Goal: Information Seeking & Learning: Find specific page/section

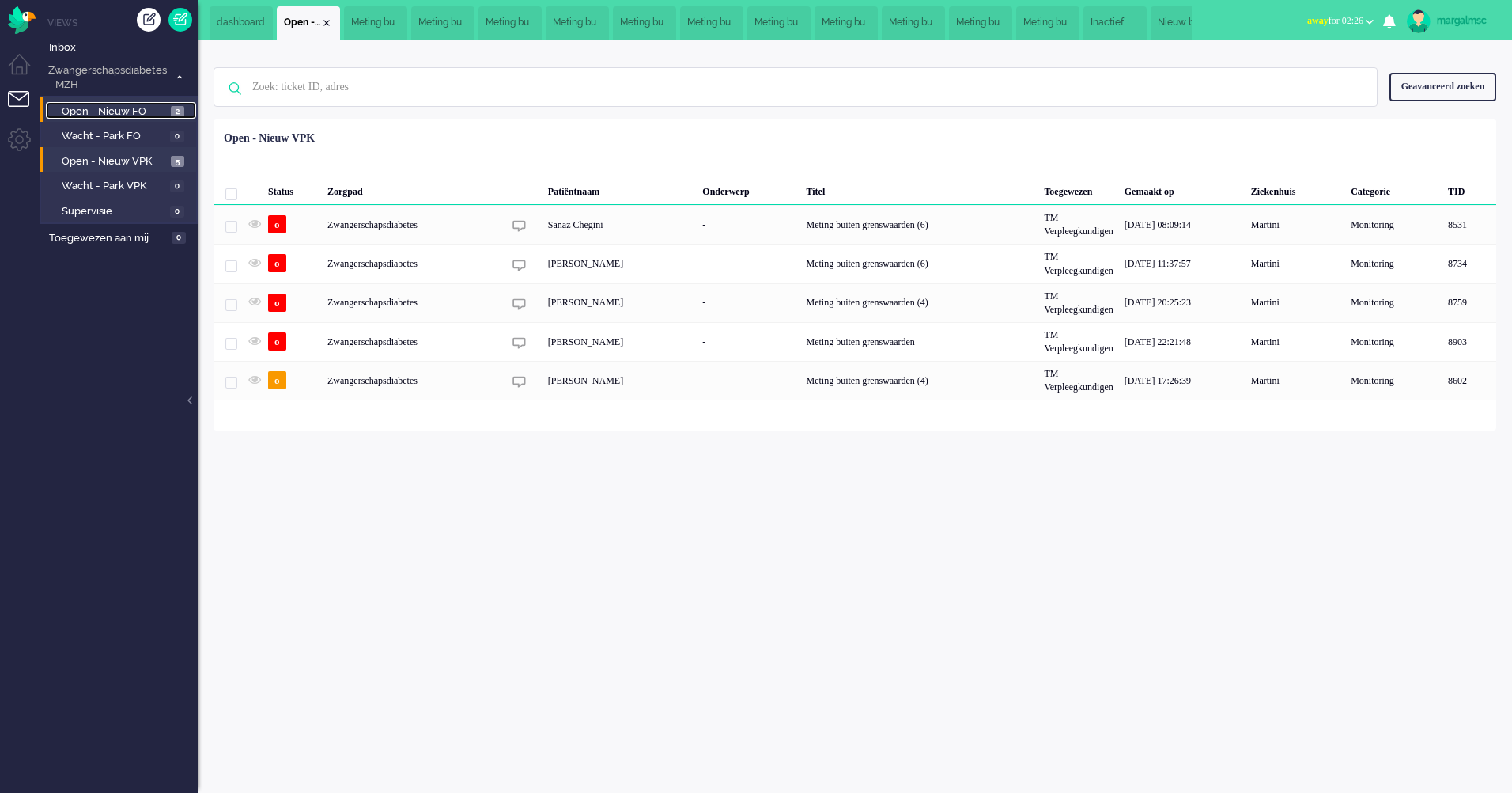
click at [122, 115] on span "Open - Nieuw FO" at bounding box center [114, 111] width 106 height 15
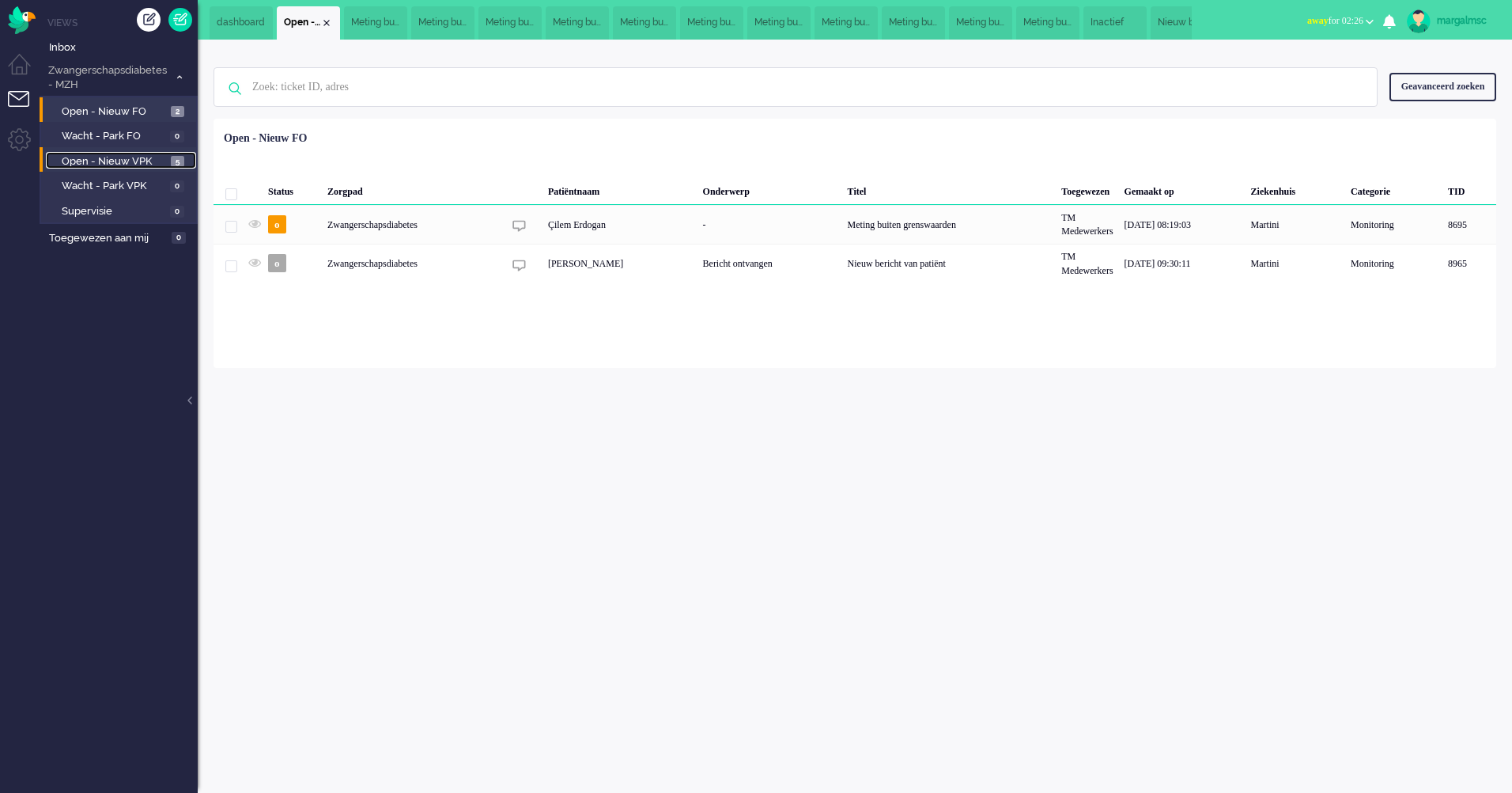
click at [97, 168] on span "Open - Nieuw VPK" at bounding box center [114, 161] width 106 height 15
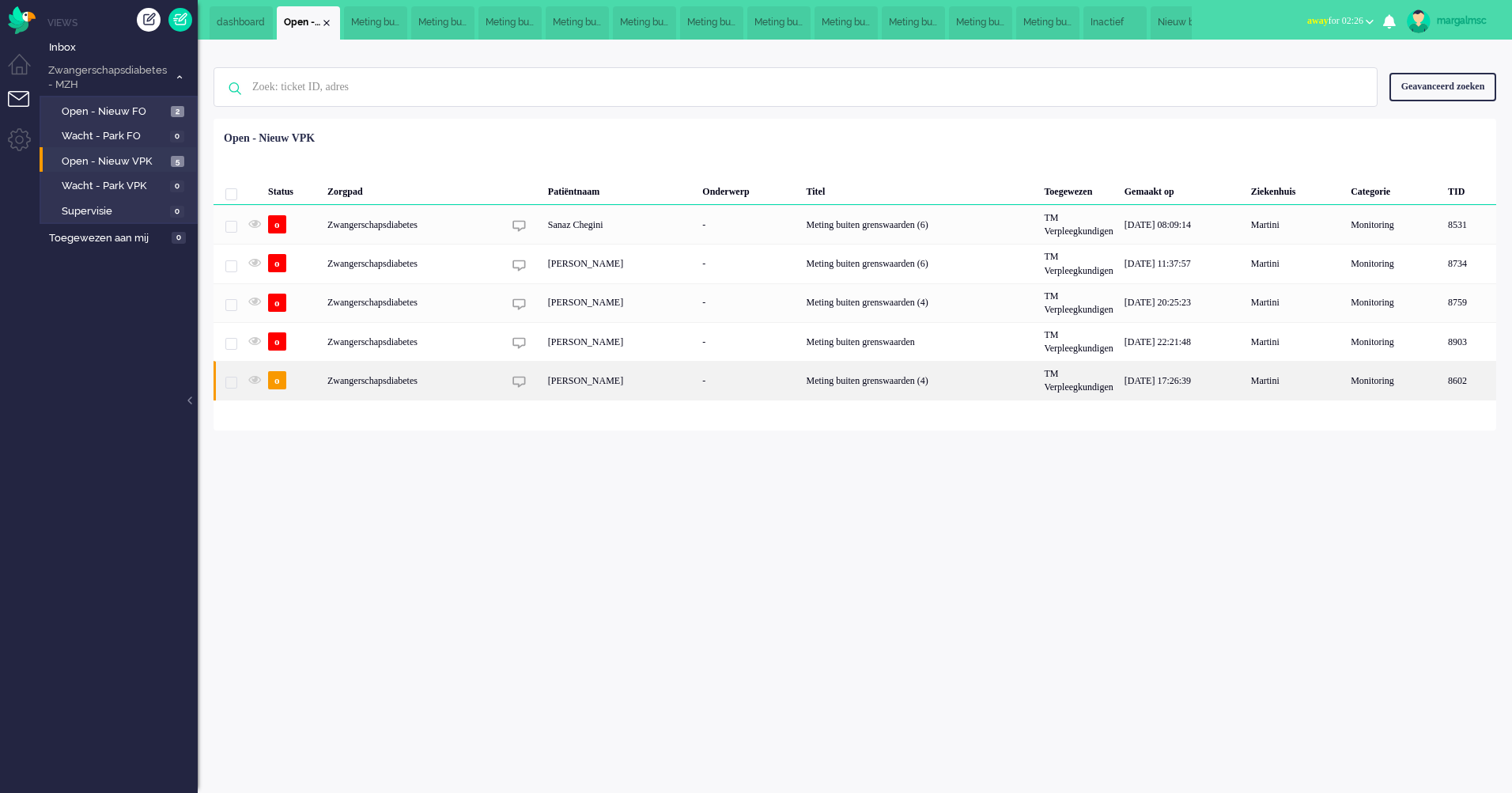
click at [607, 382] on div "[PERSON_NAME]" at bounding box center [619, 380] width 155 height 38
type input "Meting buiten grenswaarden (4)"
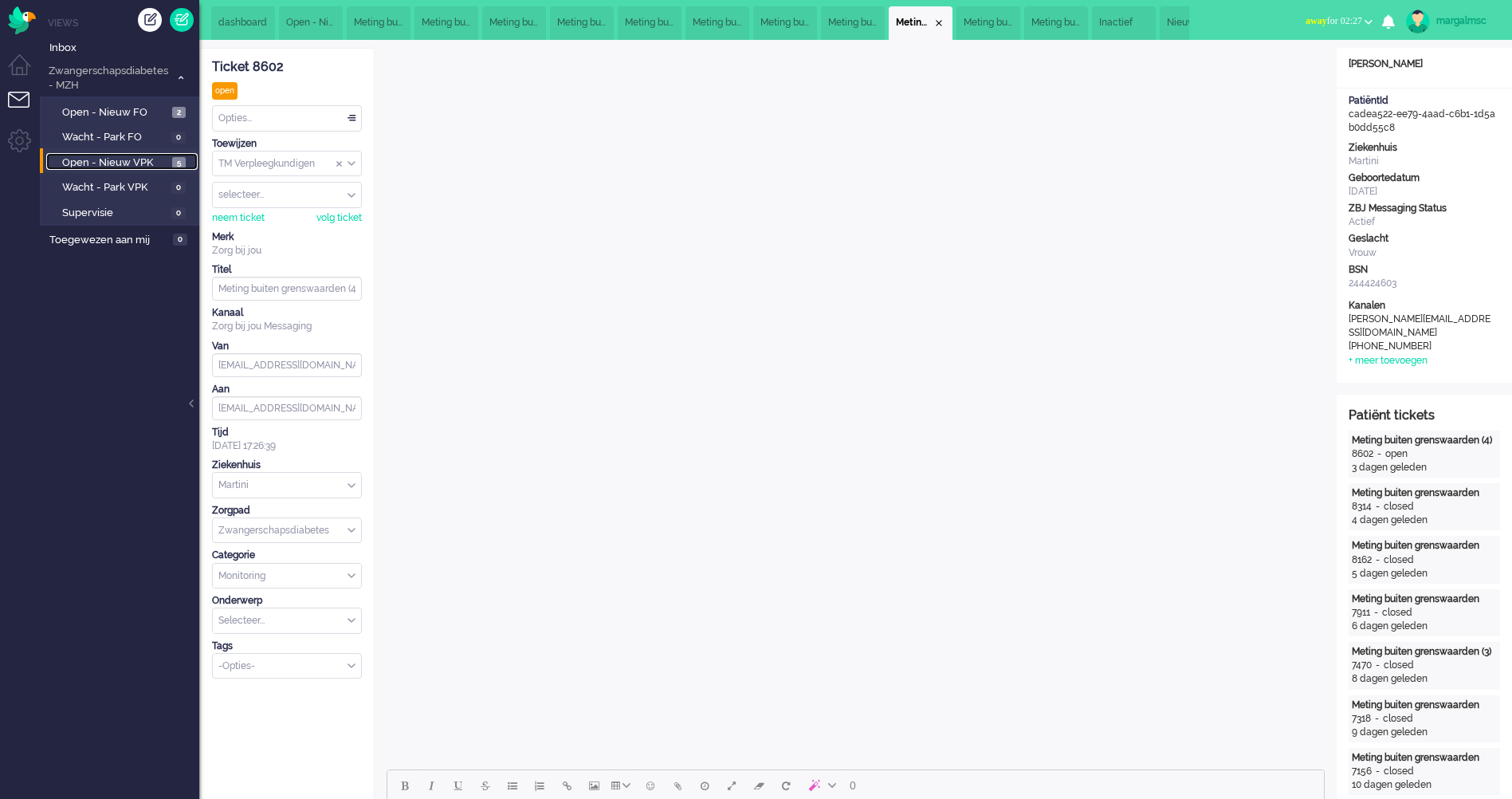
click at [150, 154] on link "Open - Nieuw VPK 5" at bounding box center [122, 162] width 151 height 18
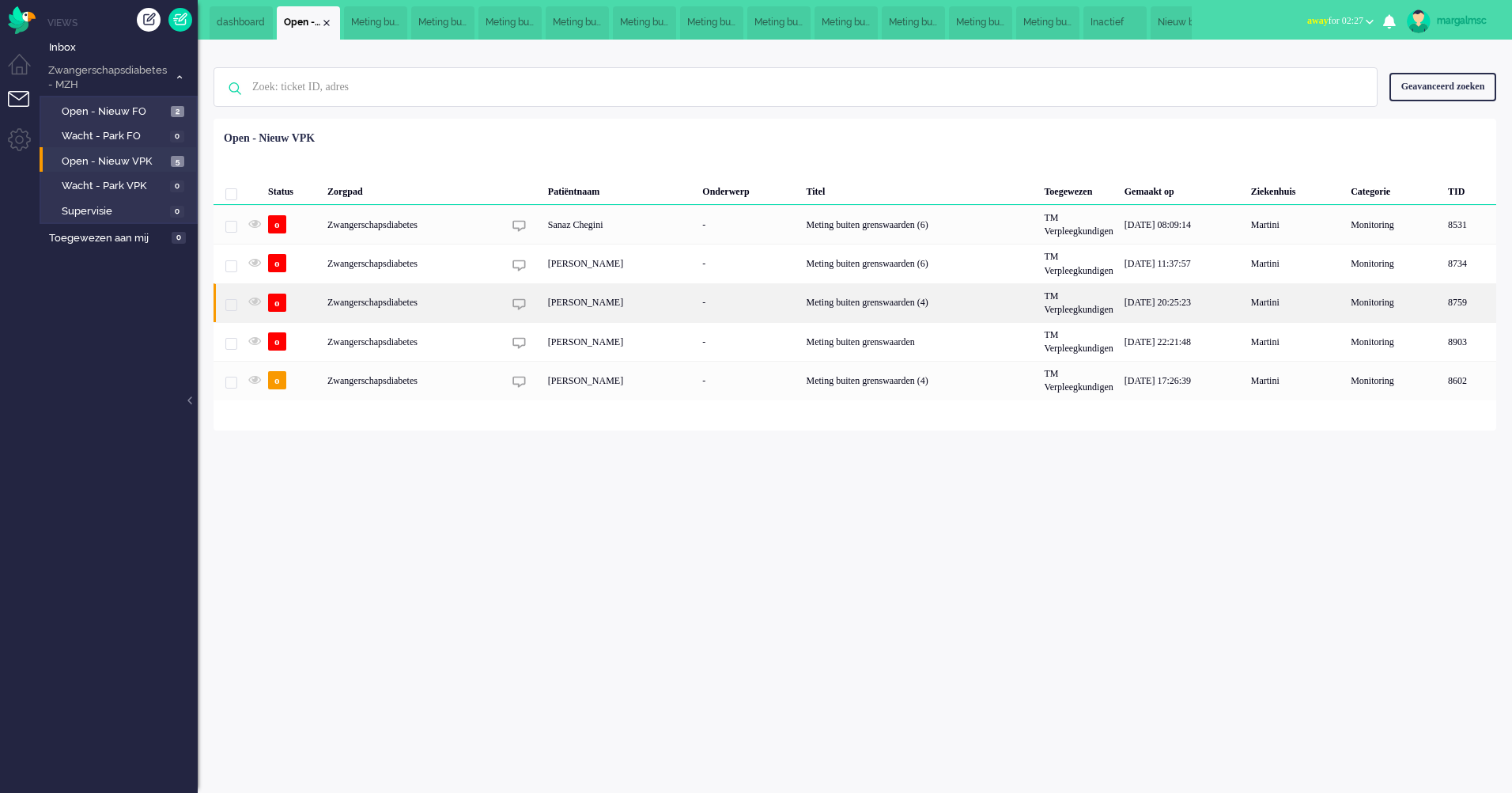
click at [801, 299] on div "Zwangerschapsdiabetes" at bounding box center [919, 302] width 238 height 38
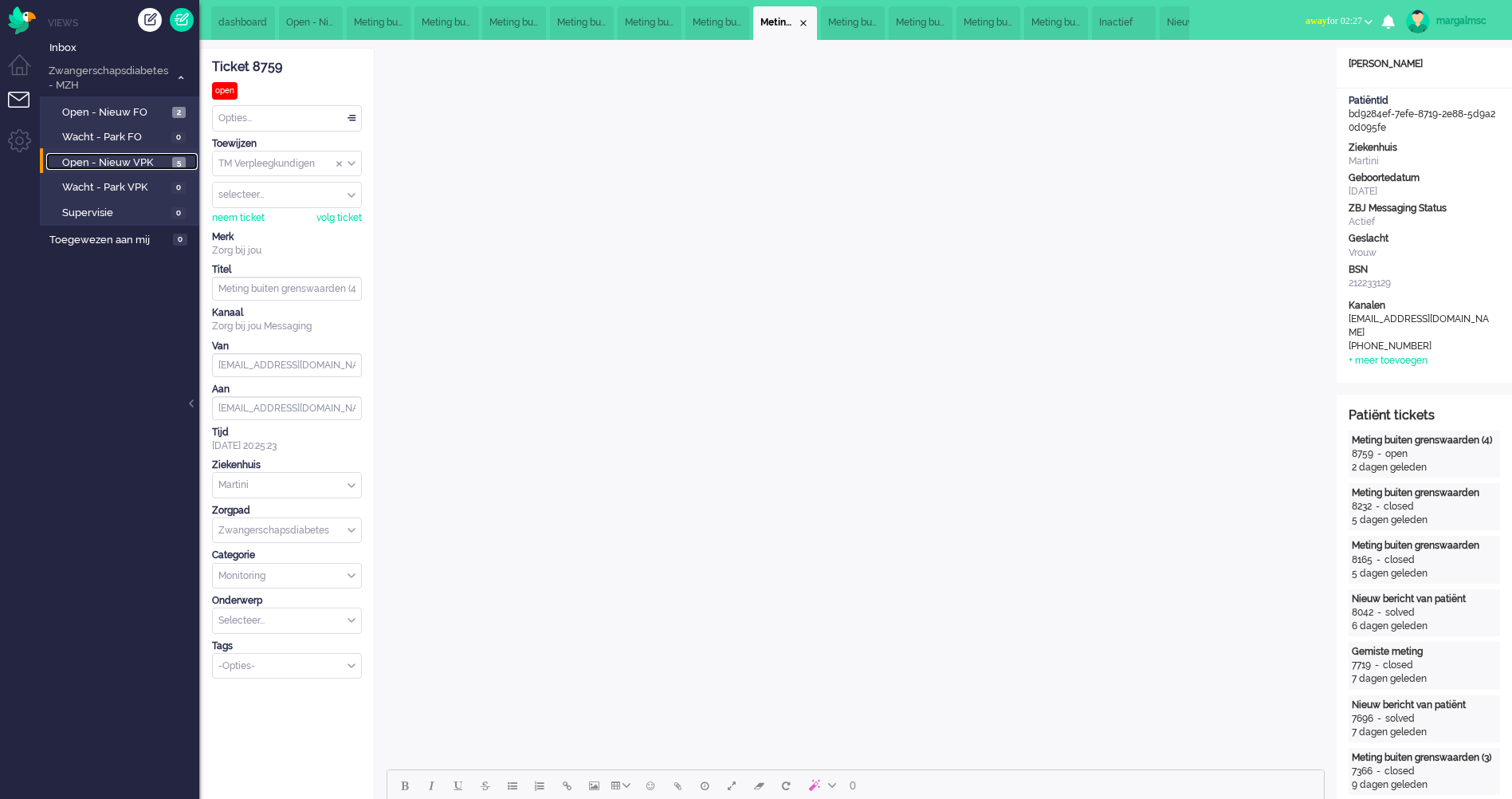
click at [122, 154] on link "Open - Nieuw VPK 5" at bounding box center [122, 162] width 151 height 18
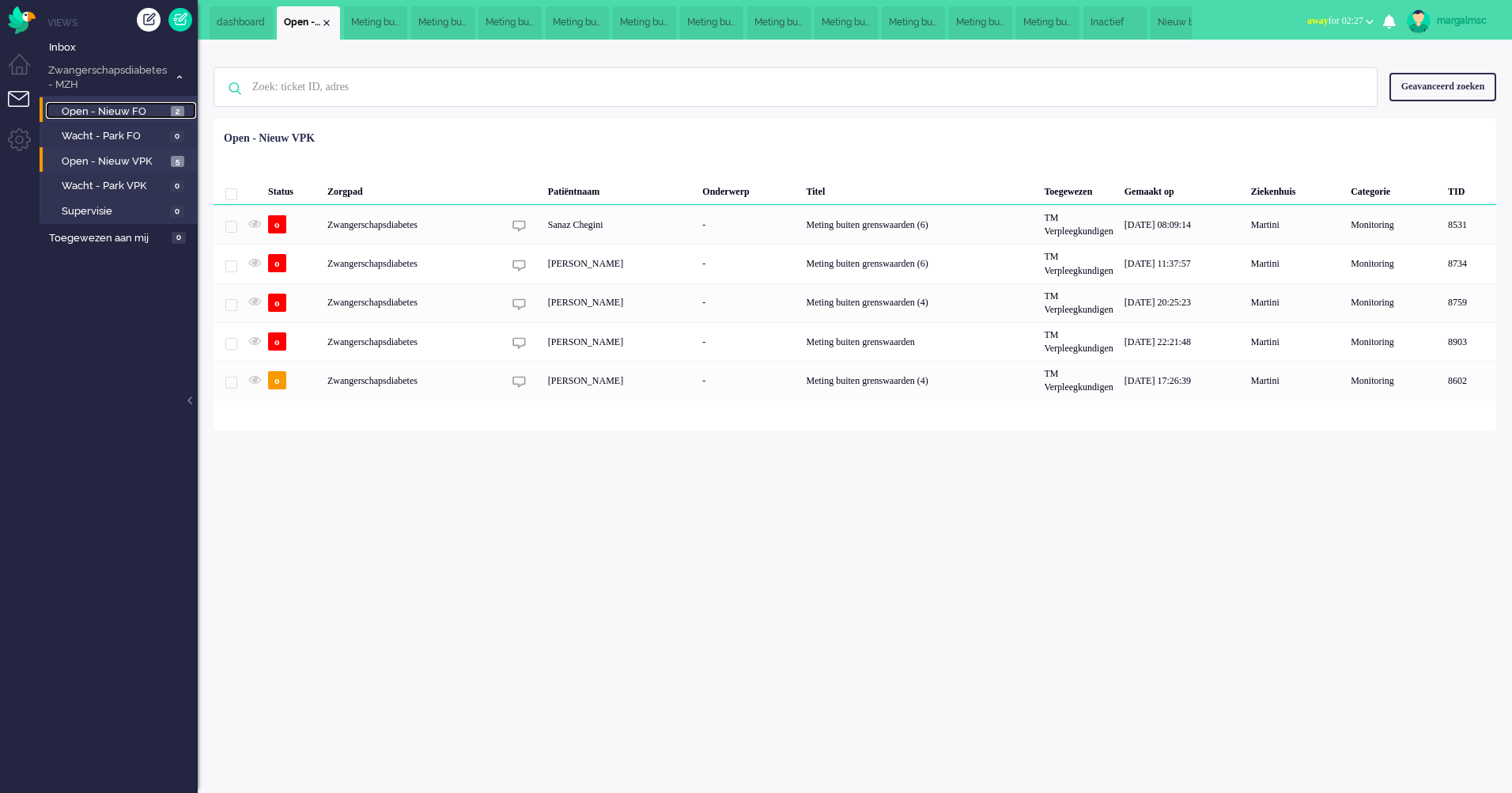
click at [119, 108] on span "Open - Nieuw FO" at bounding box center [114, 111] width 106 height 15
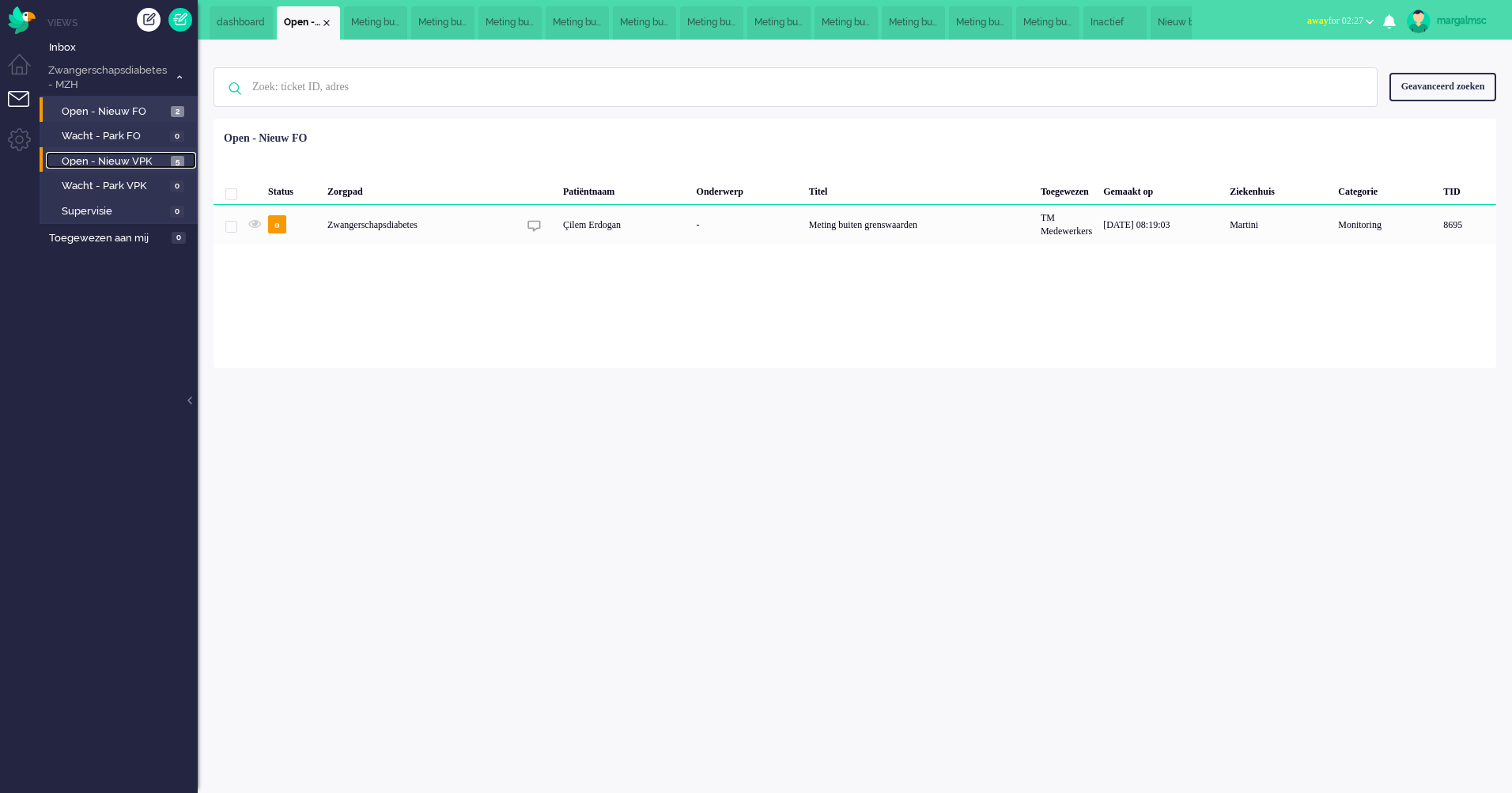
click at [128, 161] on span "Open - Nieuw VPK" at bounding box center [114, 161] width 106 height 15
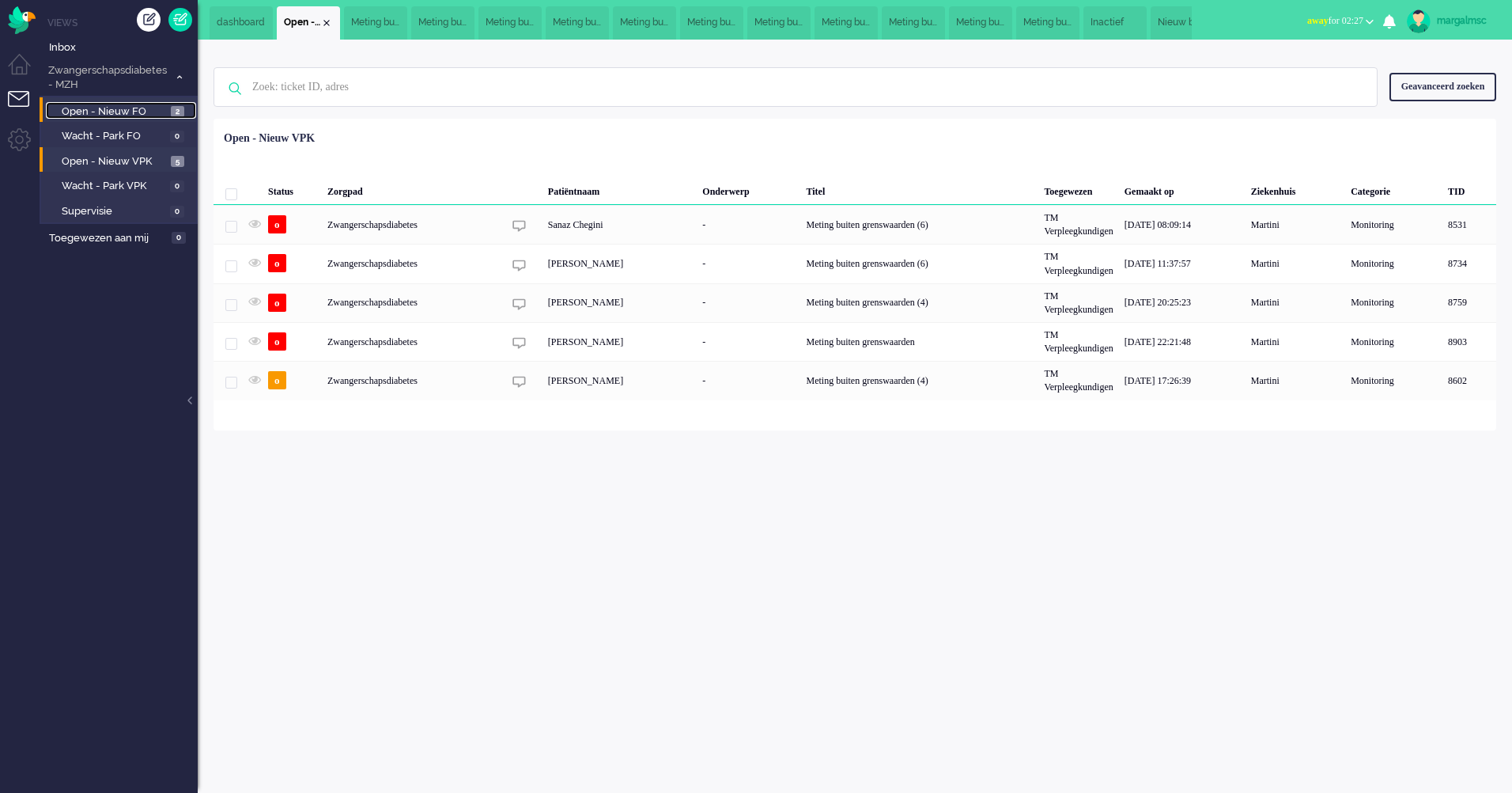
click at [106, 103] on link "Open - Nieuw FO 2" at bounding box center [121, 110] width 150 height 18
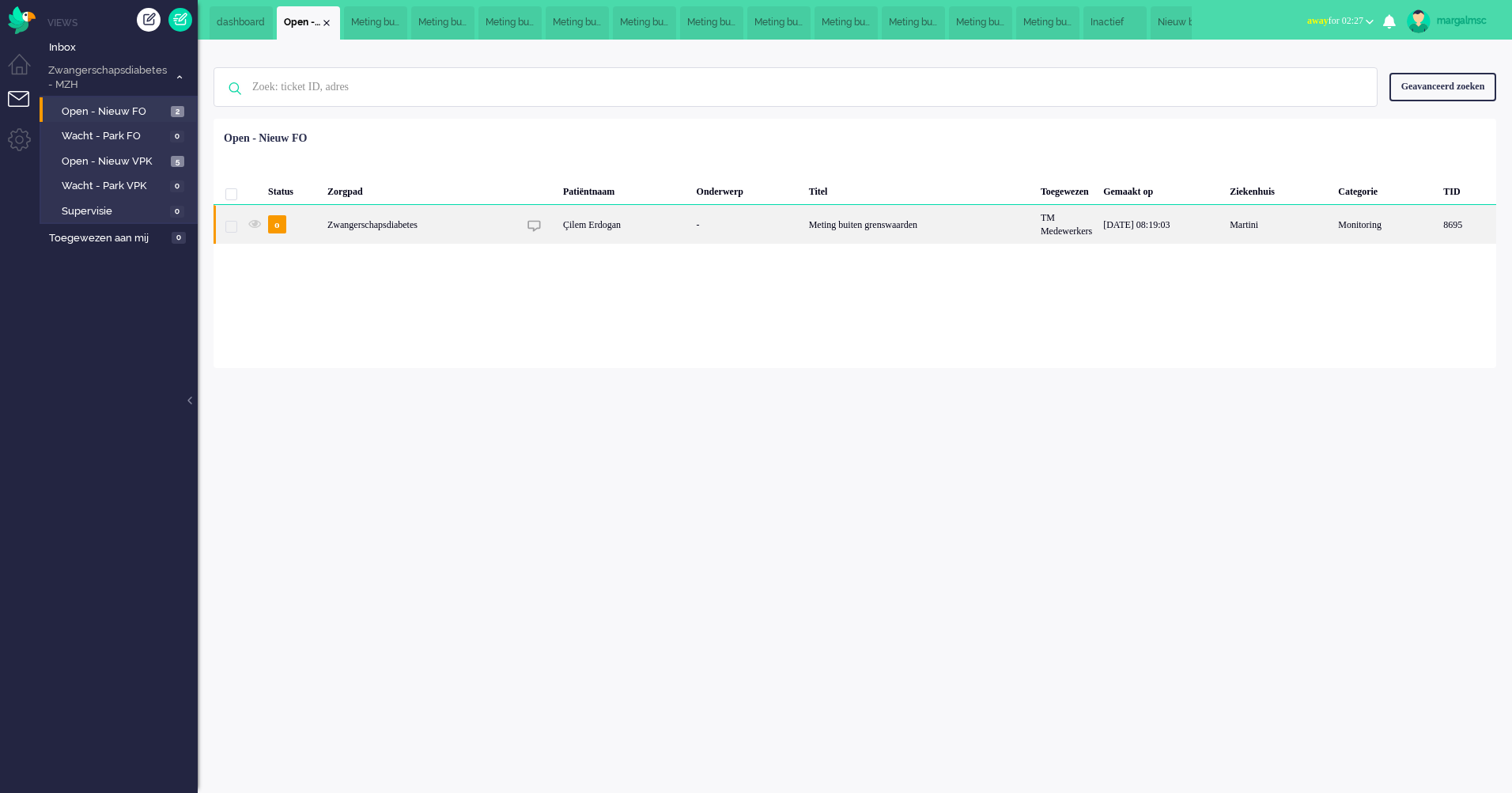
click at [602, 224] on div "Çilem Erdogan" at bounding box center [624, 224] width 134 height 38
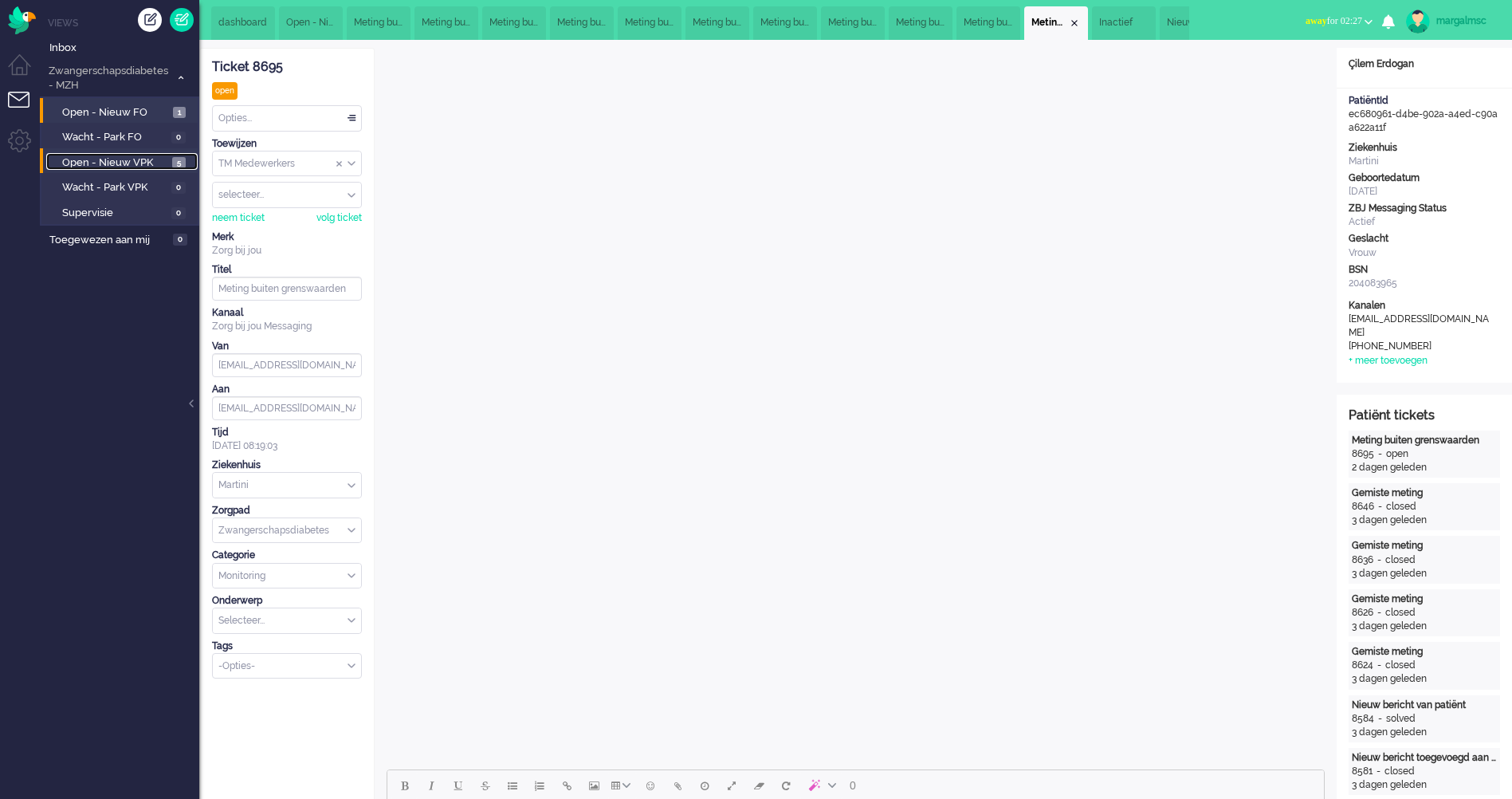
click at [121, 166] on span "Open - Nieuw VPK" at bounding box center [115, 162] width 106 height 15
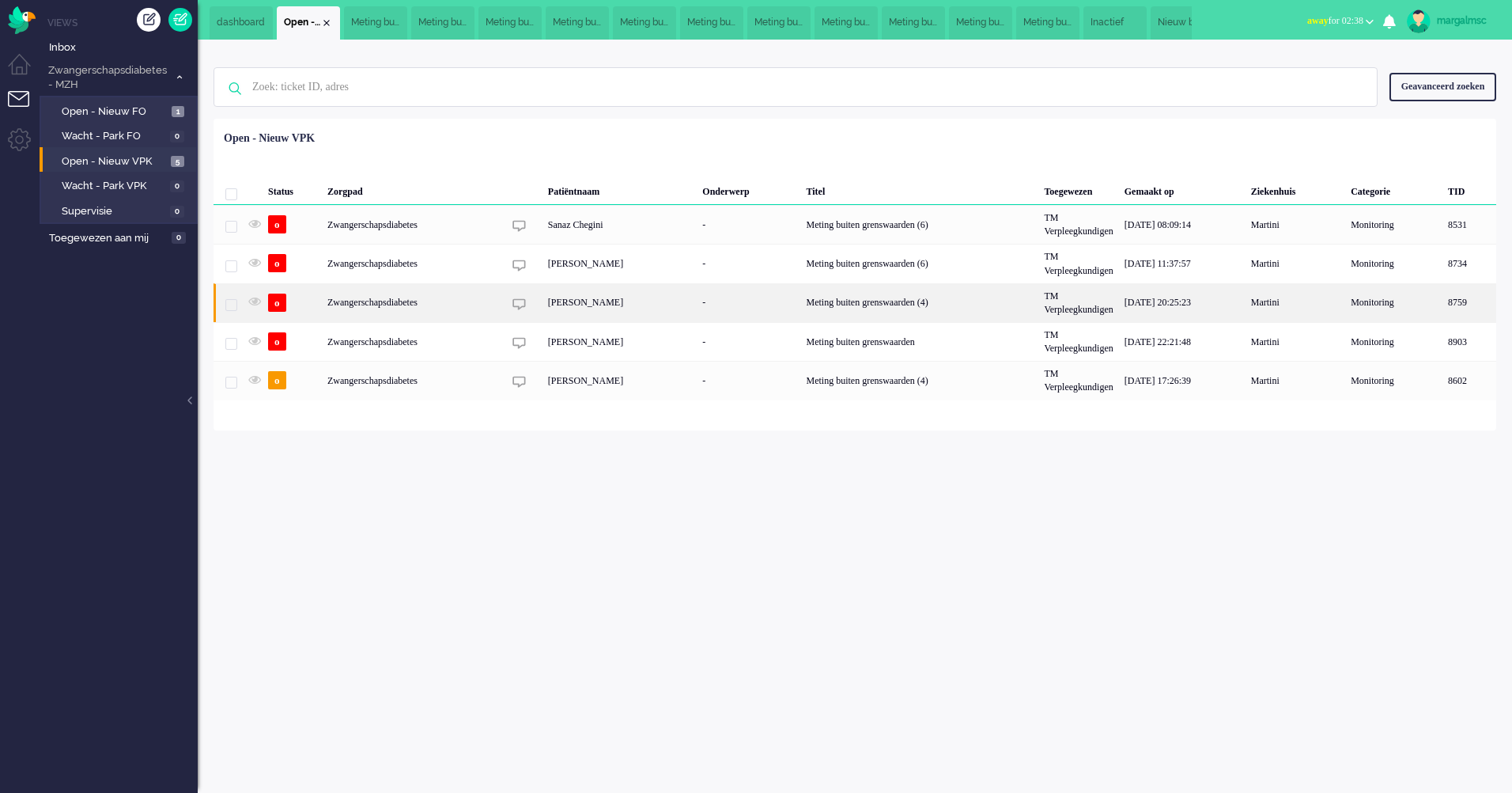
click at [681, 314] on div "[PERSON_NAME]" at bounding box center [619, 302] width 155 height 38
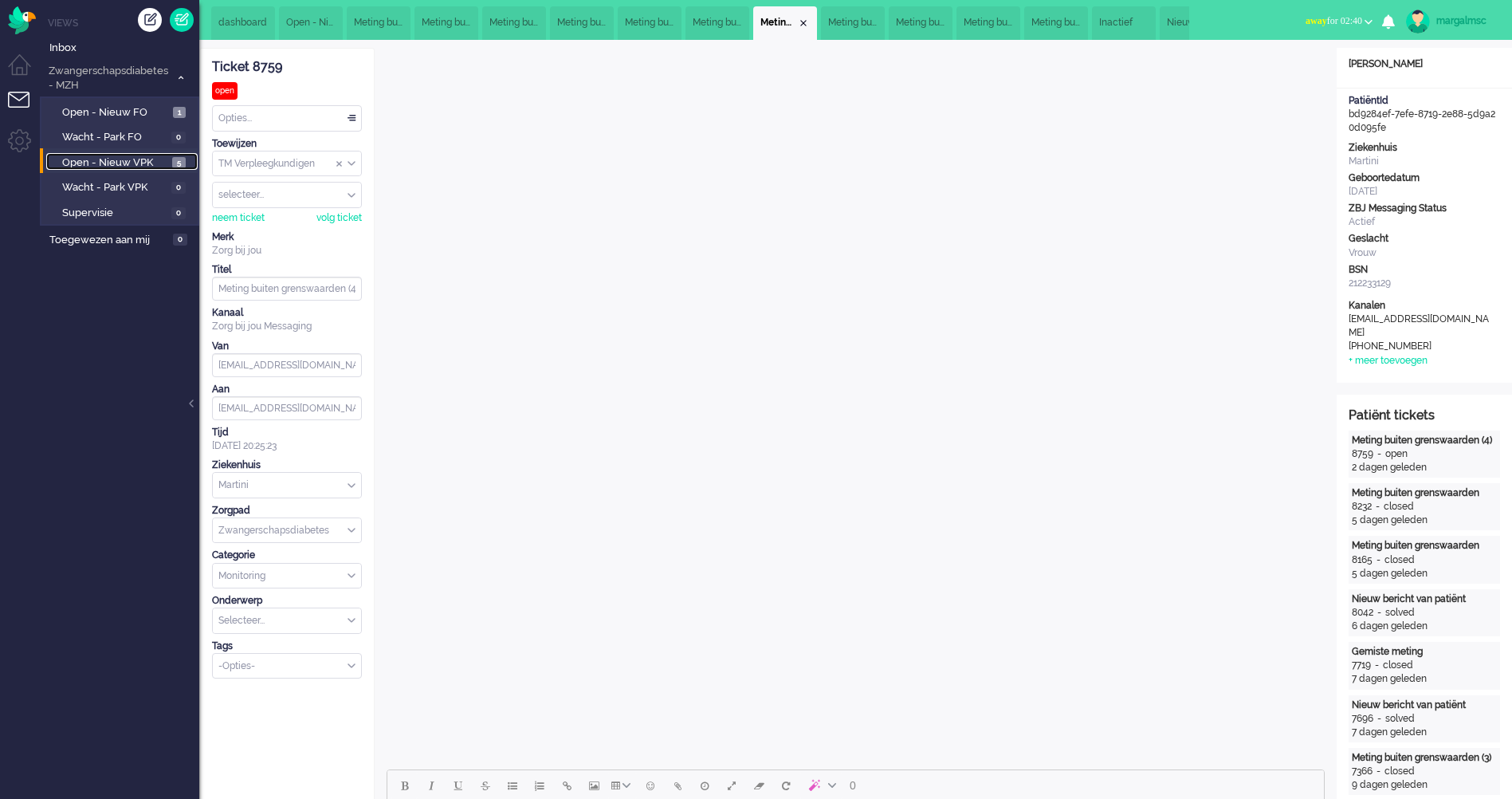
click at [104, 159] on span "Open - Nieuw VPK" at bounding box center [115, 162] width 106 height 15
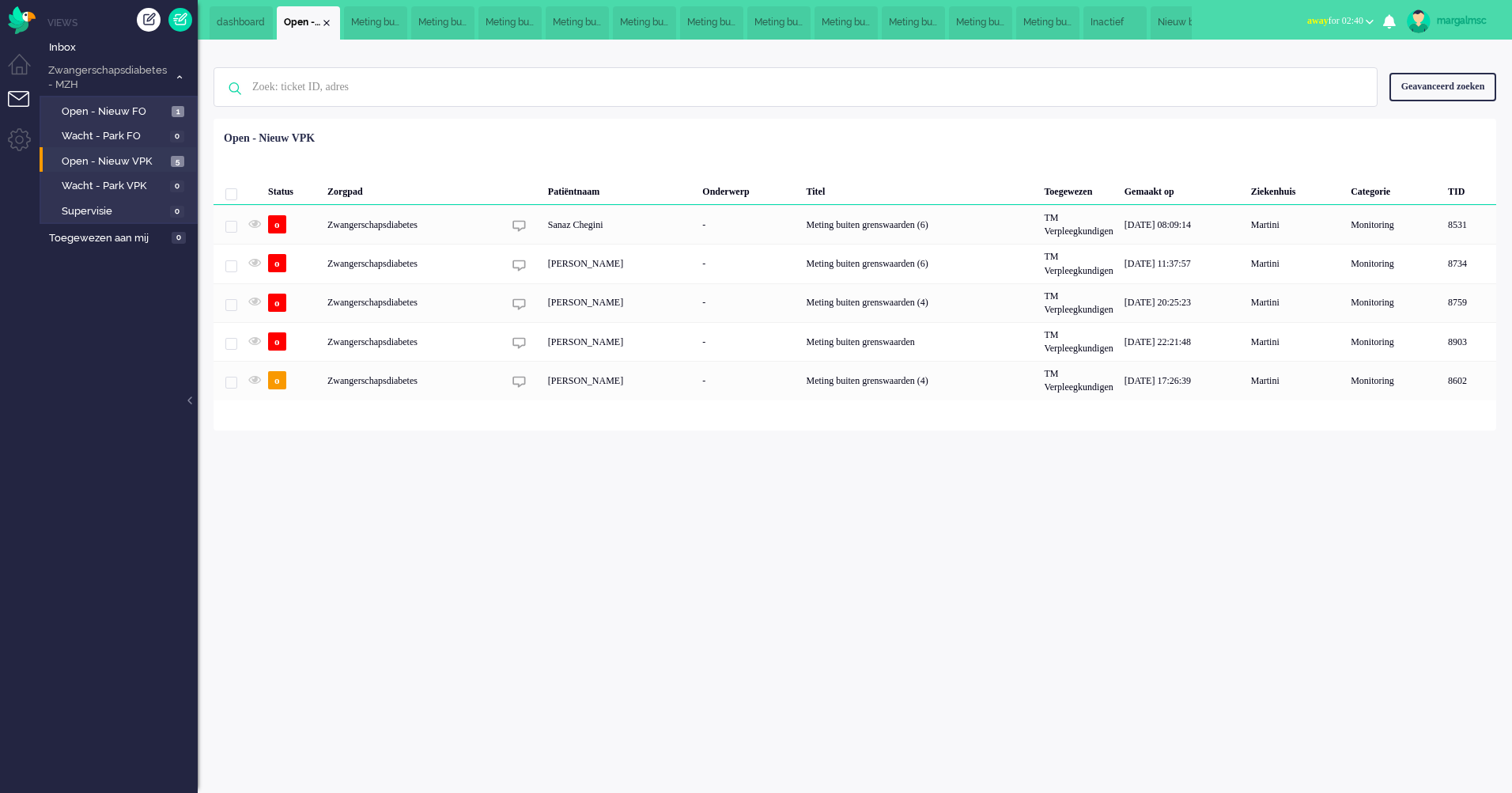
click at [1246, 339] on div "8903" at bounding box center [1295, 340] width 100 height 38
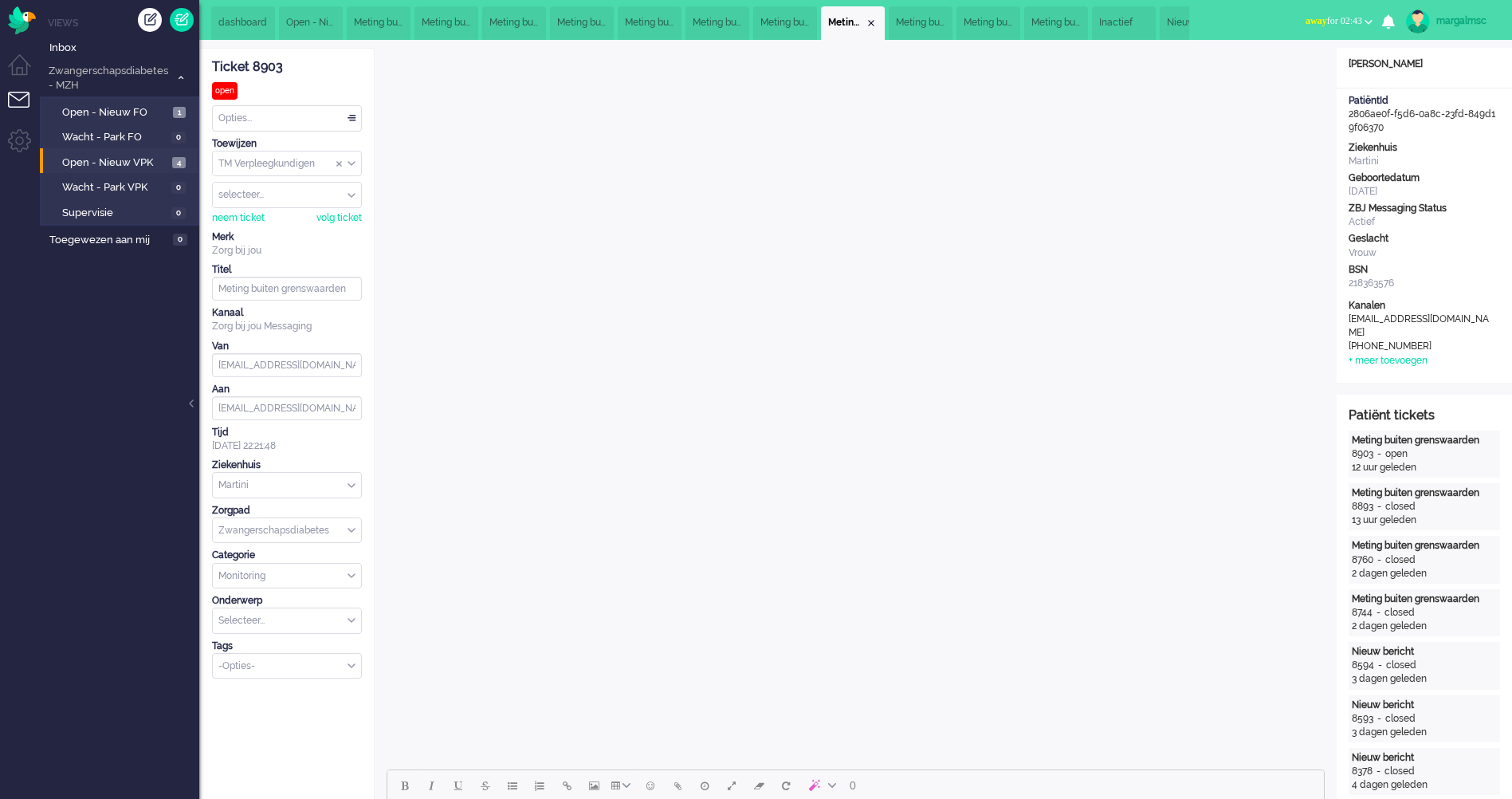
scroll to position [399, 0]
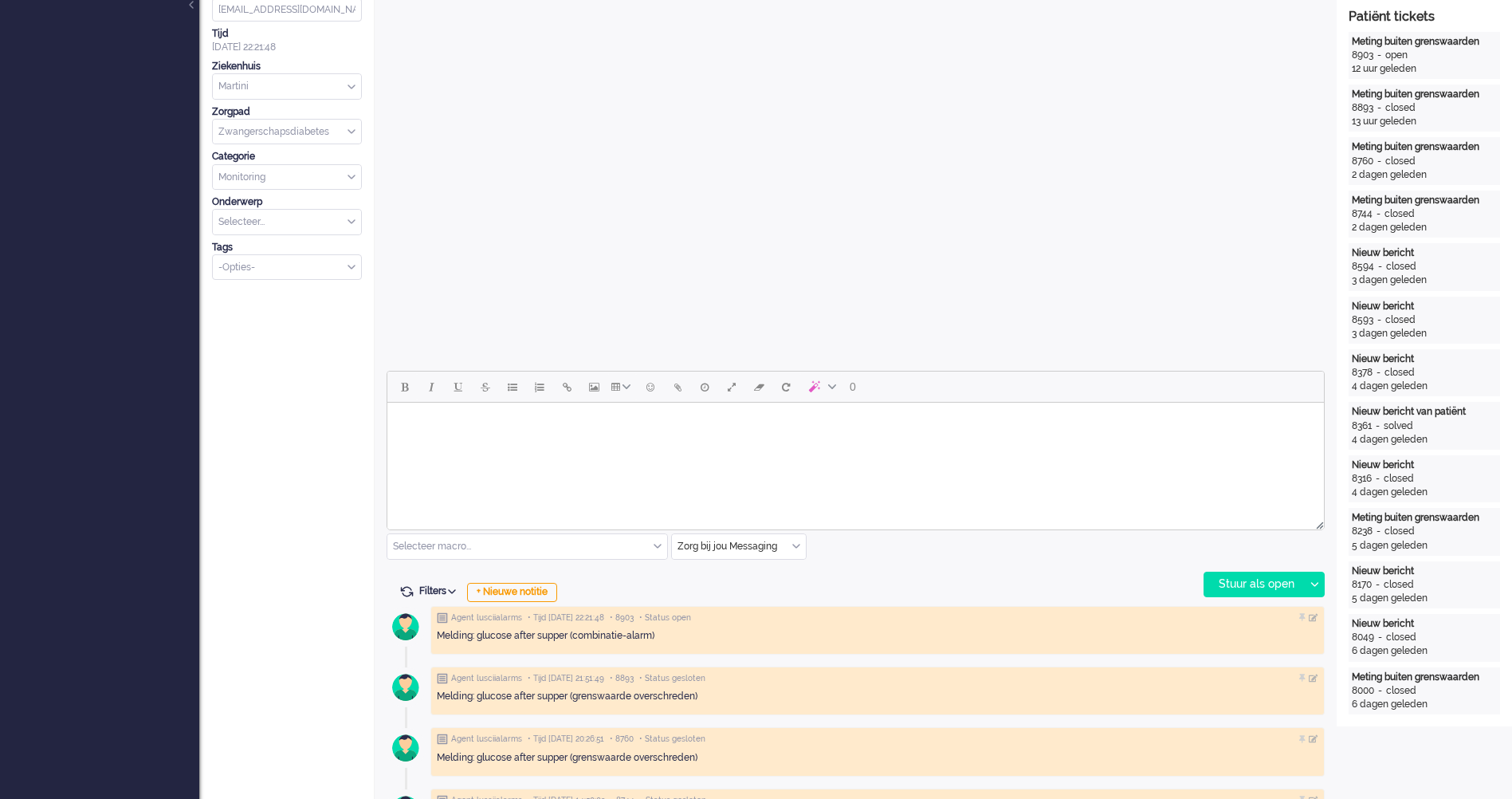
click at [525, 443] on html at bounding box center [856, 422] width 936 height 41
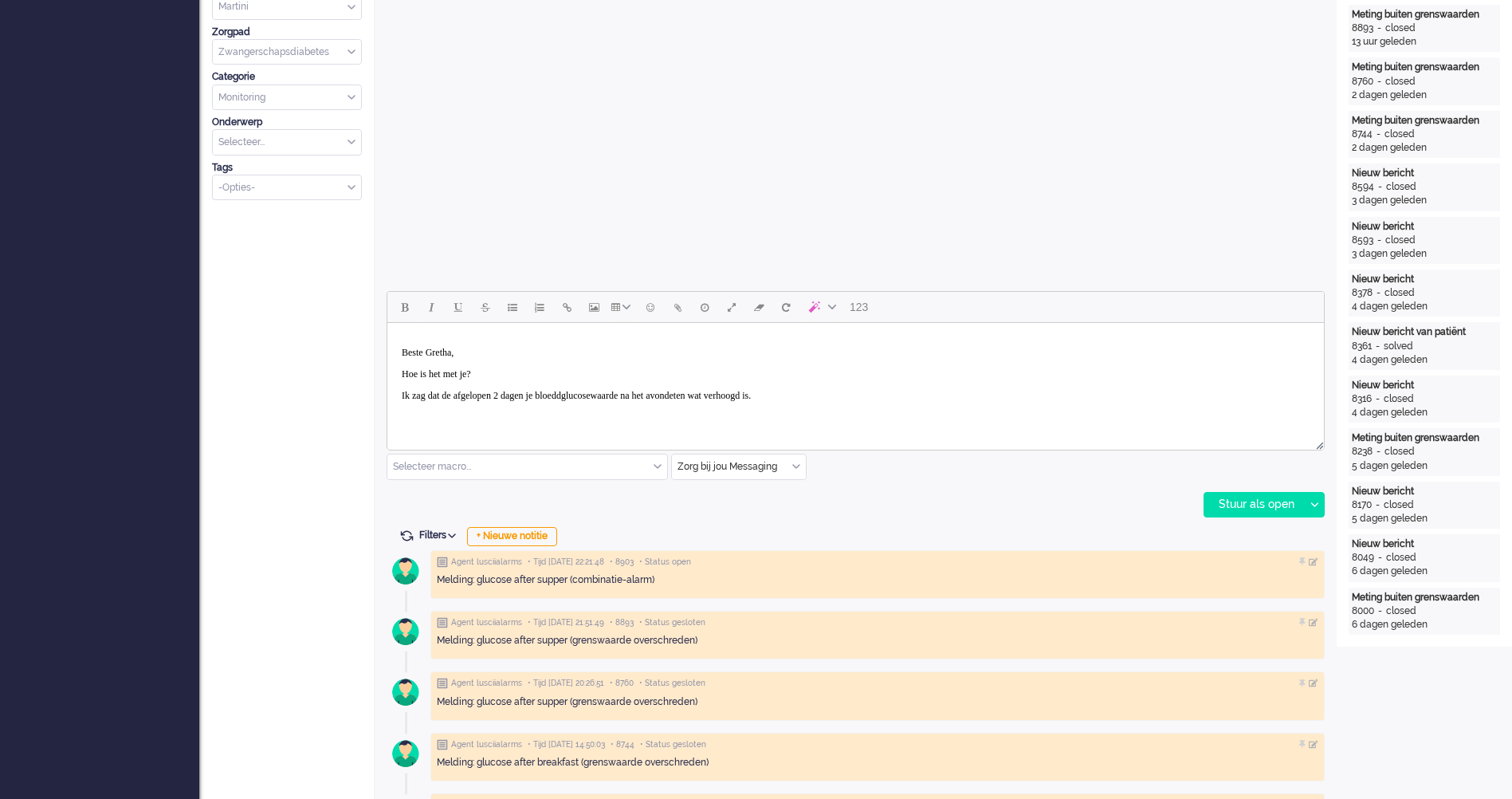
scroll to position [319, 0]
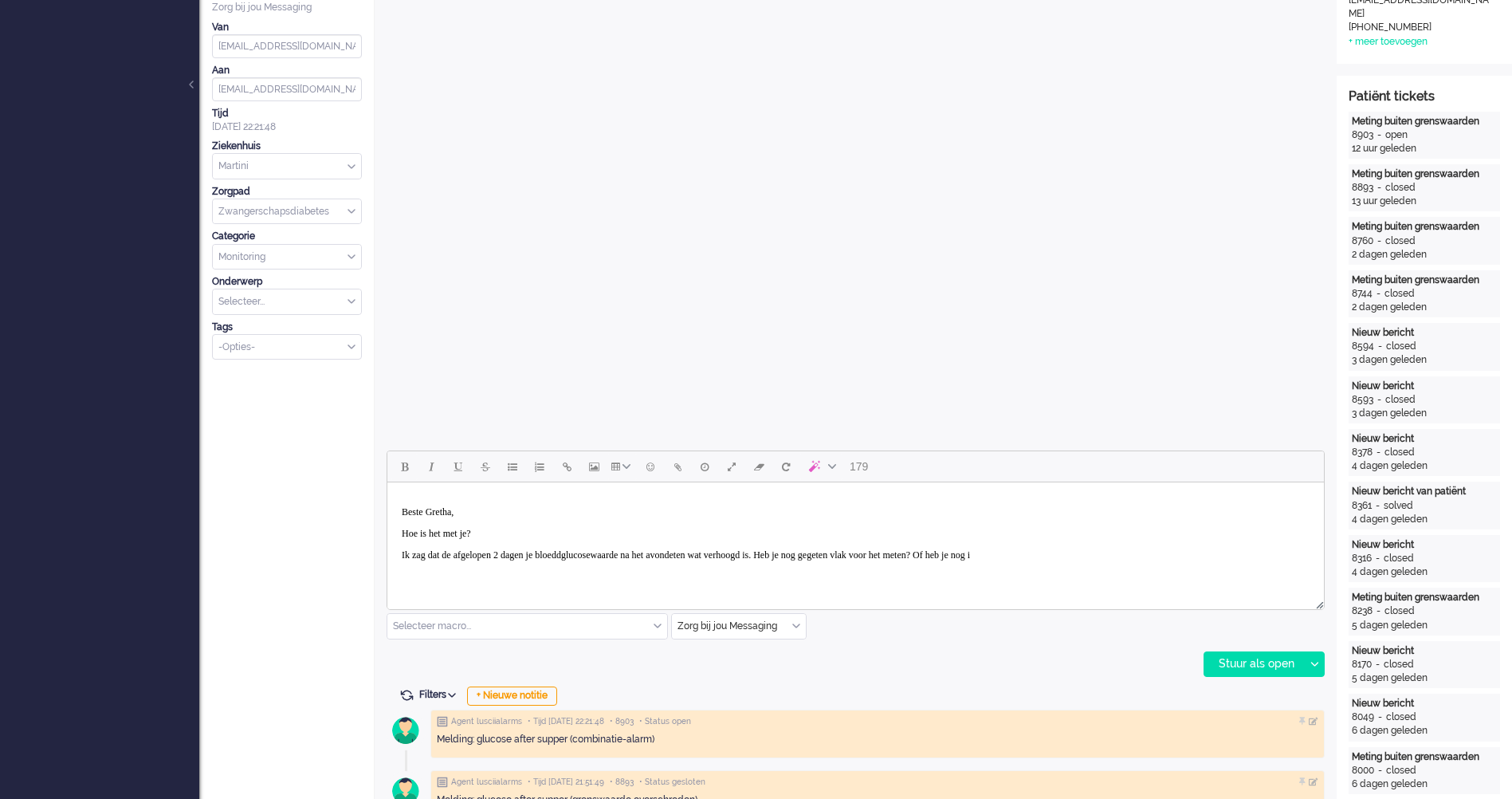
click at [1162, 573] on p "Rich Text Area. Press ALT-0 for help." at bounding box center [856, 576] width 909 height 12
drag, startPoint x: 1158, startPoint y: 562, endPoint x: 1074, endPoint y: 554, distance: 84.4
click at [1074, 554] on body "Beste Gretha, Hoe is het met je? Ik zag dat de afgelopen 2 dagen je bloeddgluco…" at bounding box center [856, 556] width 924 height 133
drag, startPoint x: 1227, startPoint y: 556, endPoint x: 1069, endPoint y: 558, distance: 158.0
click at [1069, 558] on p "Ik zag dat de afgelopen 2 dagen je bloeddglucosewaarde na het avondeten wat ver…" at bounding box center [856, 556] width 909 height 12
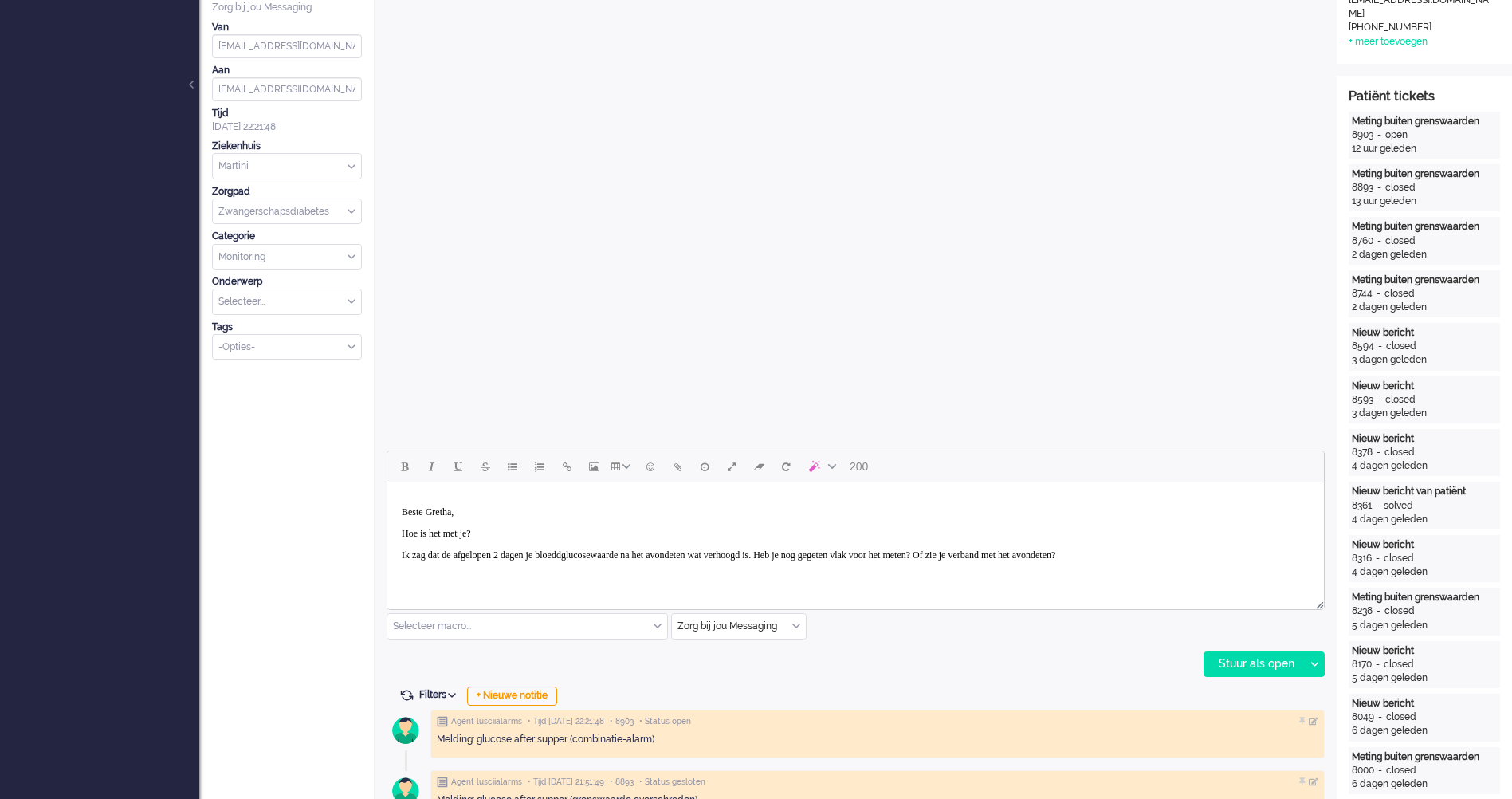
click at [605, 548] on body "Beste Gretha, Hoe is het met je? Ik zag dat de afgelopen 2 dagen je bloeddgluco…" at bounding box center [856, 545] width 924 height 111
click at [719, 550] on p "Ik zag dat de afgelopen 2 dagen je bloedglucosewaarde na het avondeten wat verh…" at bounding box center [856, 556] width 909 height 12
click at [944, 557] on p "Ik zag dat de afgelopen 2 dagen je bloedglucosewaarde na het avondeten wat verh…" at bounding box center [856, 556] width 909 height 12
click at [1194, 547] on body "Beste Gretha, Hoe is het met je? Ik zag dat de afgelopen 2 dagen je bloedglucos…" at bounding box center [856, 545] width 924 height 111
click at [1238, 559] on p "Ik zag dat de afgelopen 2 dagen je bloedglucosewaarde na het avondeten wat verh…" at bounding box center [856, 556] width 909 height 12
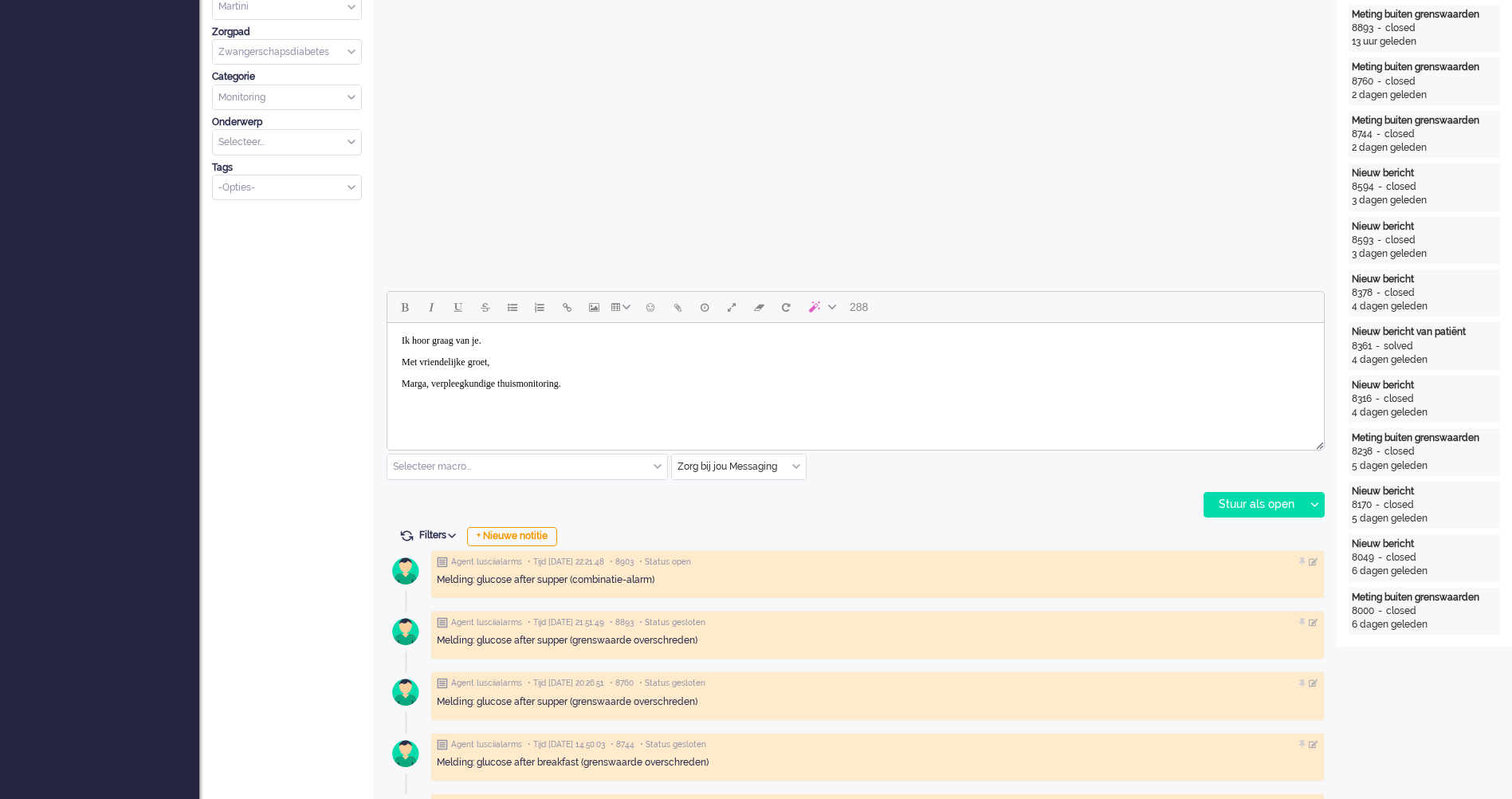
scroll to position [558, 0]
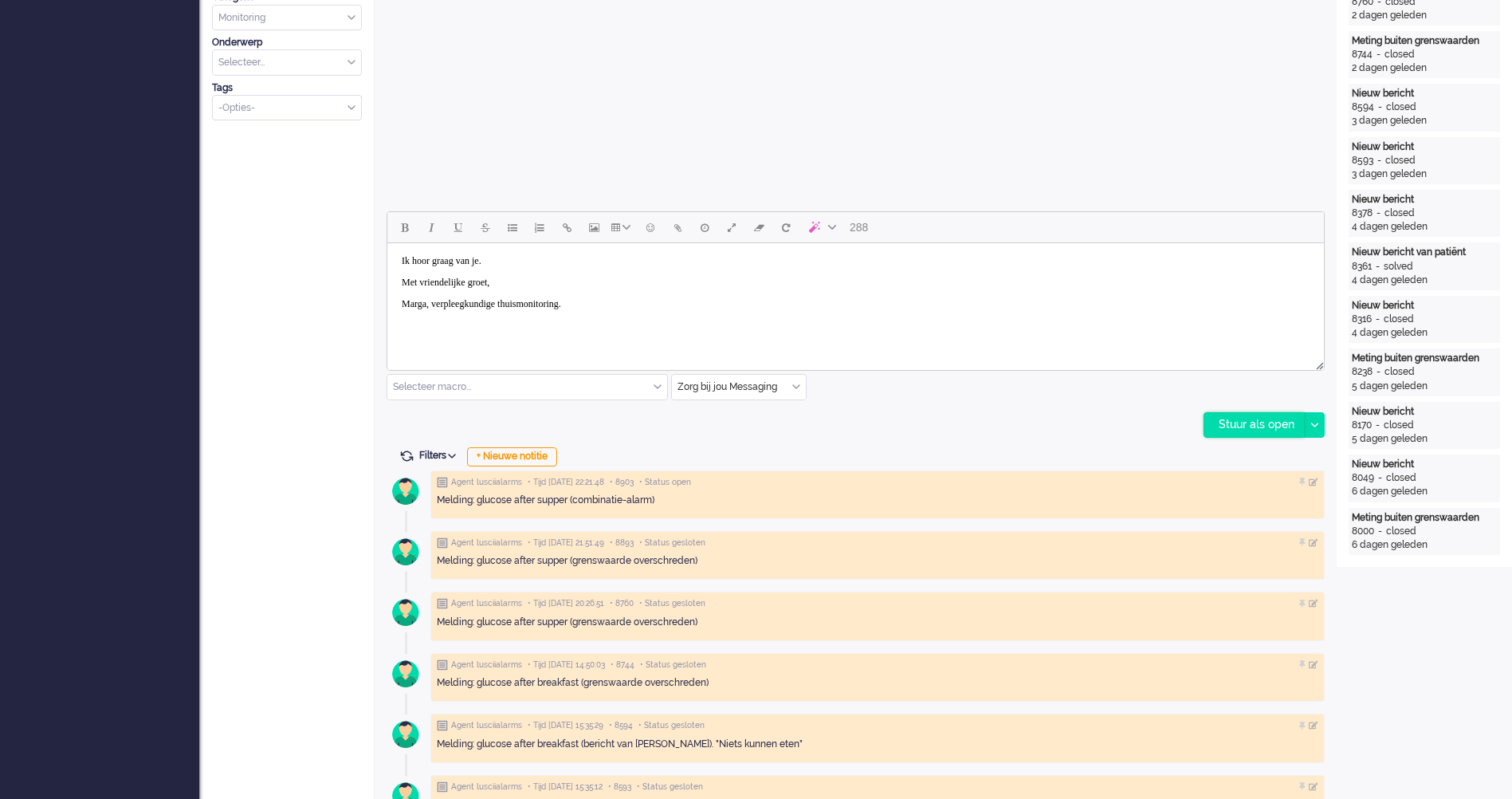
click at [1244, 415] on div "Stuur als open" at bounding box center [1255, 424] width 99 height 24
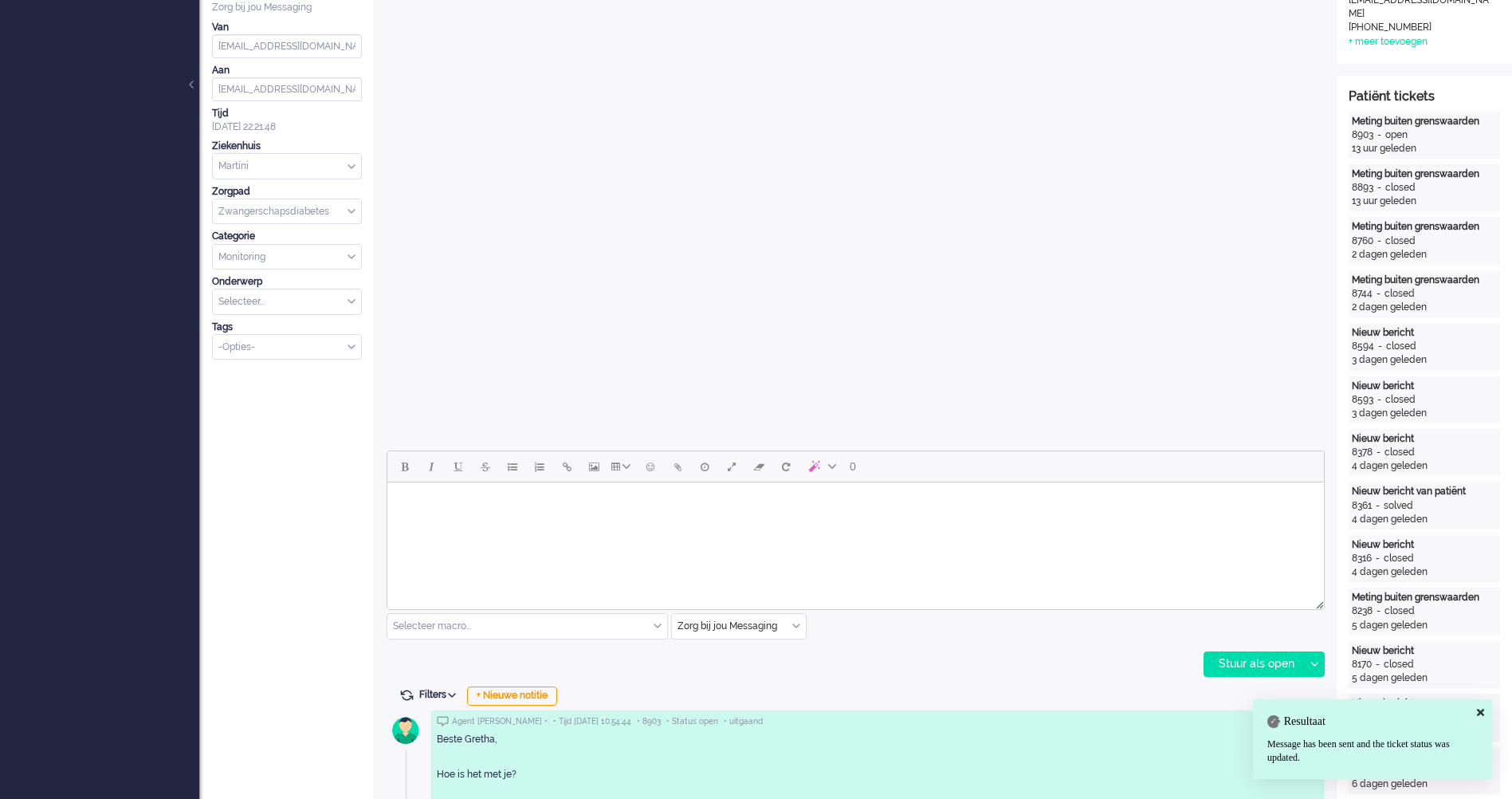
scroll to position [0, 0]
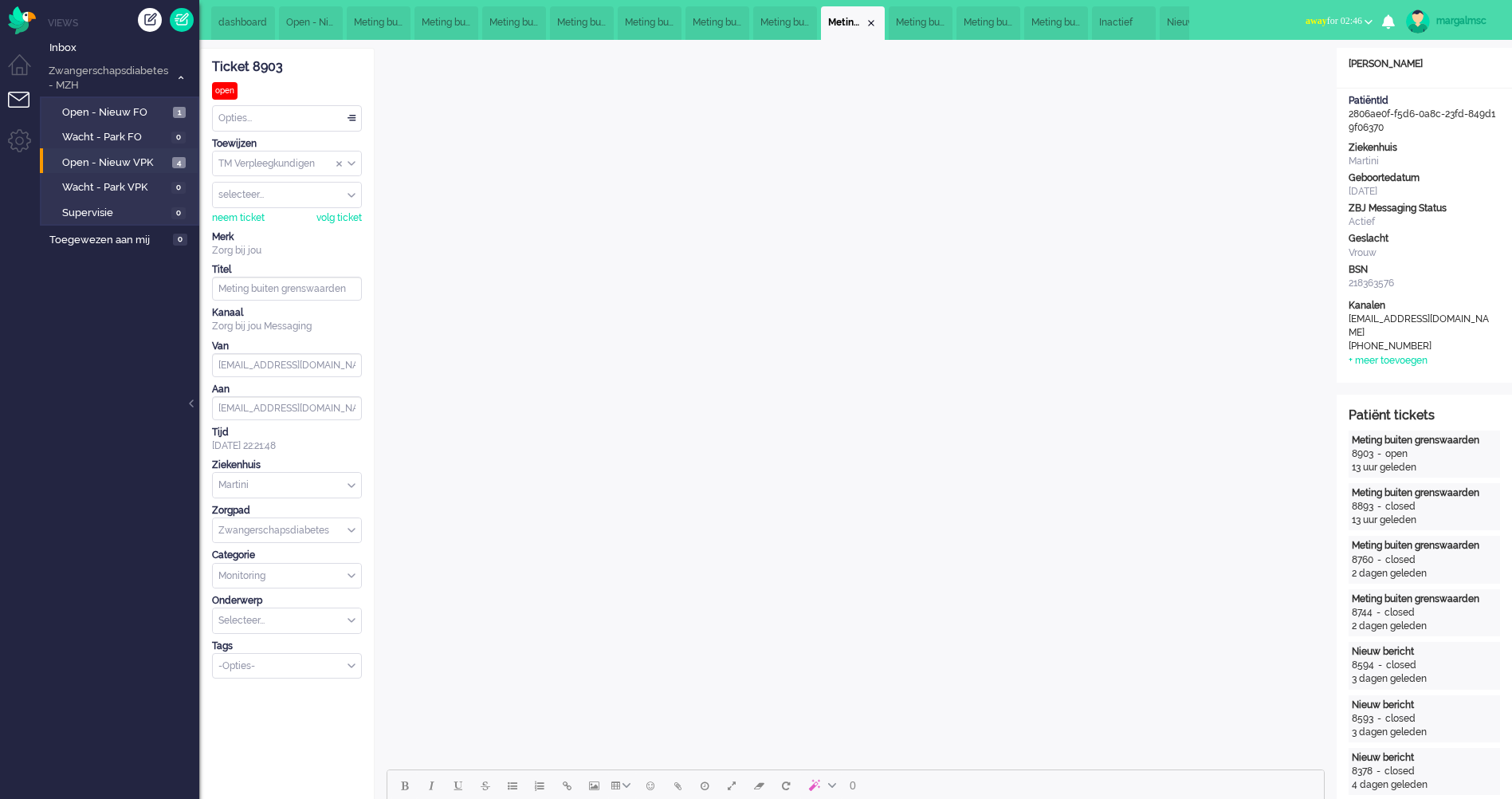
click at [142, 171] on li "Open - Nieuw VPK 4" at bounding box center [118, 161] width 158 height 26
click at [130, 160] on span "Open - Nieuw VPK" at bounding box center [115, 162] width 106 height 15
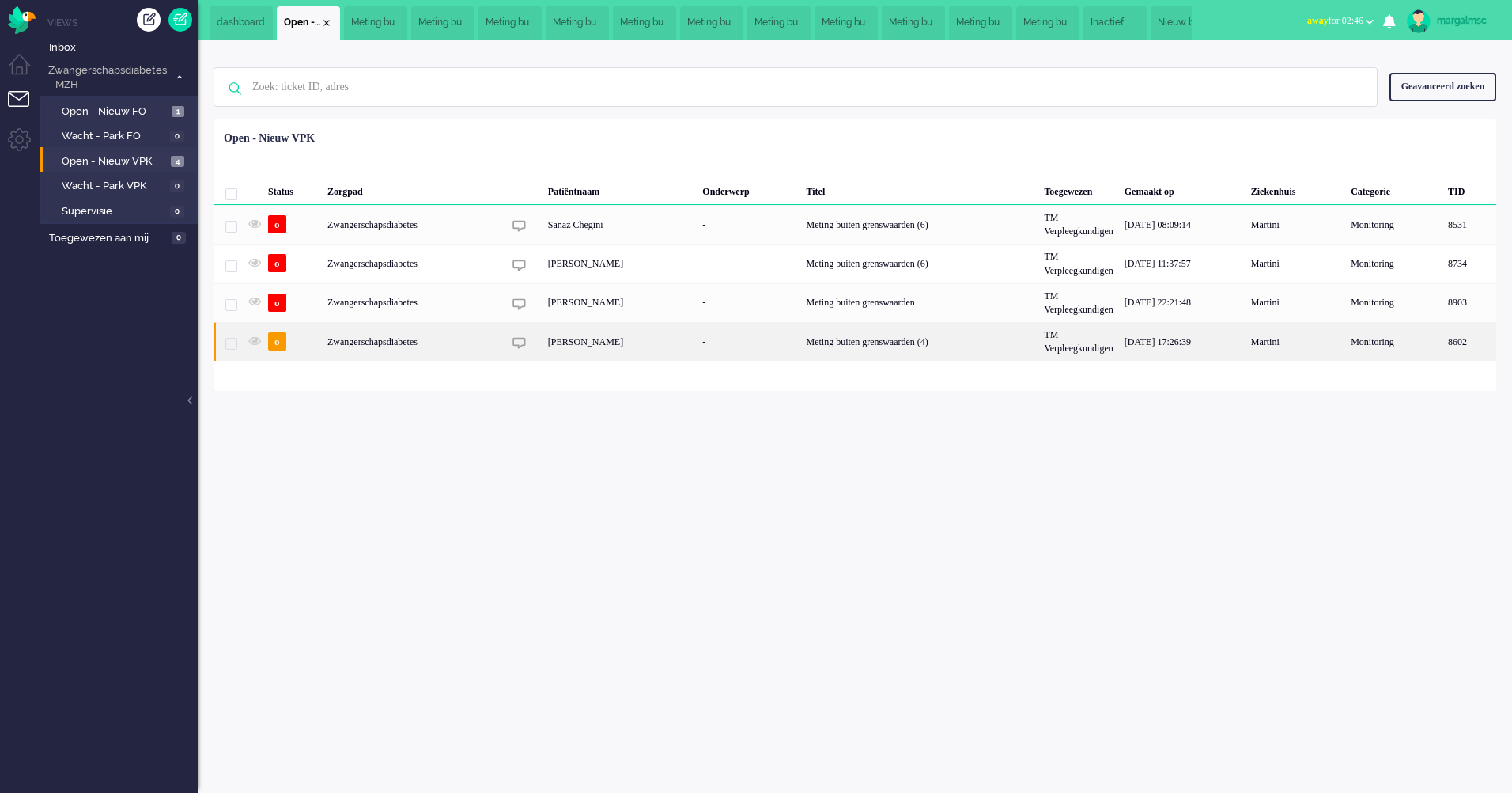
click at [801, 350] on div "Zwangerschapsdiabetes" at bounding box center [919, 340] width 238 height 38
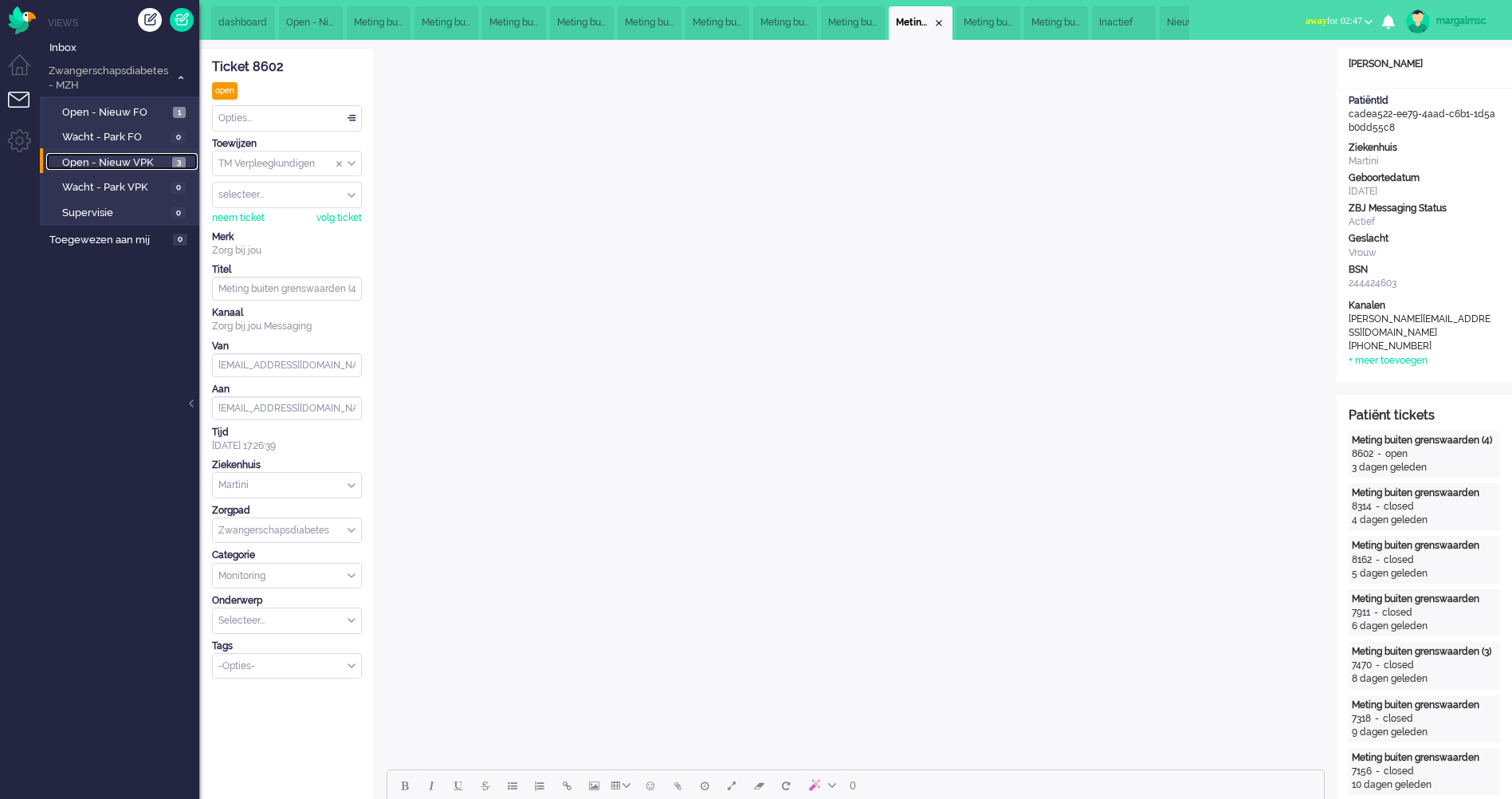
click at [116, 157] on span "Open - Nieuw VPK" at bounding box center [115, 162] width 106 height 15
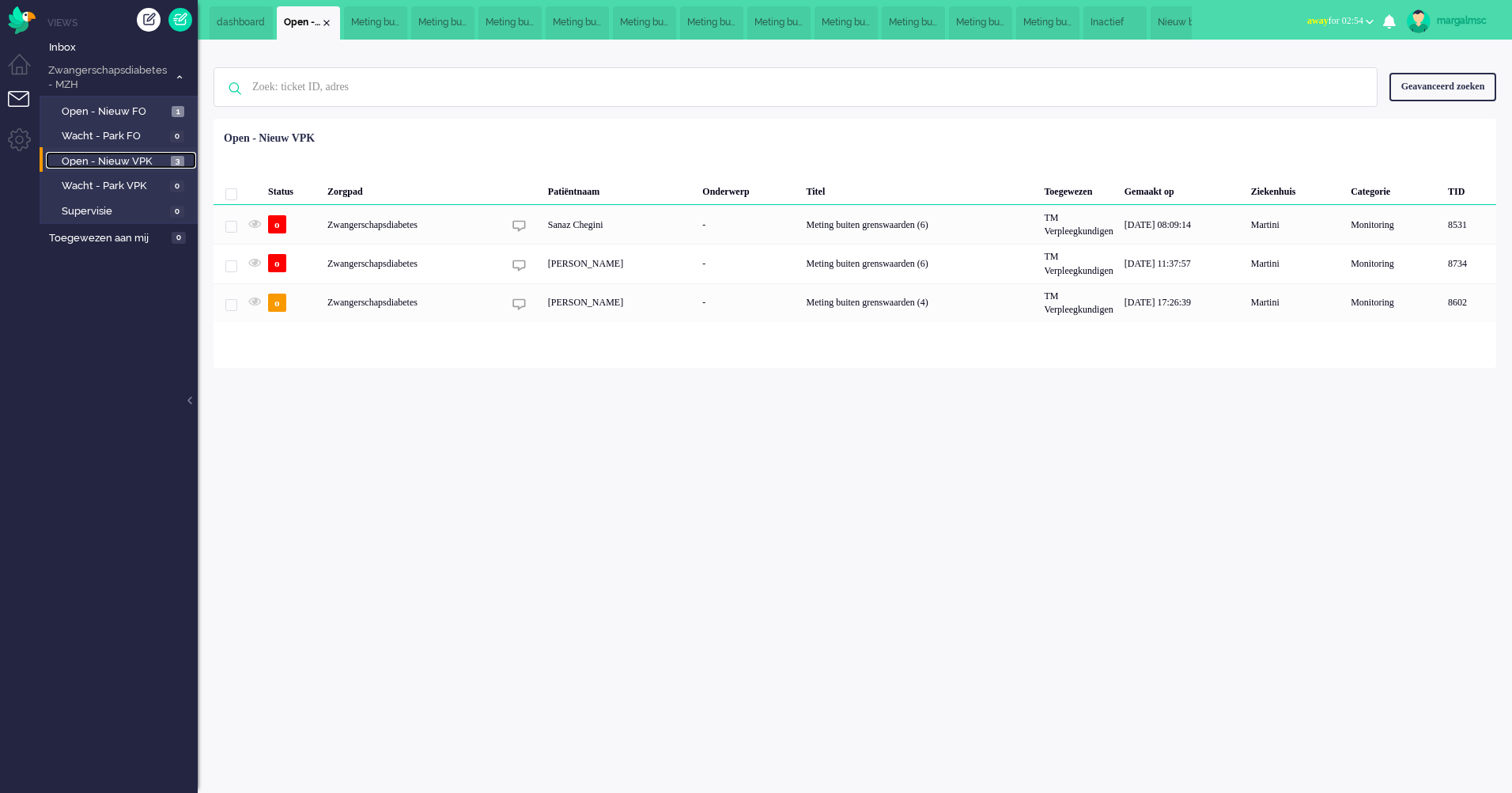
click at [1176, 22] on span "Nieuw bericht van patiënt" at bounding box center [1183, 23] width 49 height 14
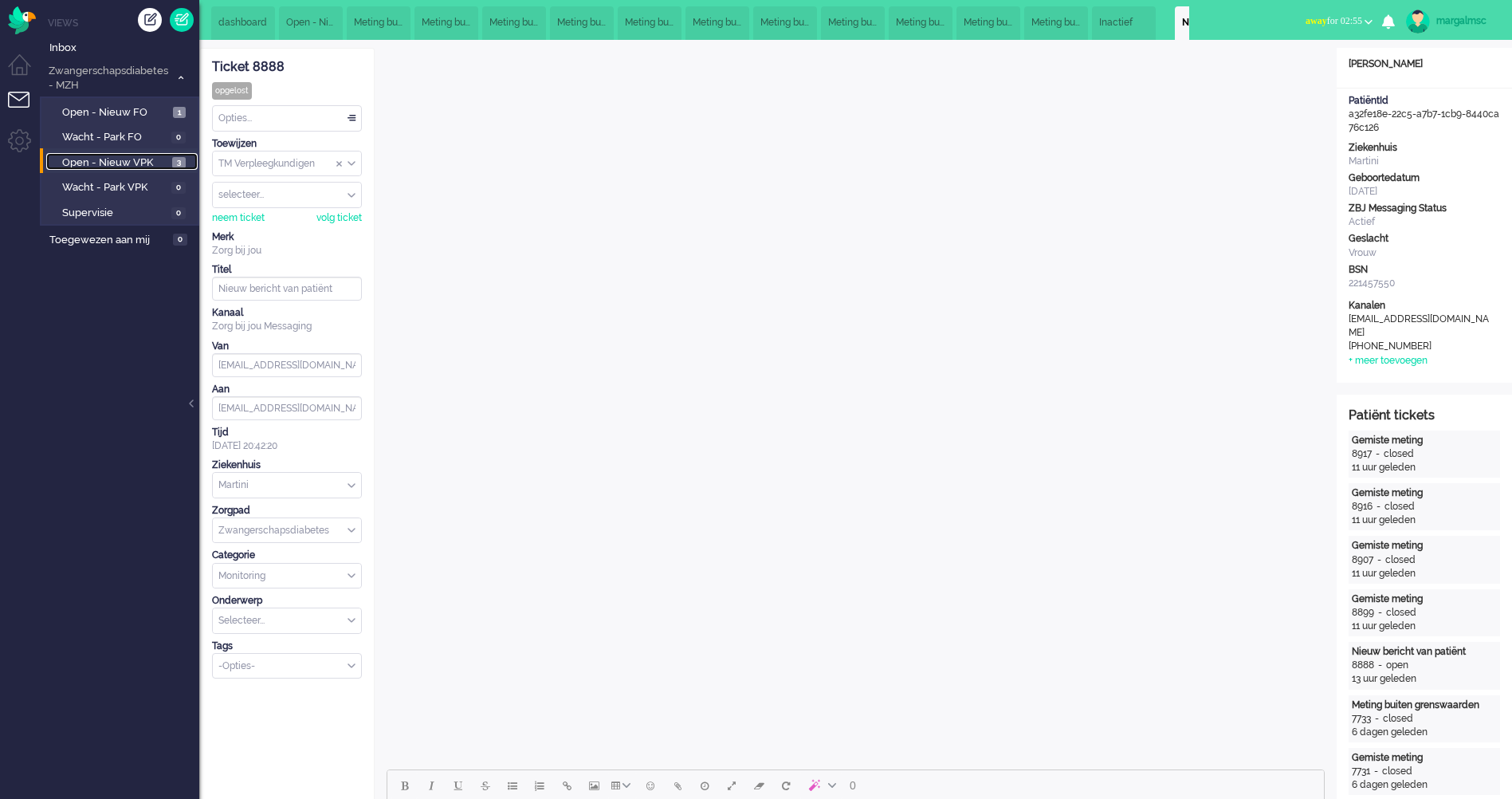
click at [1186, 16] on span "Nieuw bericht van patiënt" at bounding box center [1200, 23] width 37 height 14
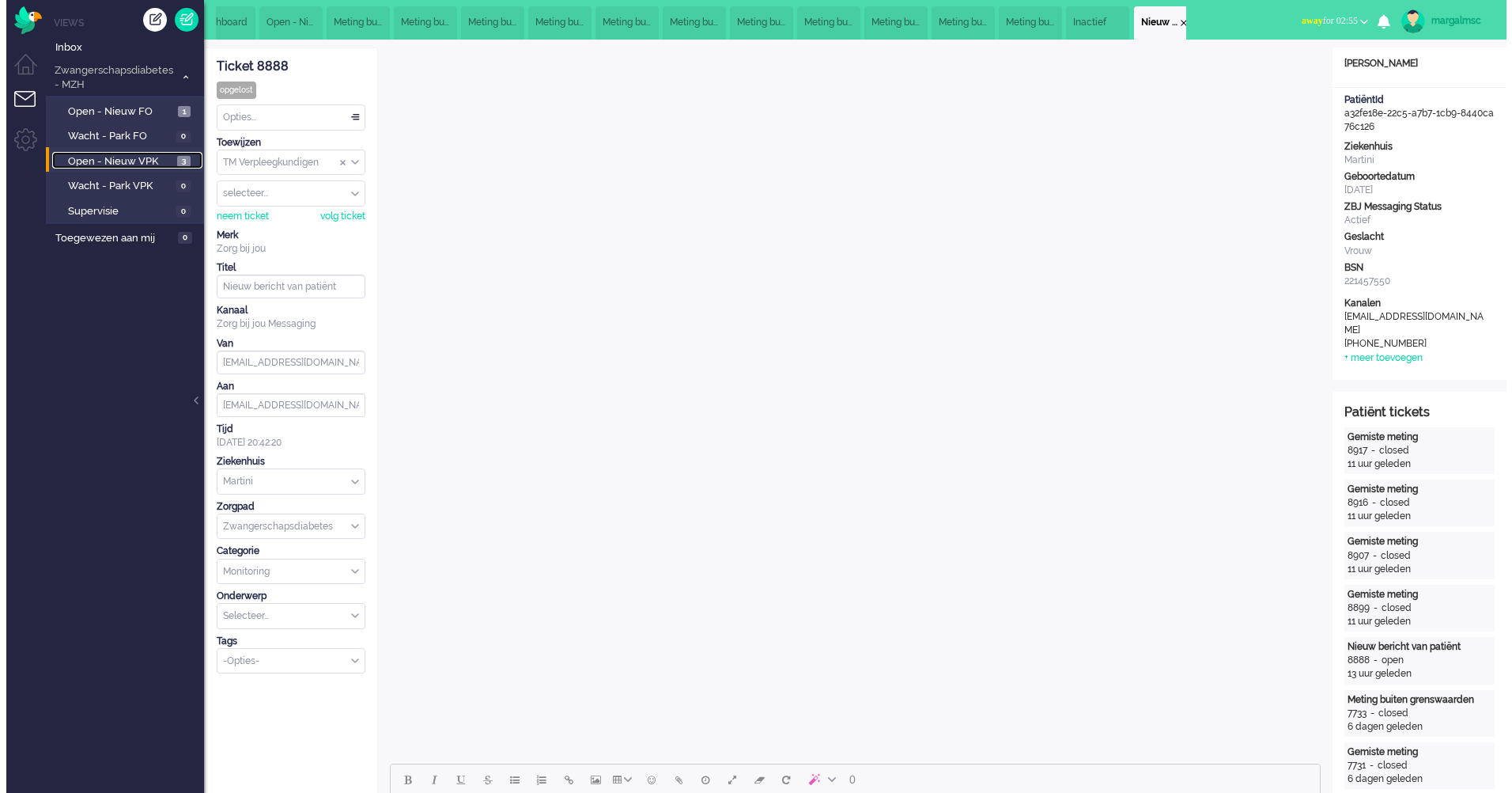
scroll to position [0, 22]
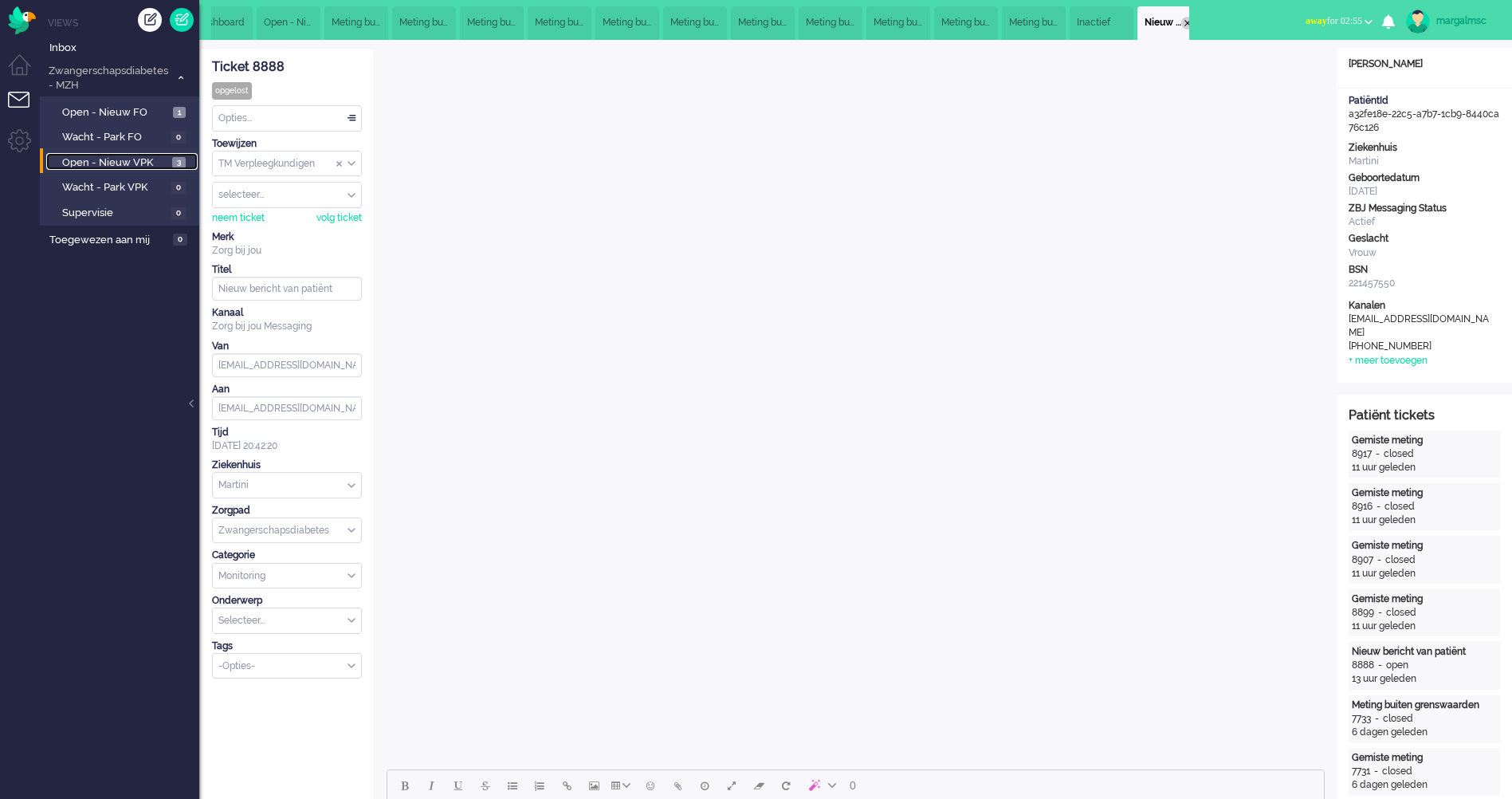
click at [1194, 17] on div "Close tab" at bounding box center [1188, 23] width 13 height 13
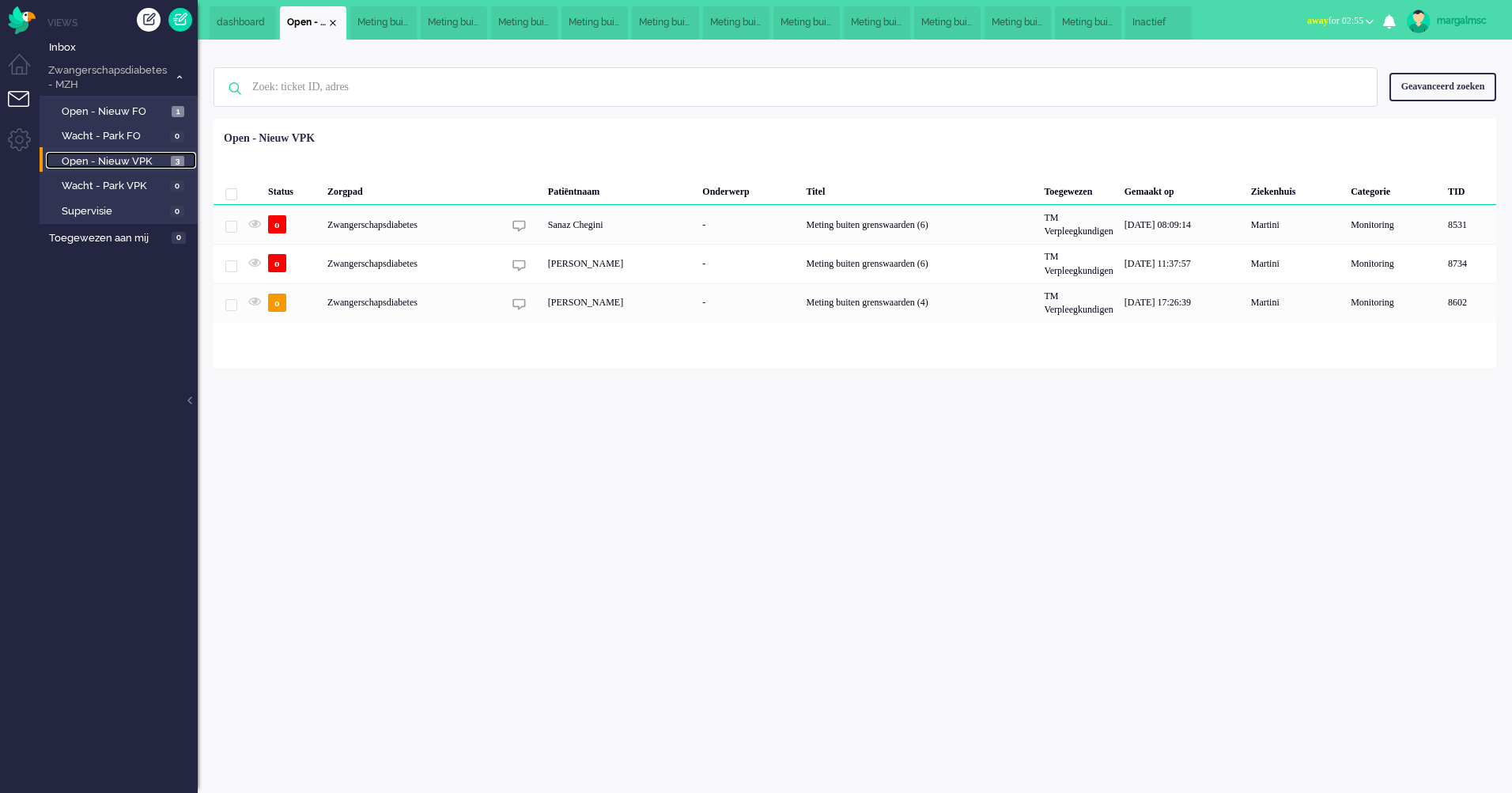
click at [1185, 17] on li "Inactief" at bounding box center [1158, 23] width 66 height 34
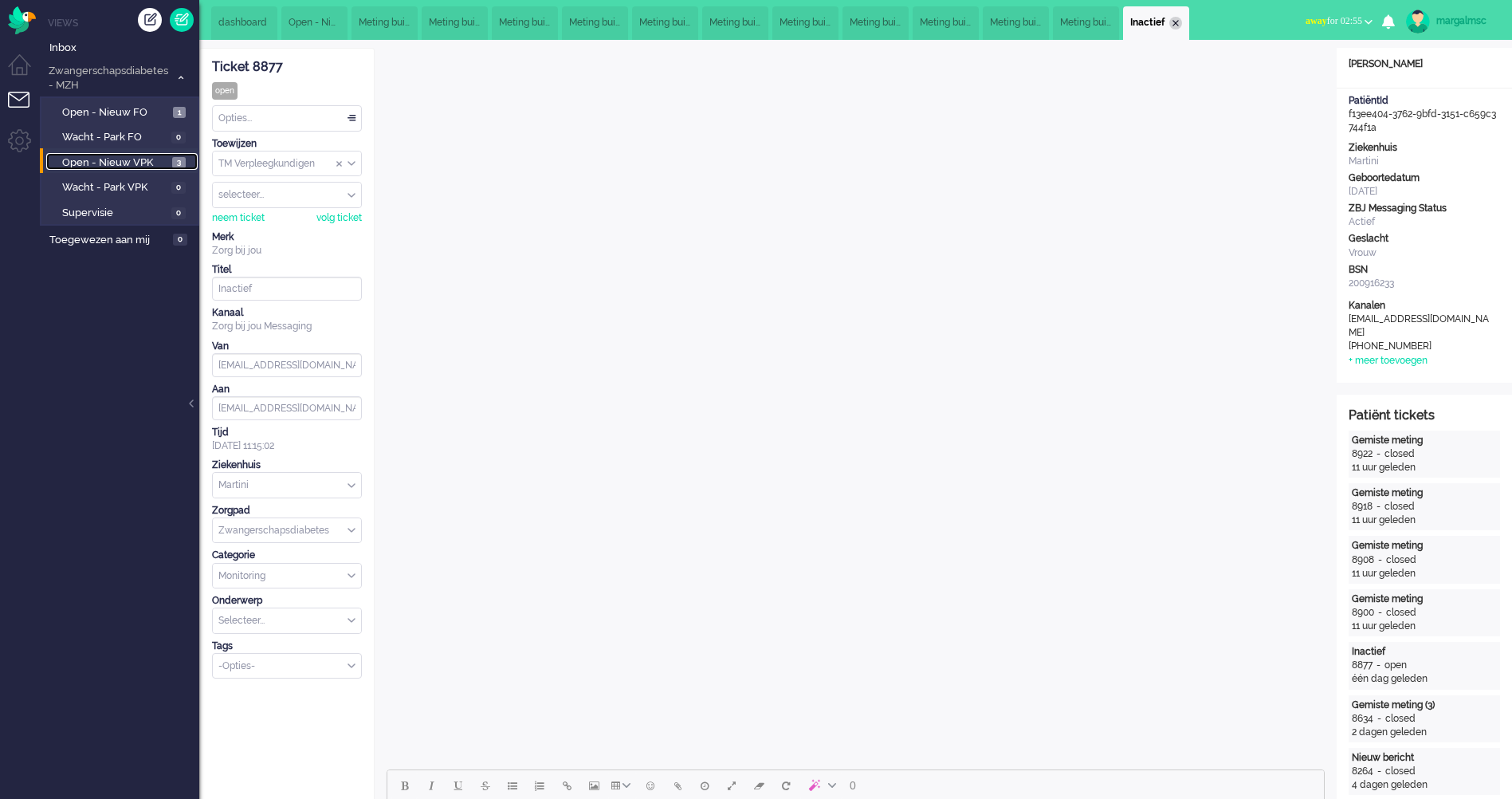
click at [1182, 18] on div "Close tab" at bounding box center [1176, 23] width 13 height 13
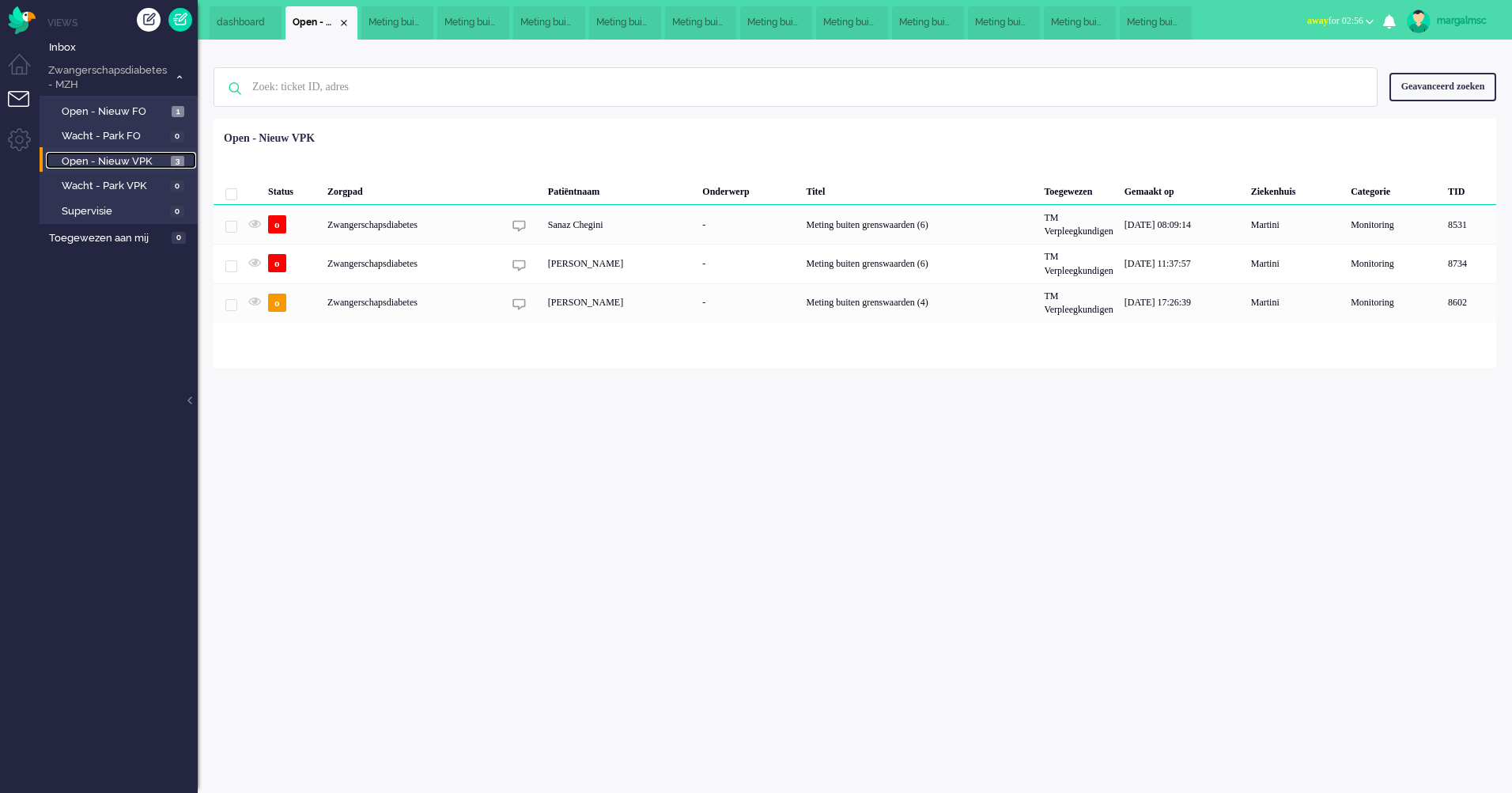
click at [1177, 18] on span "Meting buiten grenswaarden" at bounding box center [1152, 23] width 50 height 14
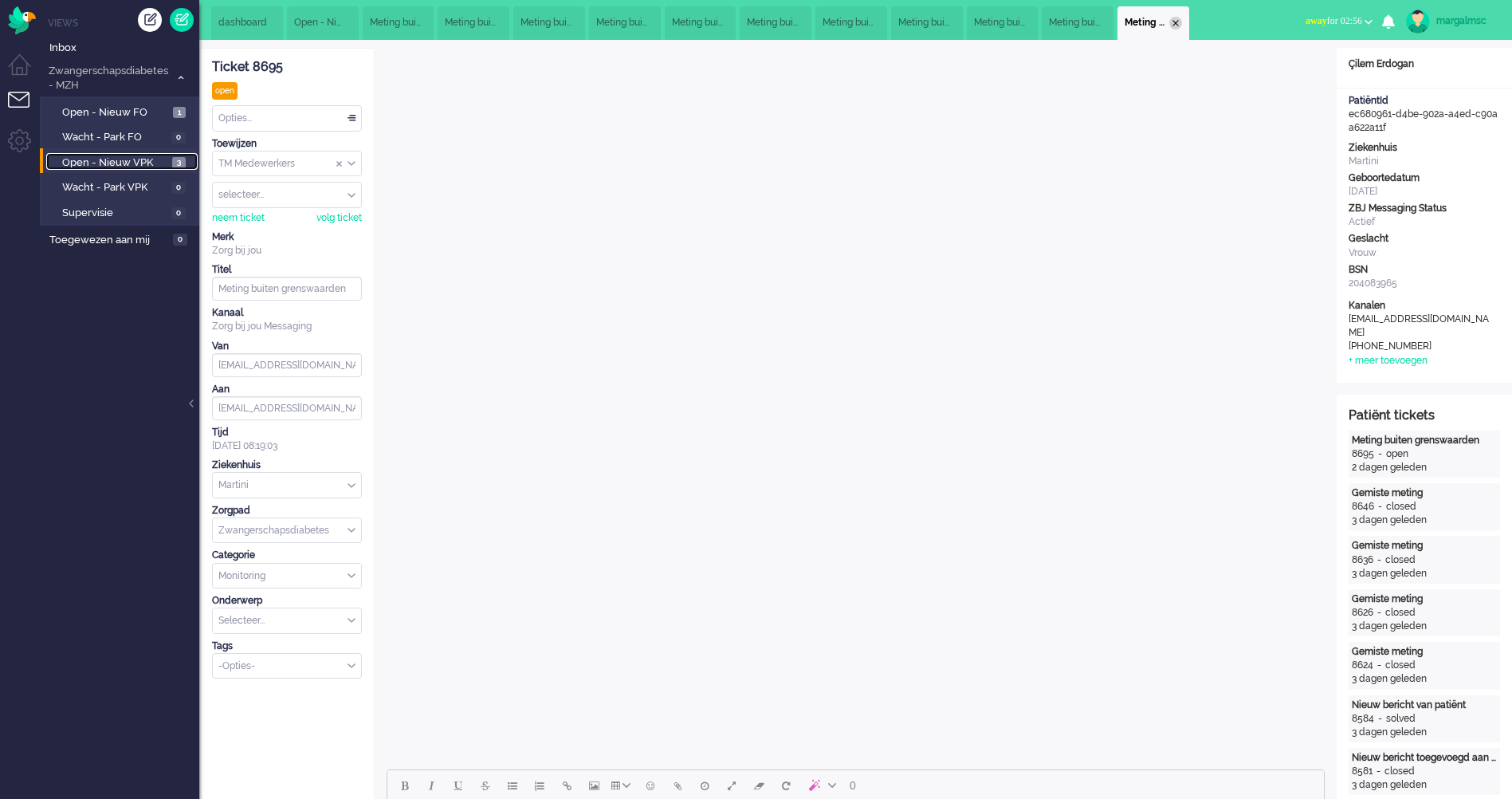
click at [1182, 19] on div "Close tab" at bounding box center [1176, 23] width 13 height 13
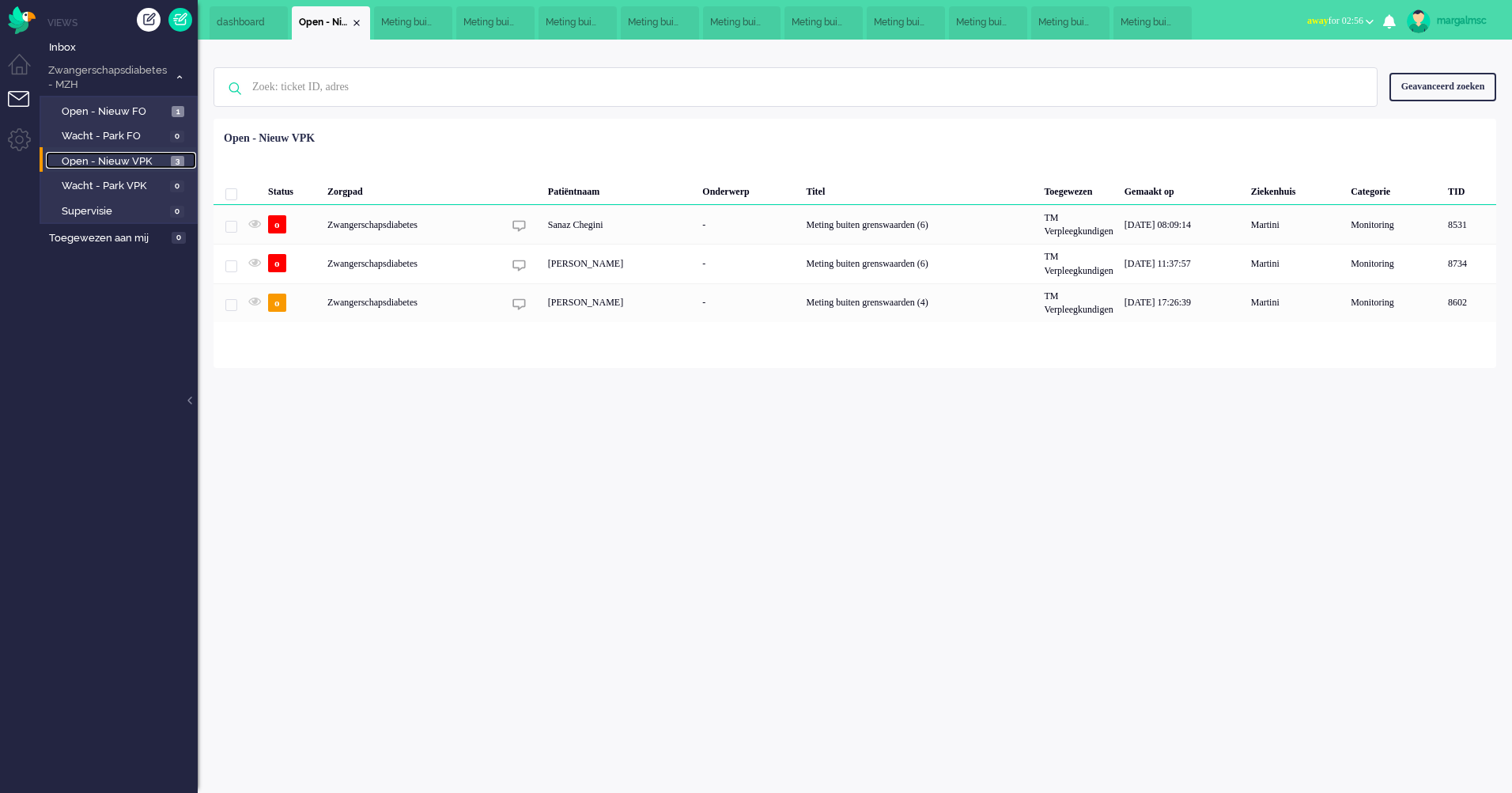
click at [1169, 19] on span "Meting buiten grenswaarden" at bounding box center [1145, 23] width 50 height 14
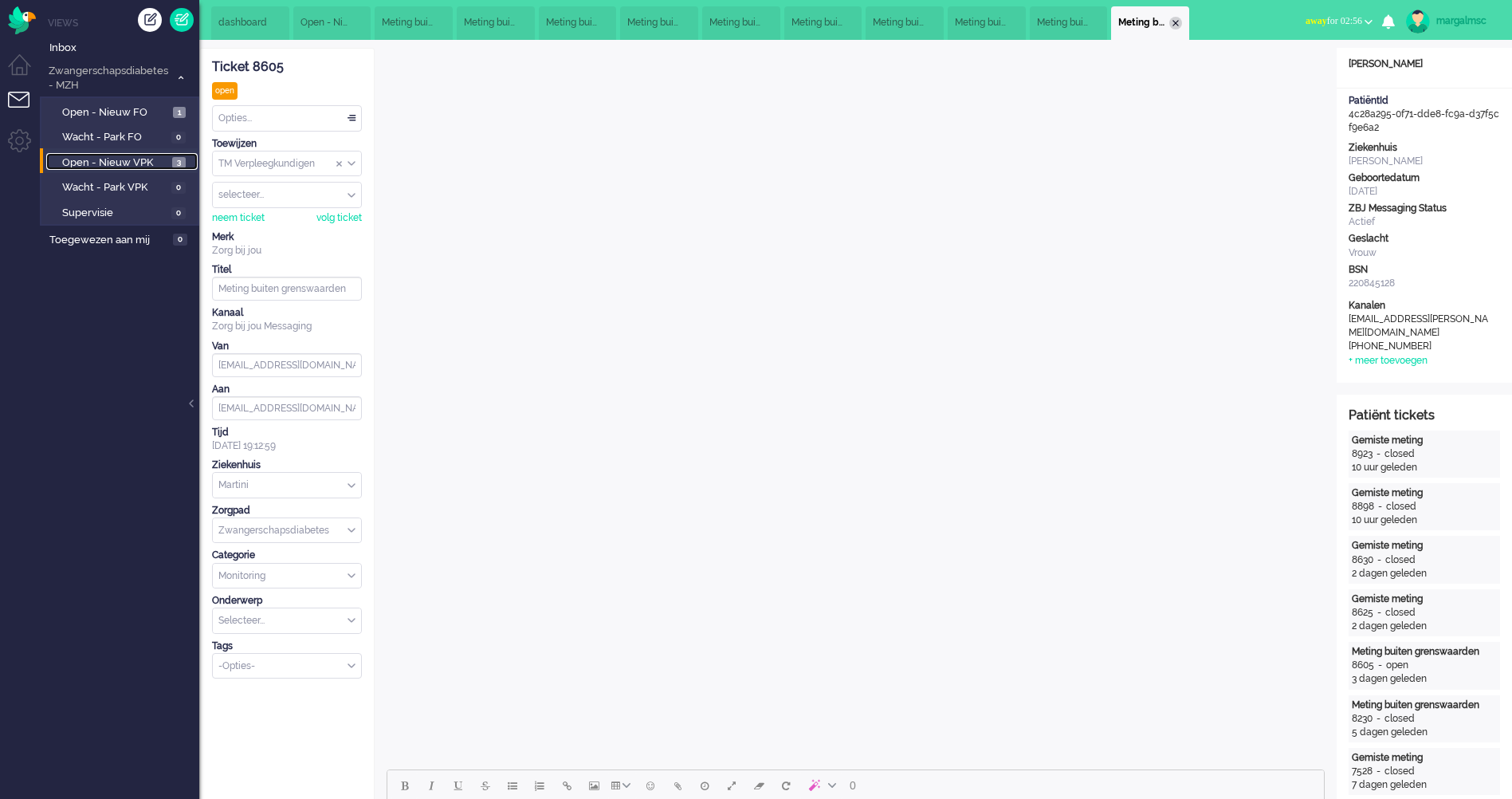
click at [1182, 21] on div "Close tab" at bounding box center [1176, 23] width 13 height 13
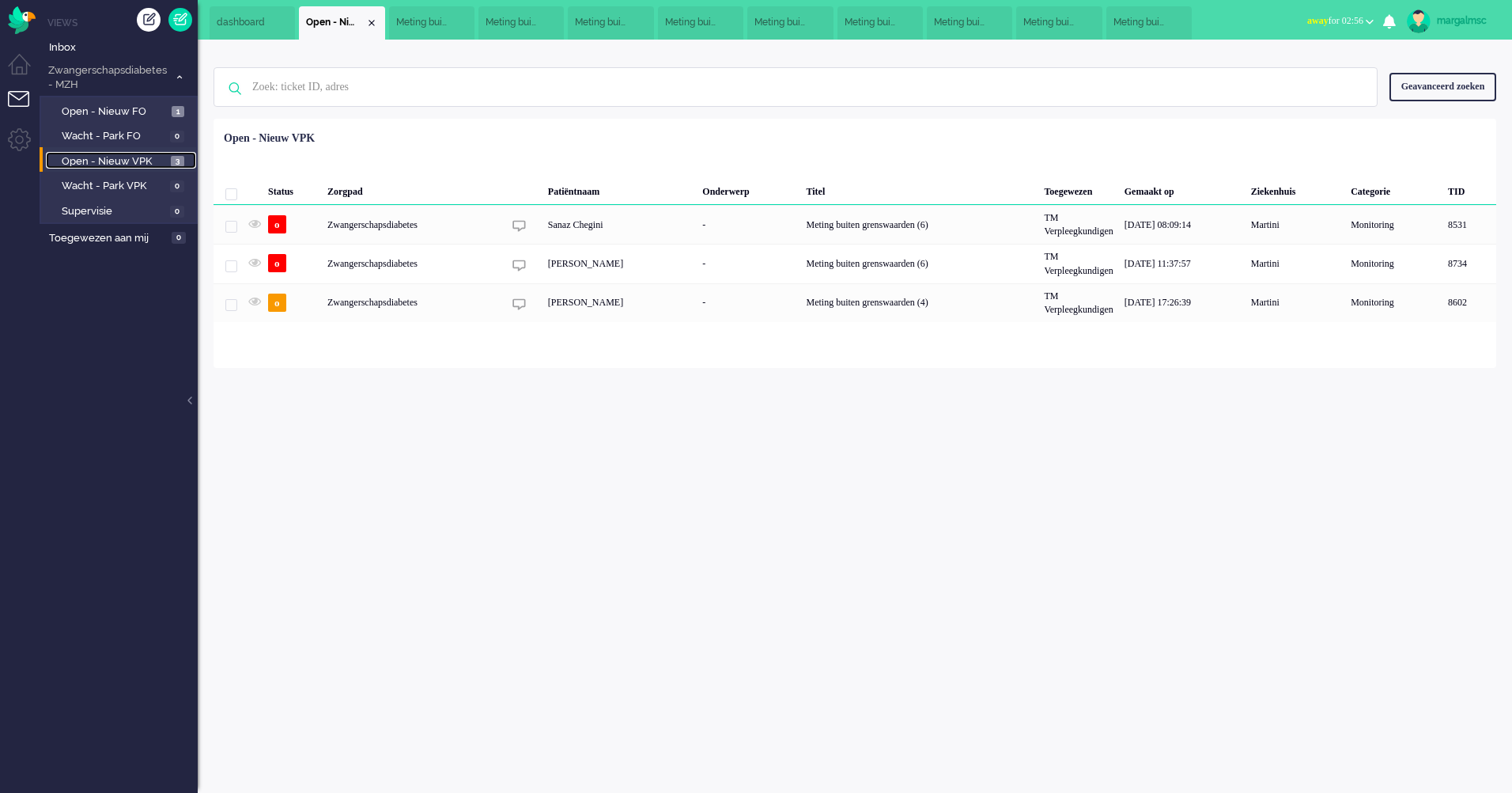
click at [1131, 19] on span "Meting buiten grenswaarden (4)" at bounding box center [1138, 23] width 50 height 14
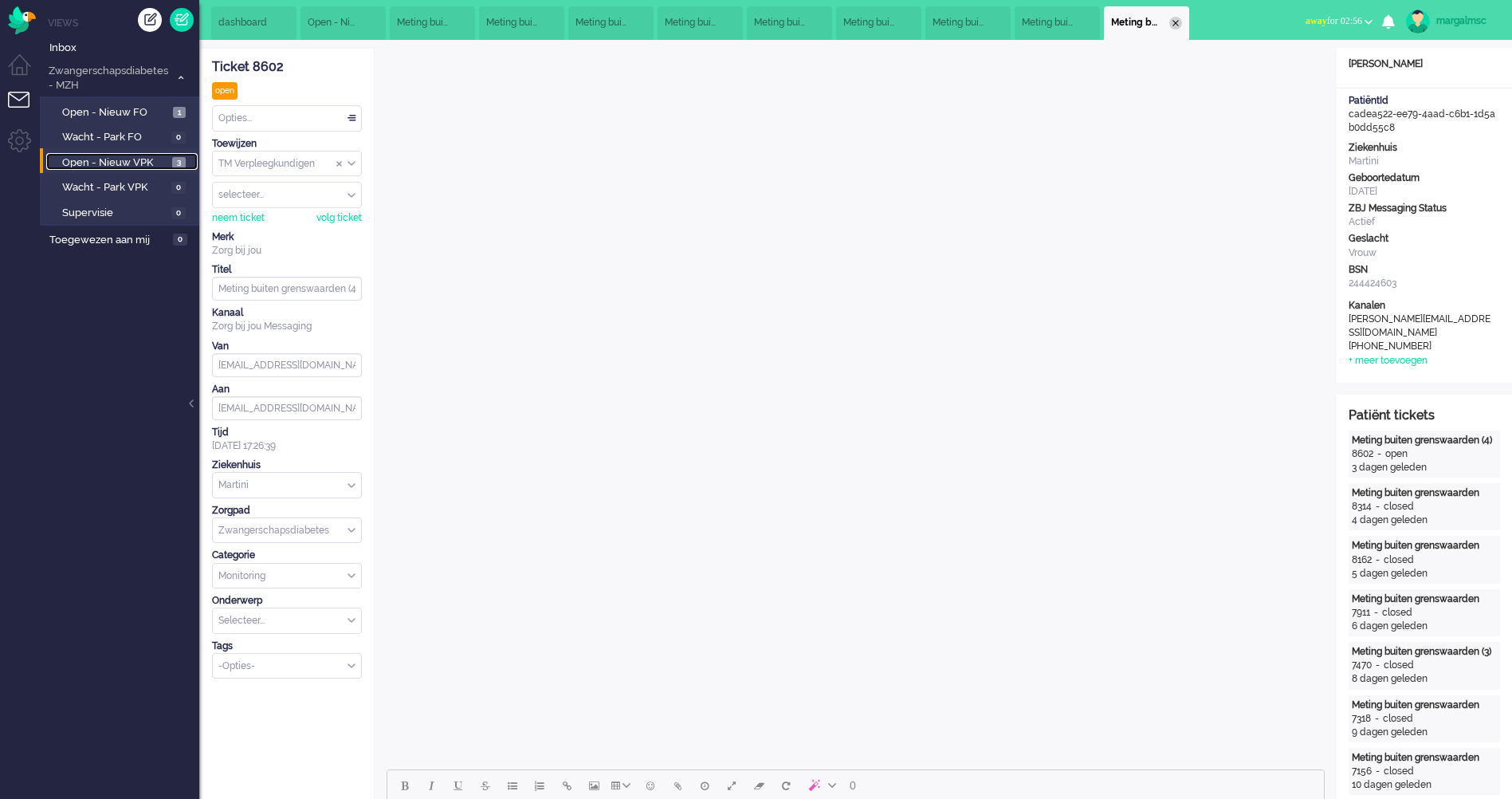
click at [1182, 20] on div "Close tab" at bounding box center [1176, 23] width 13 height 13
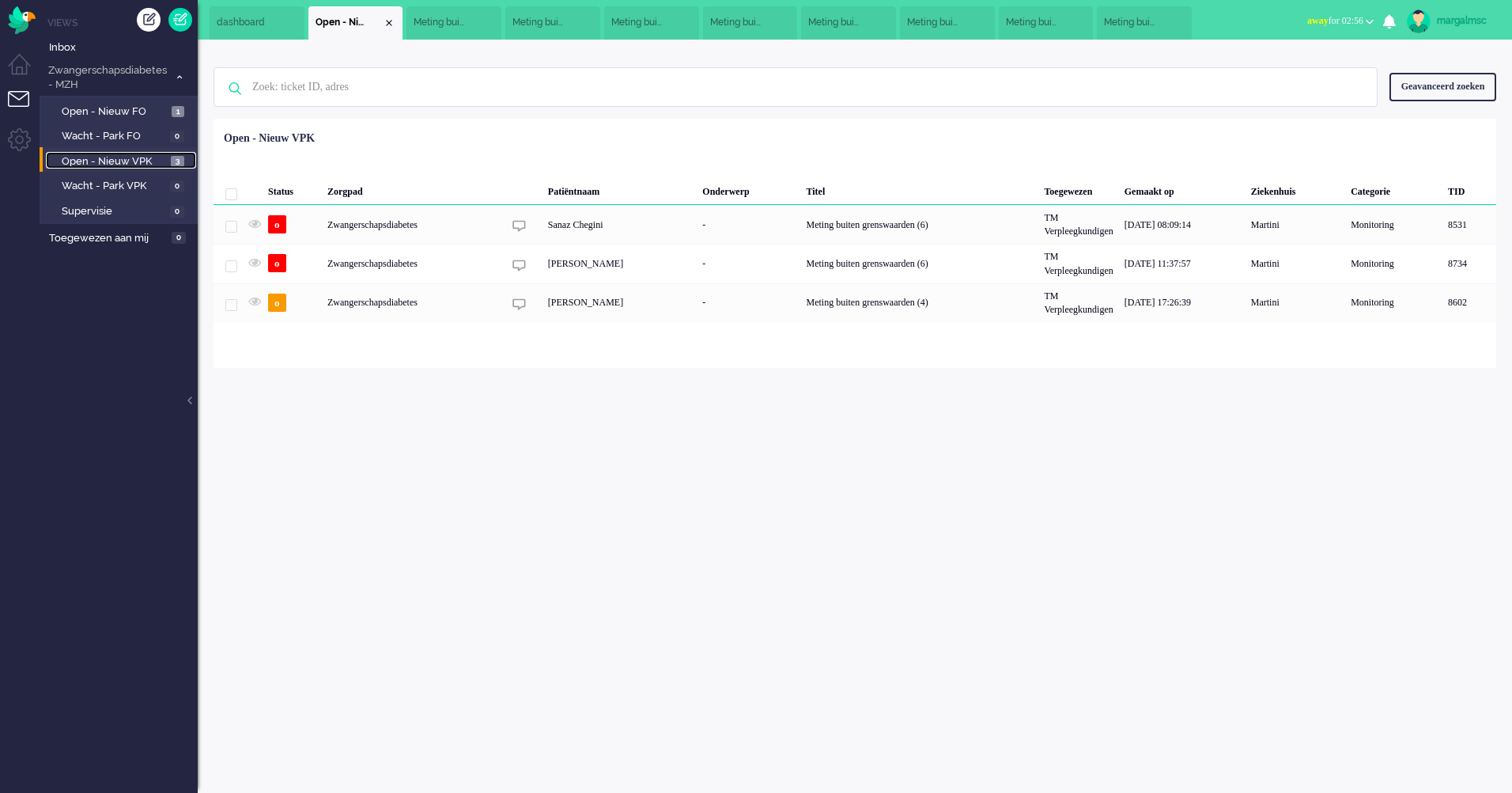
click at [1124, 18] on span "Meting buiten grenswaarden" at bounding box center [1129, 23] width 50 height 14
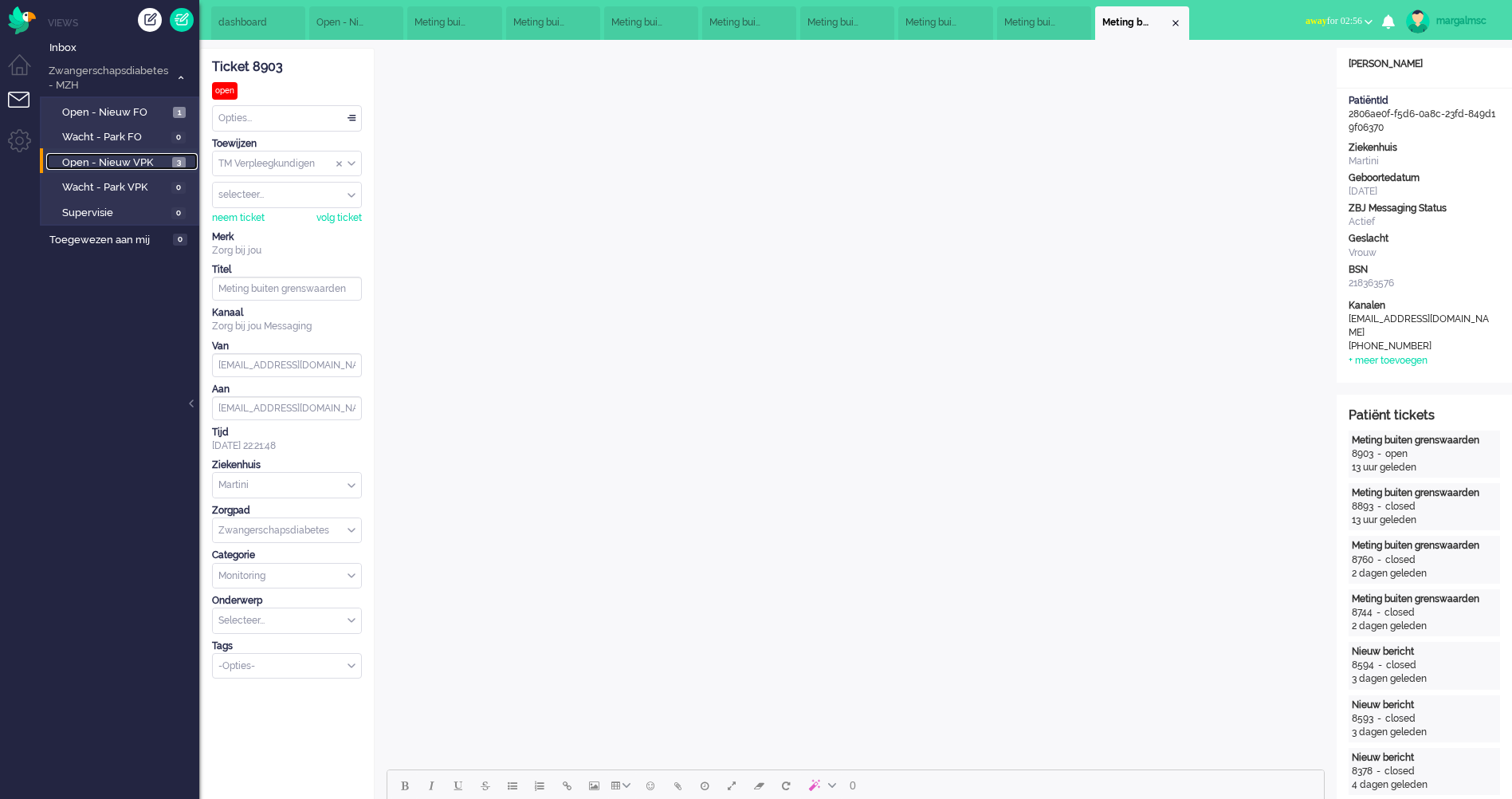
click at [1180, 23] on li "Meting buiten grenswaarden" at bounding box center [1142, 23] width 94 height 34
click at [1182, 22] on div "Close tab" at bounding box center [1176, 23] width 13 height 13
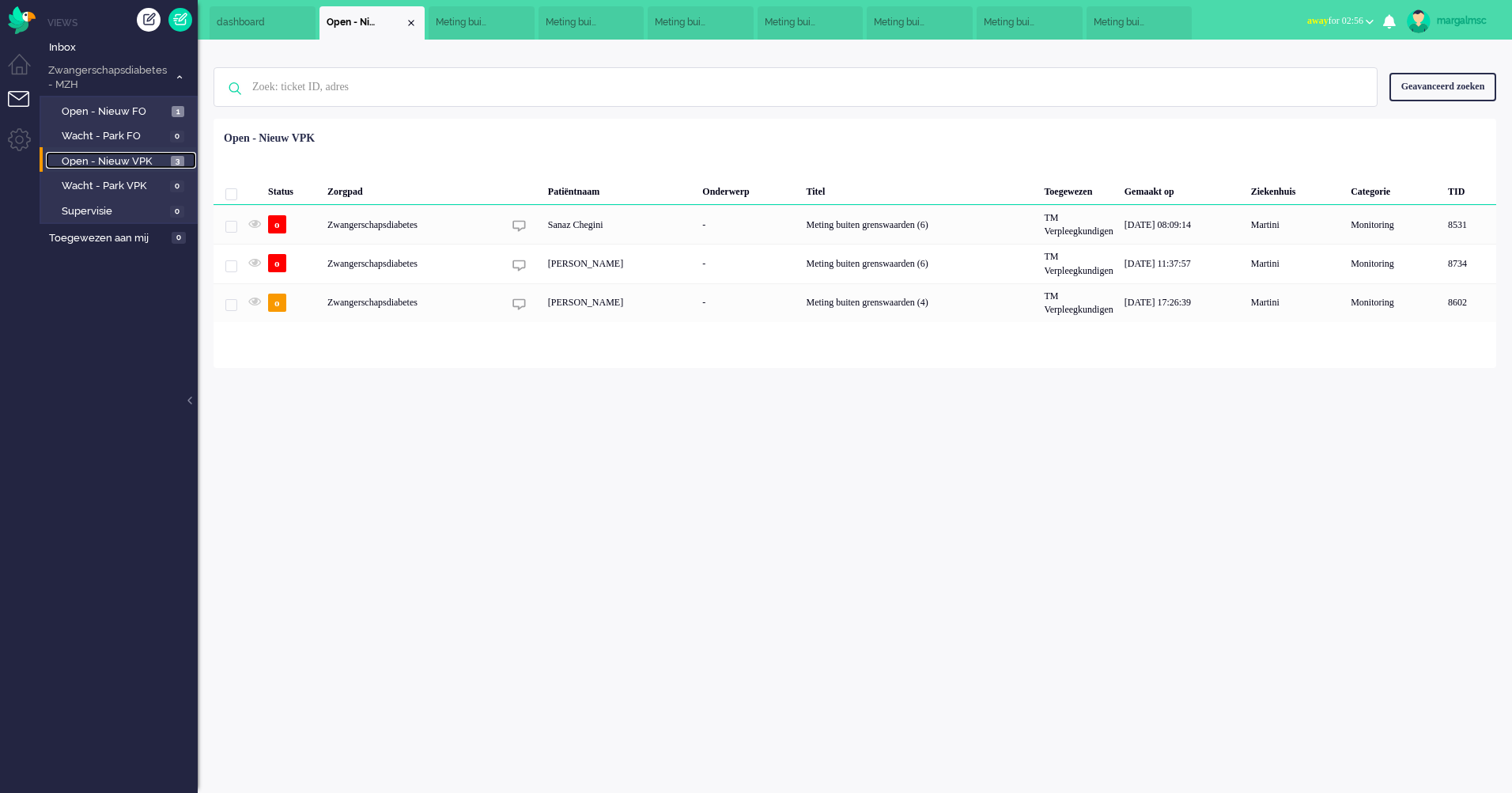
click at [1115, 22] on span "Meting buiten grenswaarden (4)" at bounding box center [1118, 23] width 50 height 14
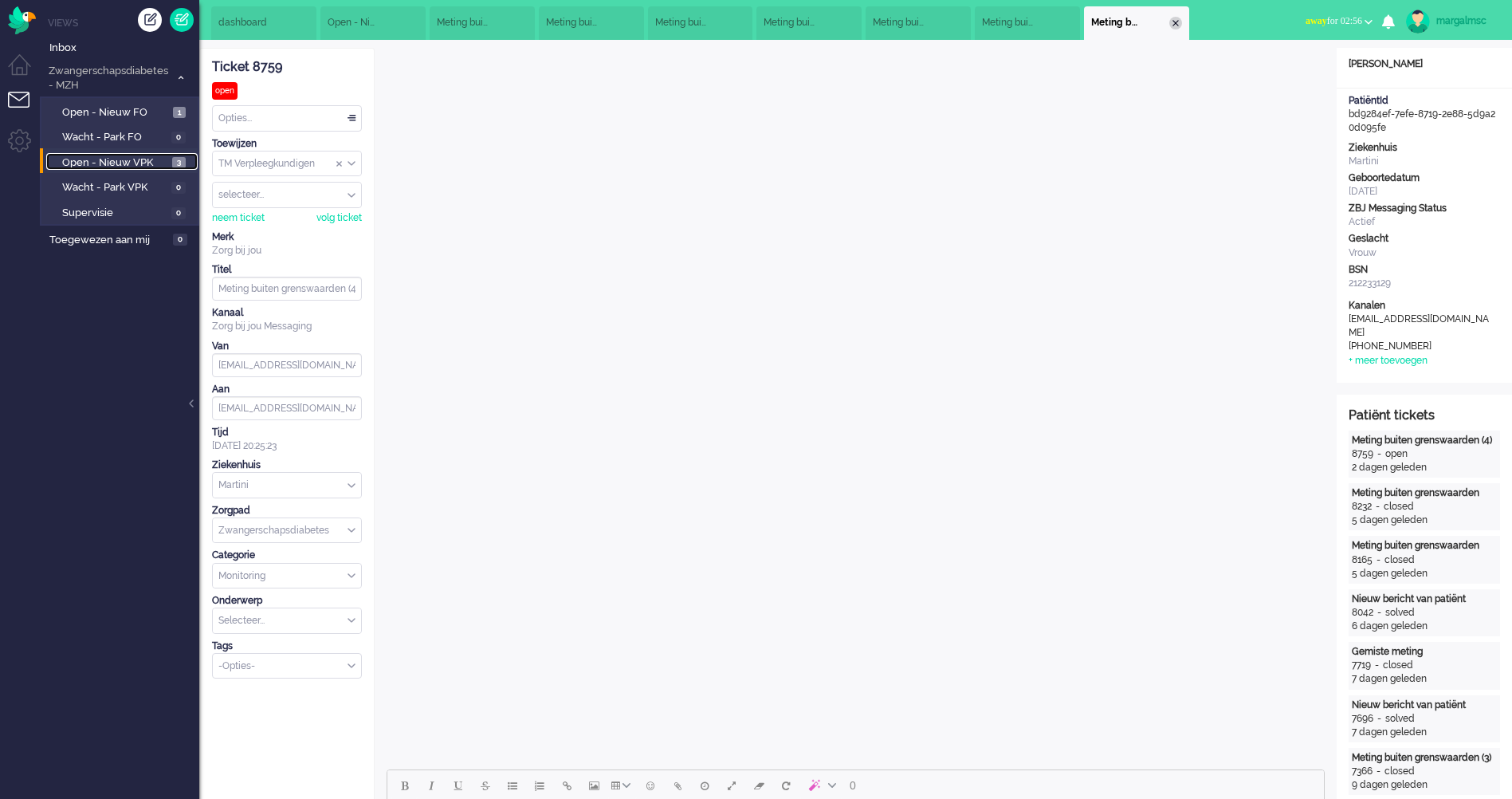
click at [1182, 24] on div "Close tab" at bounding box center [1176, 23] width 13 height 13
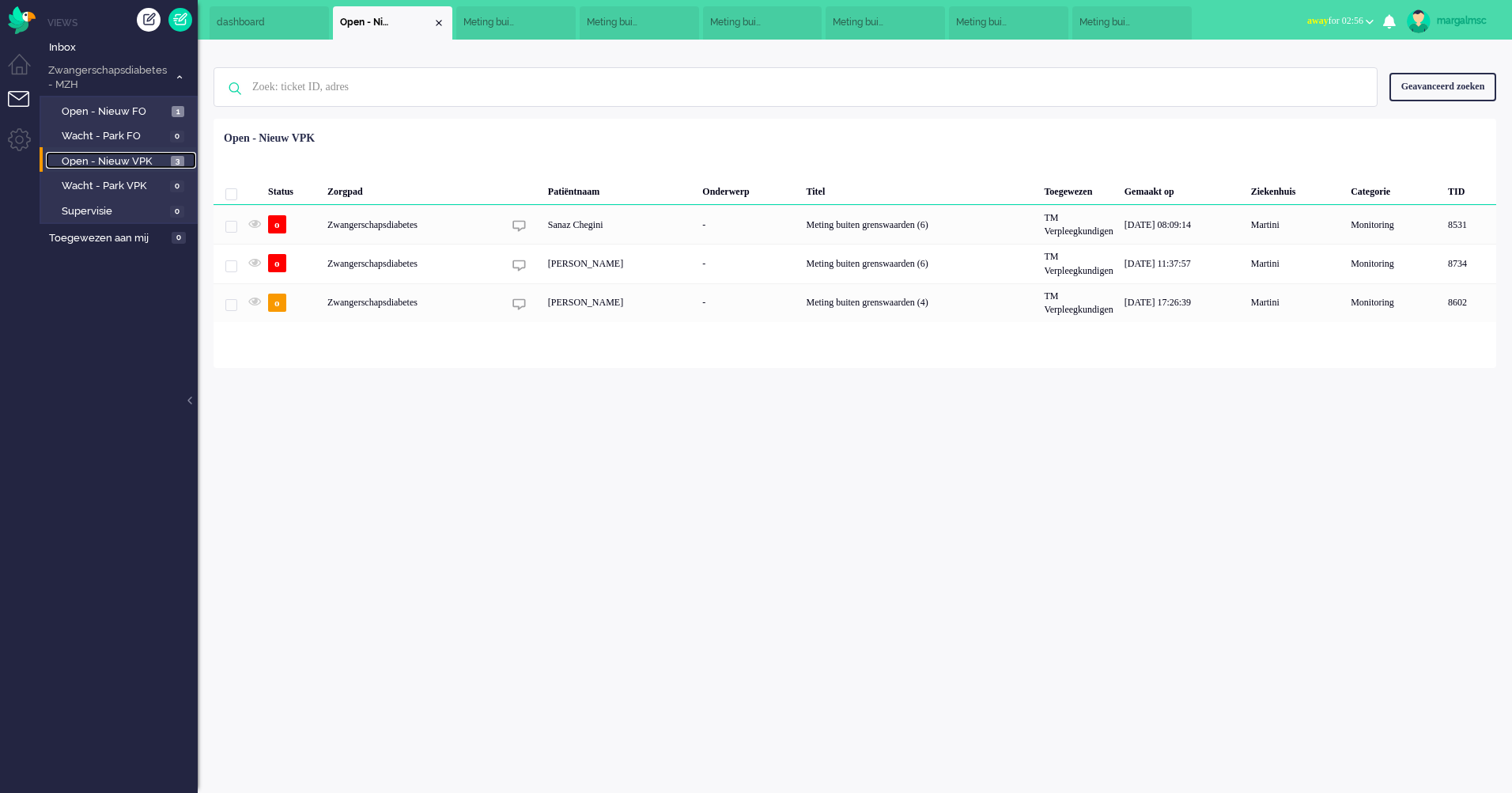
click at [1101, 19] on span "Meting buiten grenswaarden (3)" at bounding box center [1105, 23] width 50 height 14
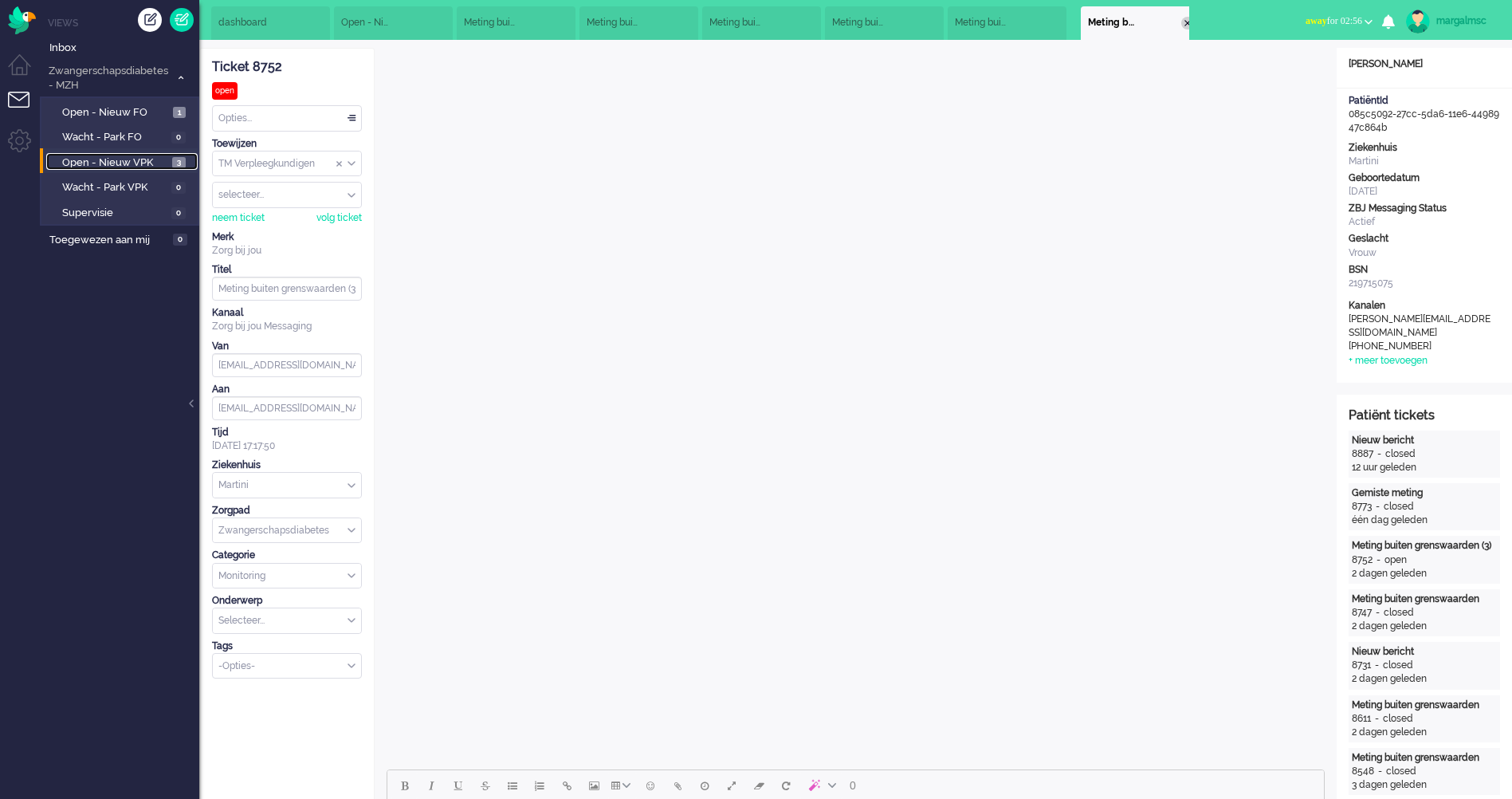
click at [1183, 24] on div "Close tab" at bounding box center [1188, 23] width 13 height 13
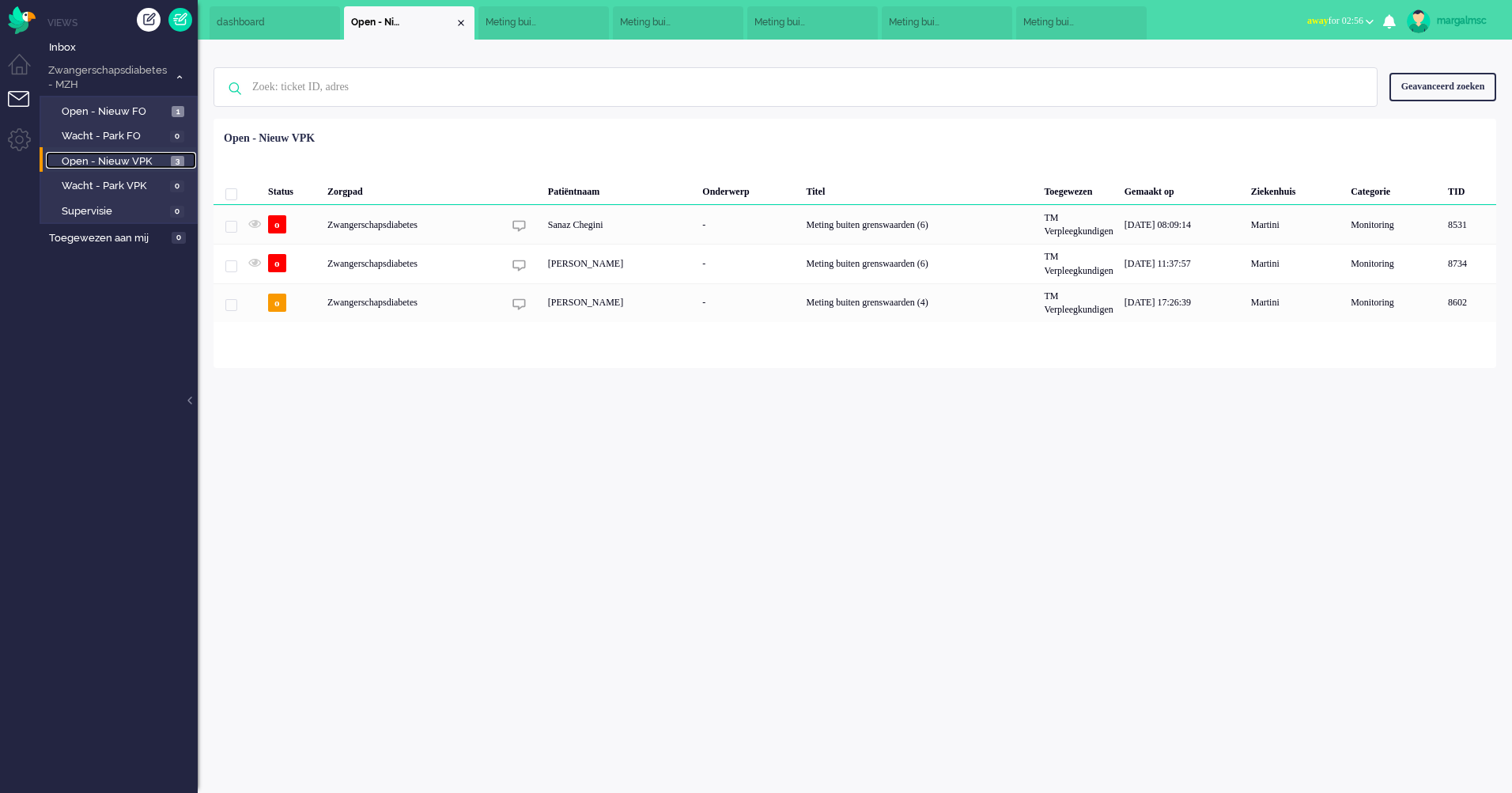
click at [1033, 26] on span "Meting buiten grenswaarden (6)" at bounding box center [1048, 23] width 50 height 14
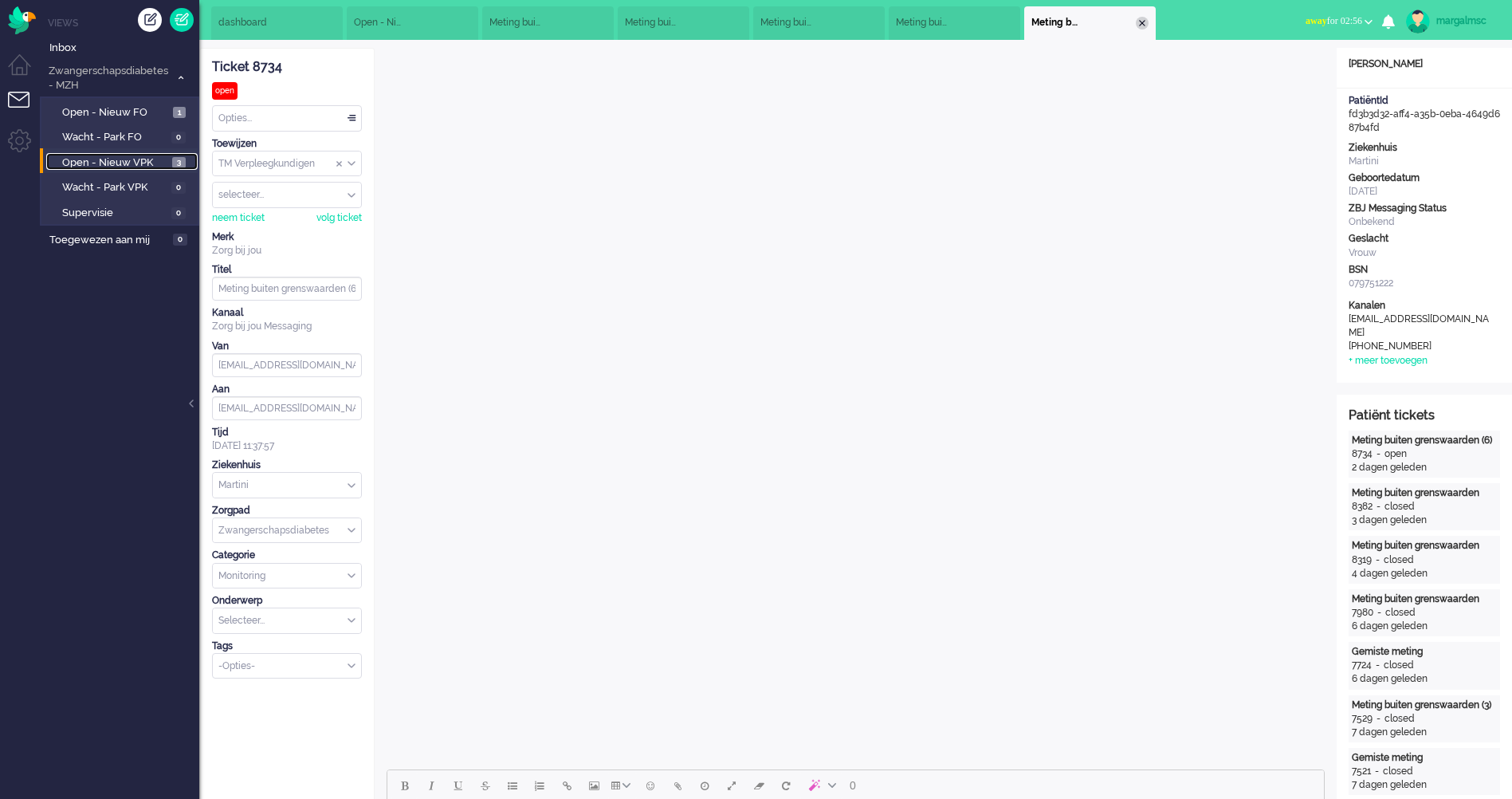
click at [1146, 22] on div "Close tab" at bounding box center [1142, 23] width 13 height 13
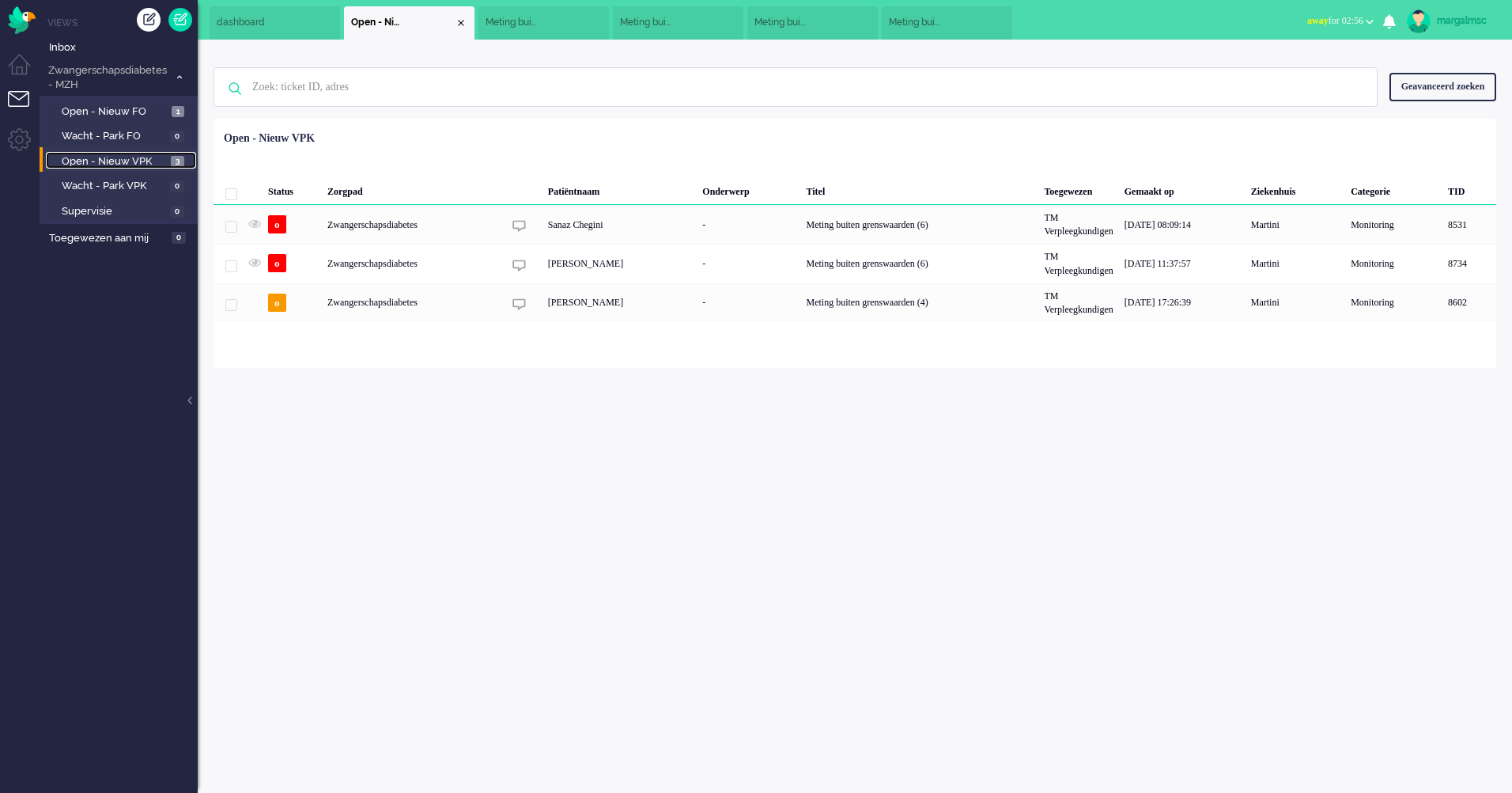
click at [967, 26] on li "Meting buiten grenswaarden (3)" at bounding box center [947, 23] width 130 height 34
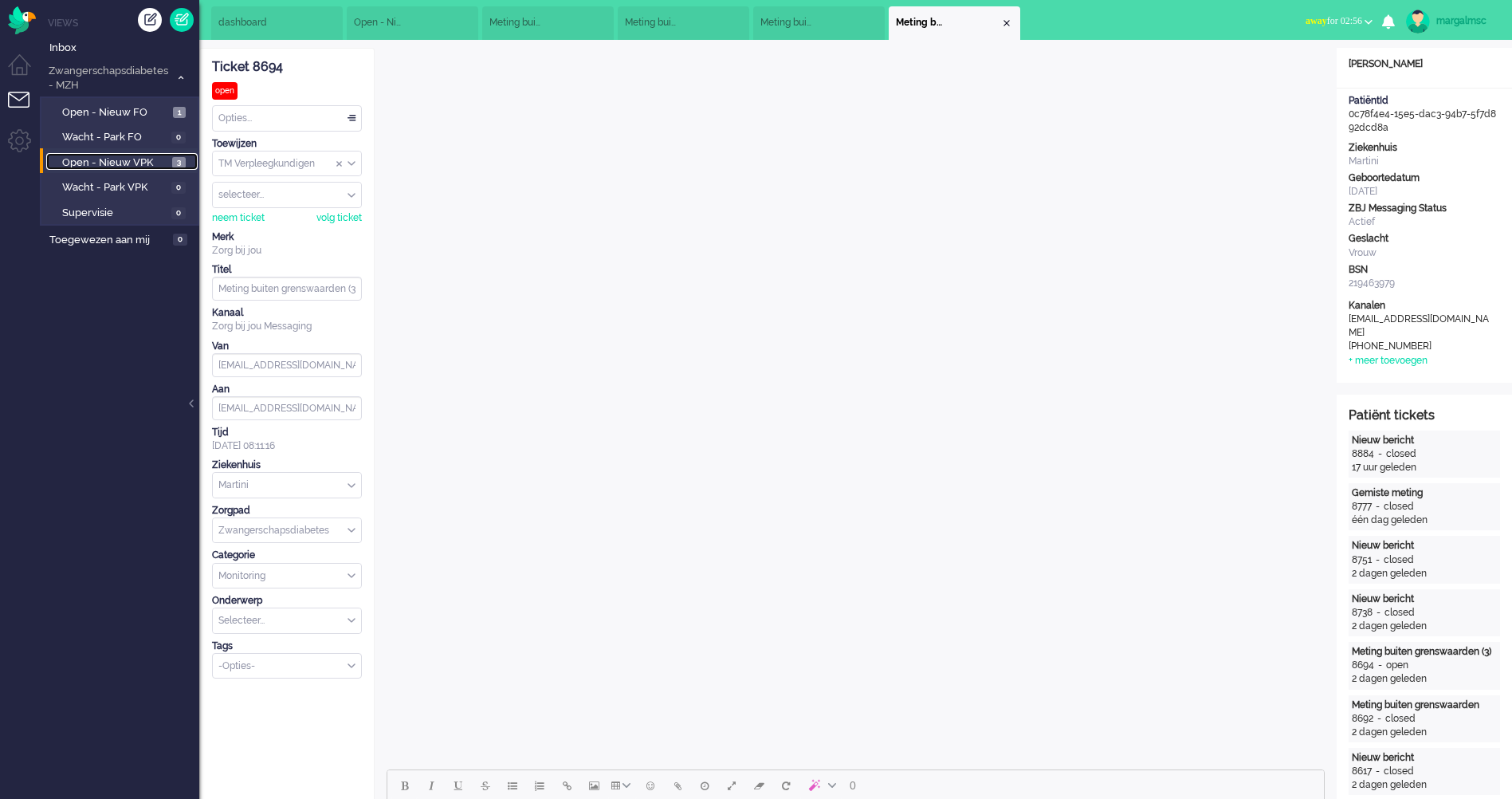
click at [1007, 24] on div "Close tab" at bounding box center [1007, 23] width 13 height 13
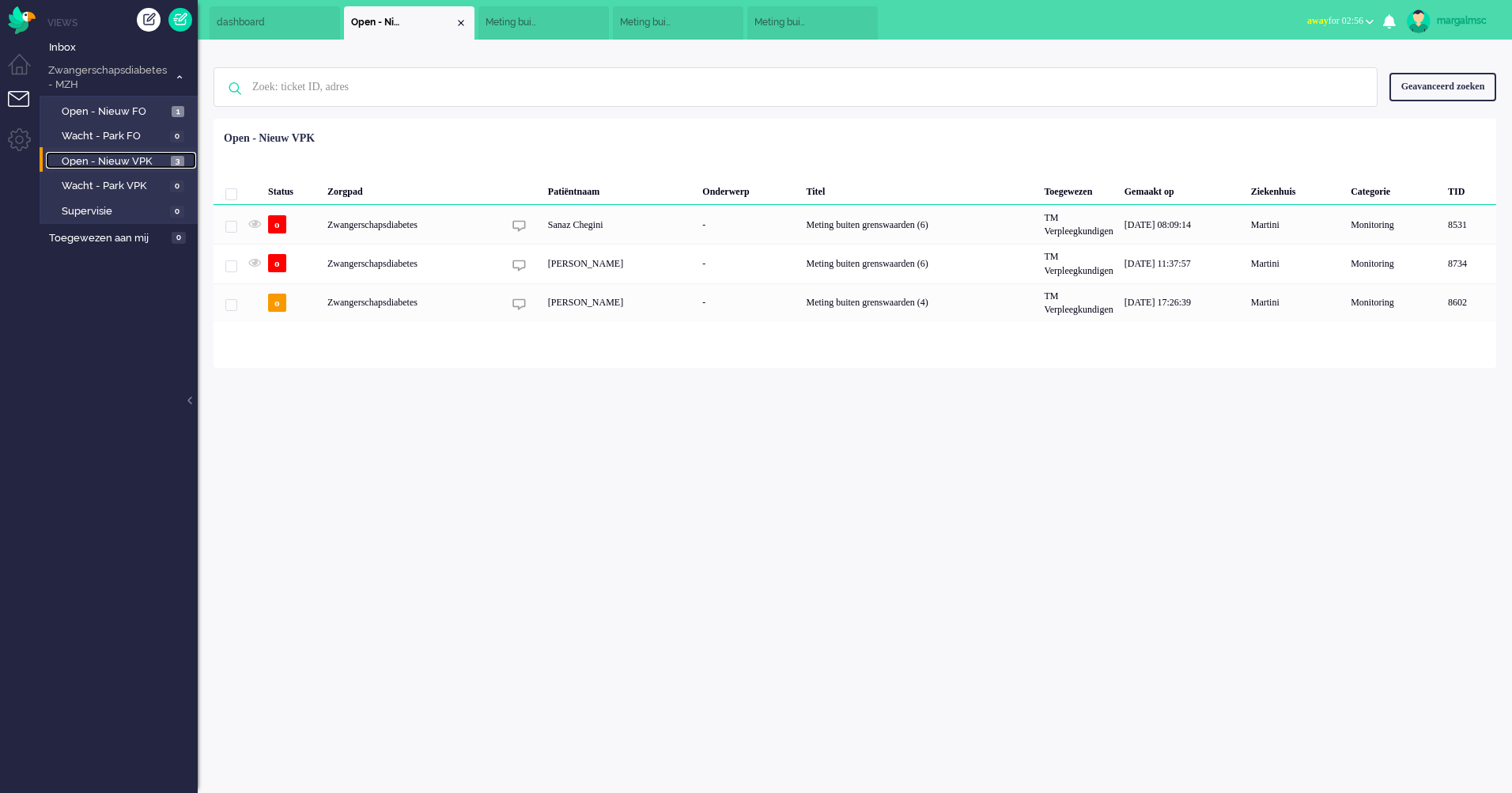
click at [849, 28] on li "Meting buiten grenswaarden (6)" at bounding box center [813, 23] width 130 height 34
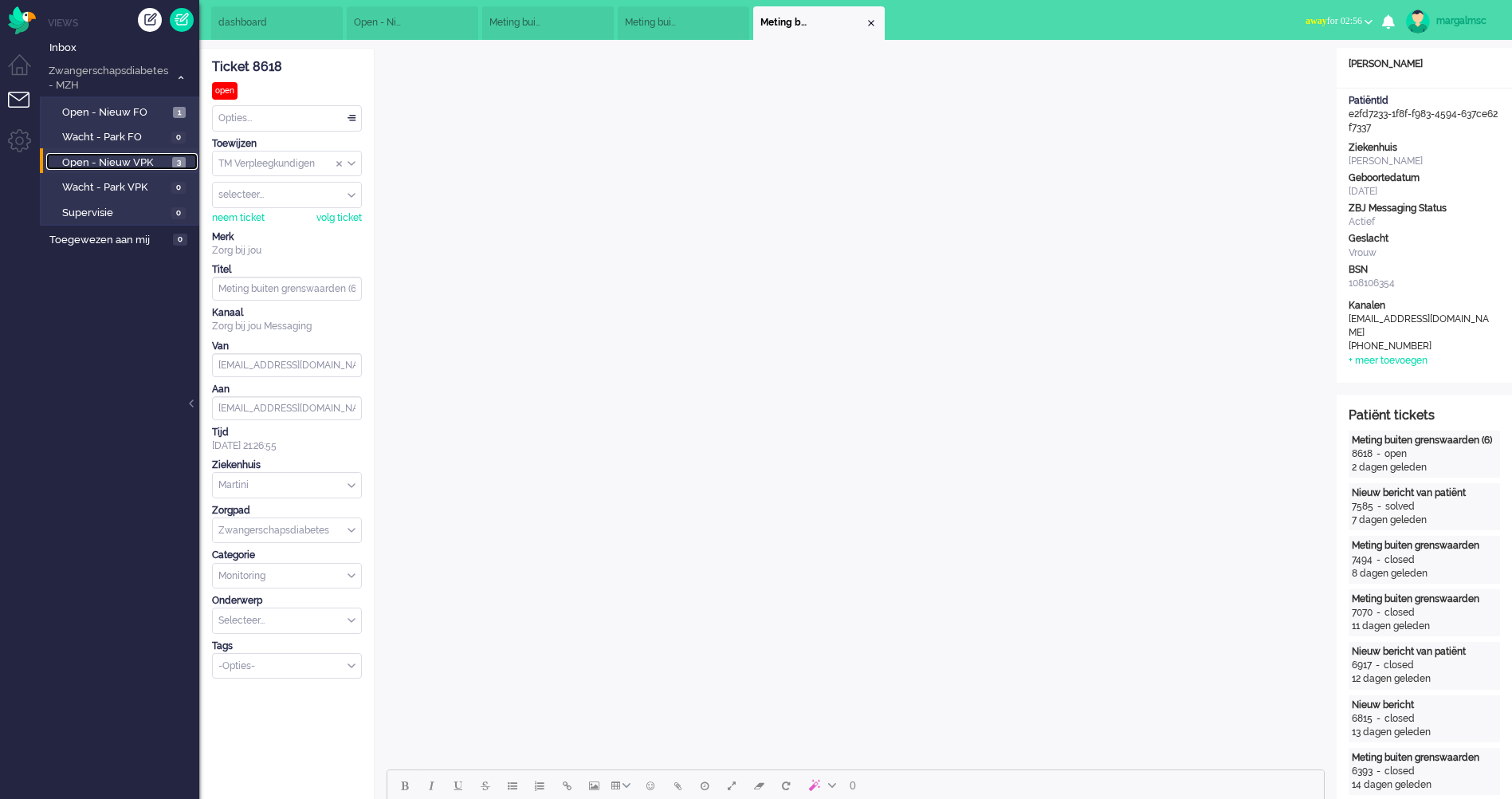
click at [872, 15] on li "Meting buiten grenswaarden (6)" at bounding box center [819, 23] width 131 height 34
click at [868, 22] on div "Close tab" at bounding box center [871, 23] width 13 height 13
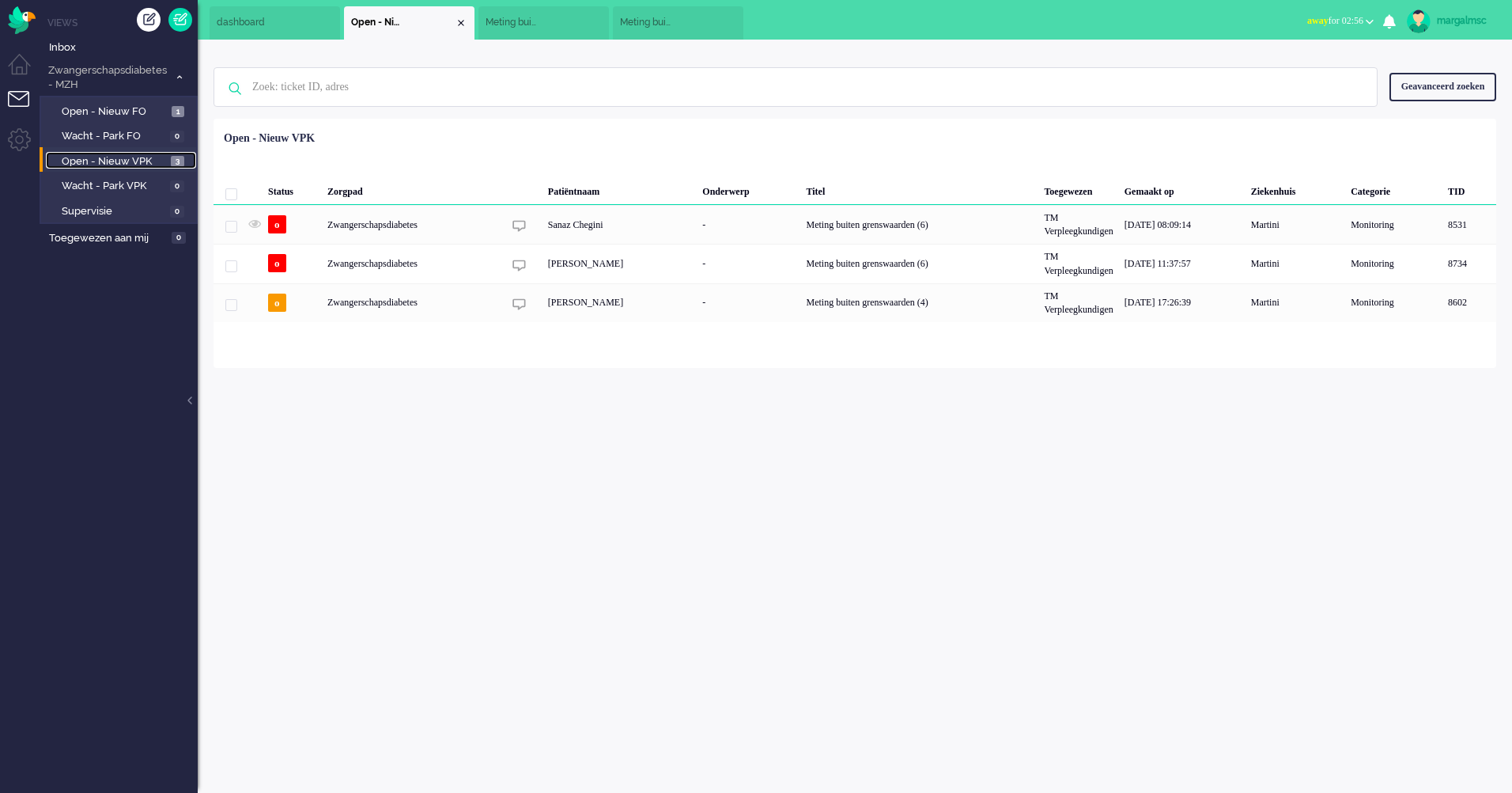
click at [732, 23] on li "Meting buiten grenswaarden (6)" at bounding box center [679, 23] width 130 height 34
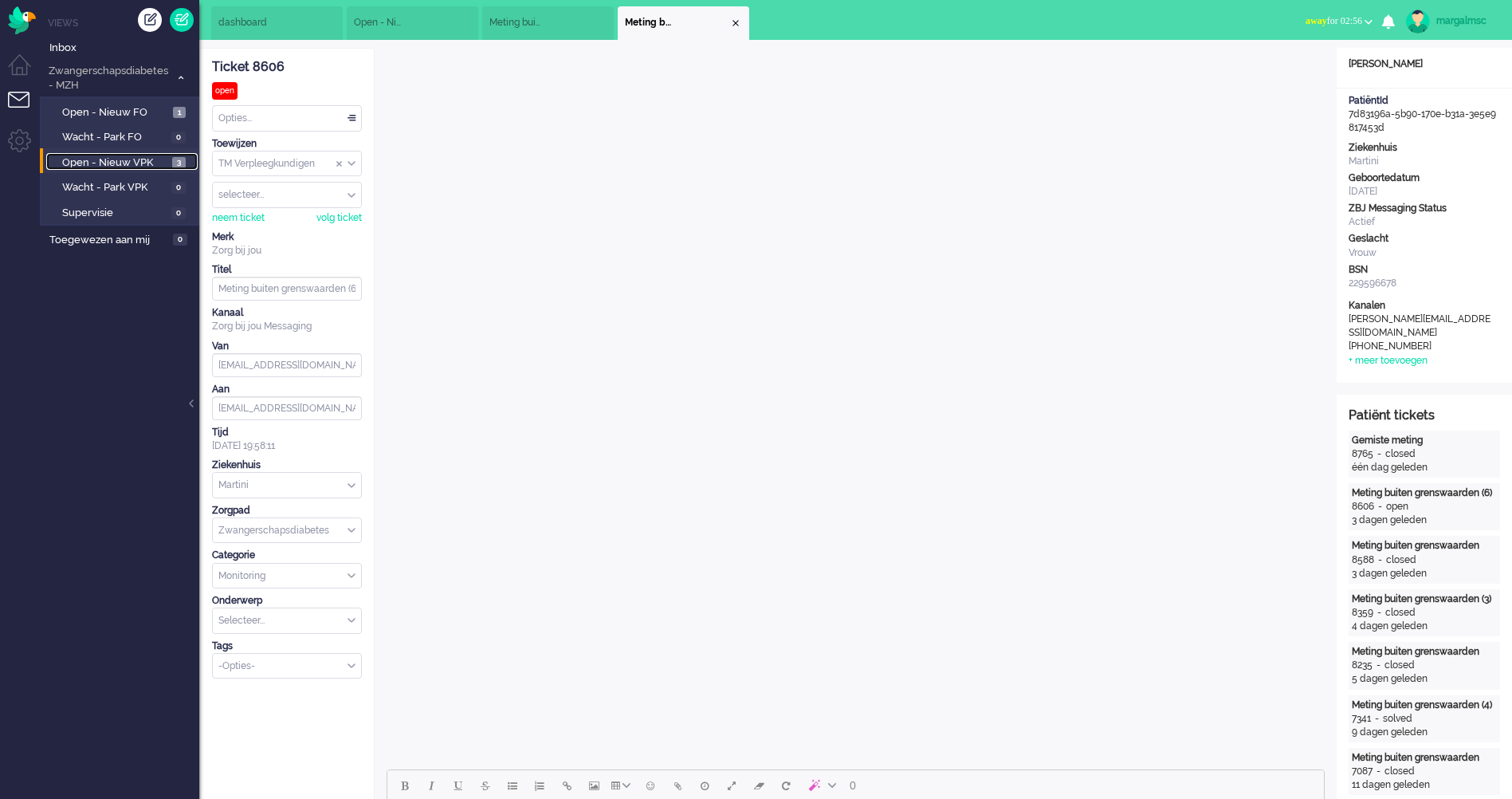
click at [737, 22] on div "Close tab" at bounding box center [736, 23] width 13 height 13
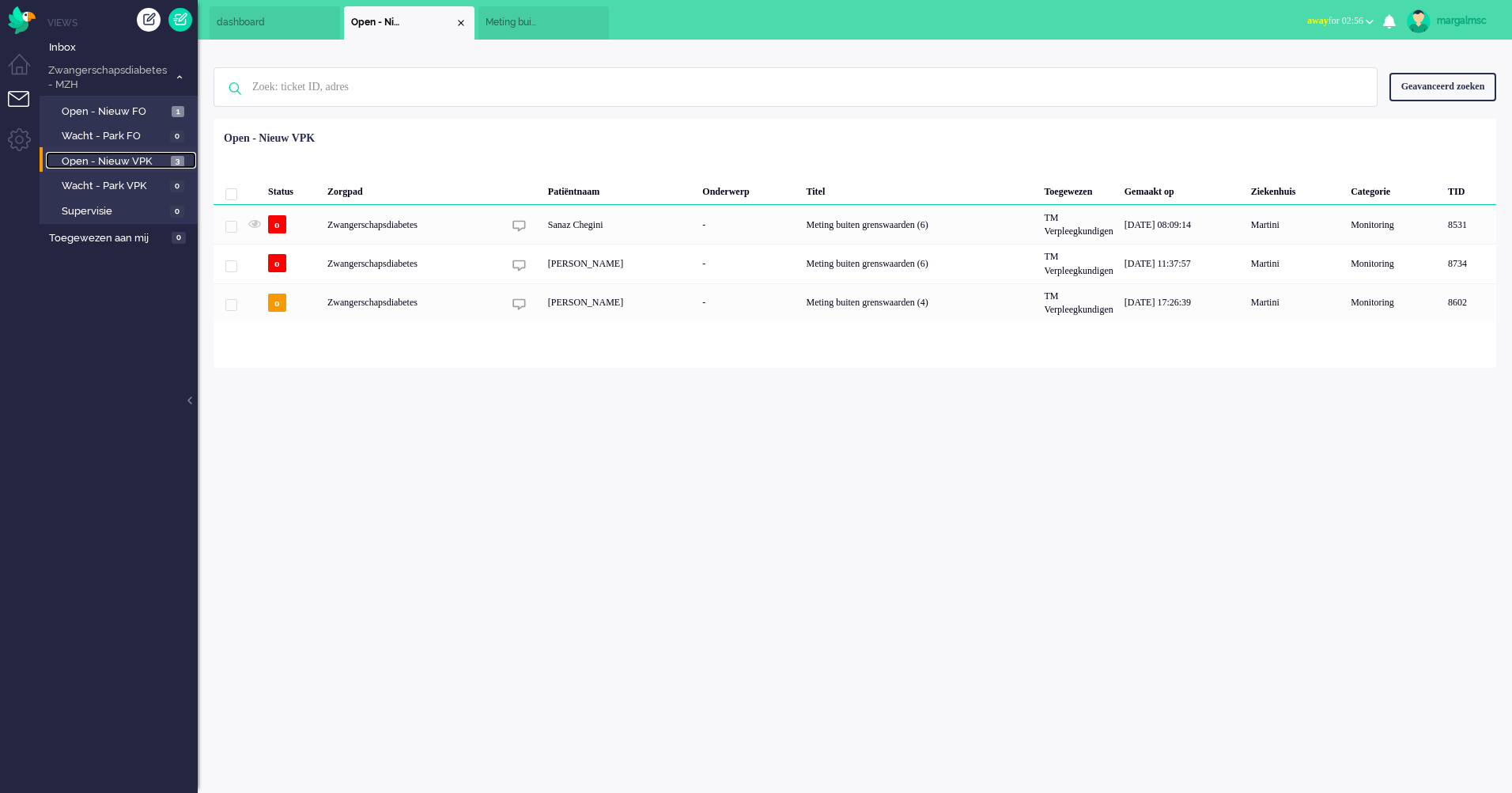
click at [587, 21] on li "Meting buiten grenswaarden (5)" at bounding box center [543, 23] width 130 height 34
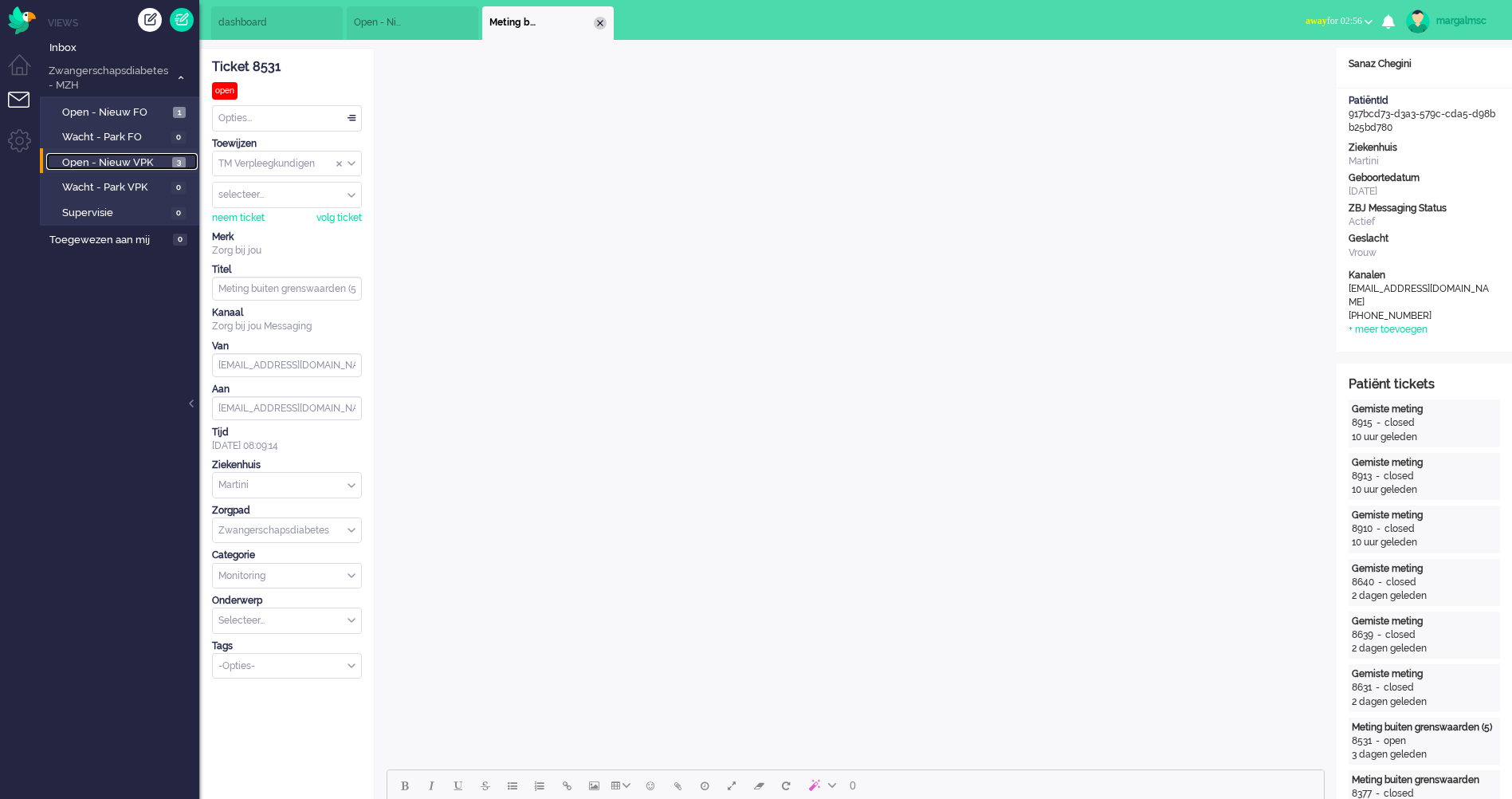
click at [600, 23] on div "Close tab" at bounding box center [600, 23] width 13 height 13
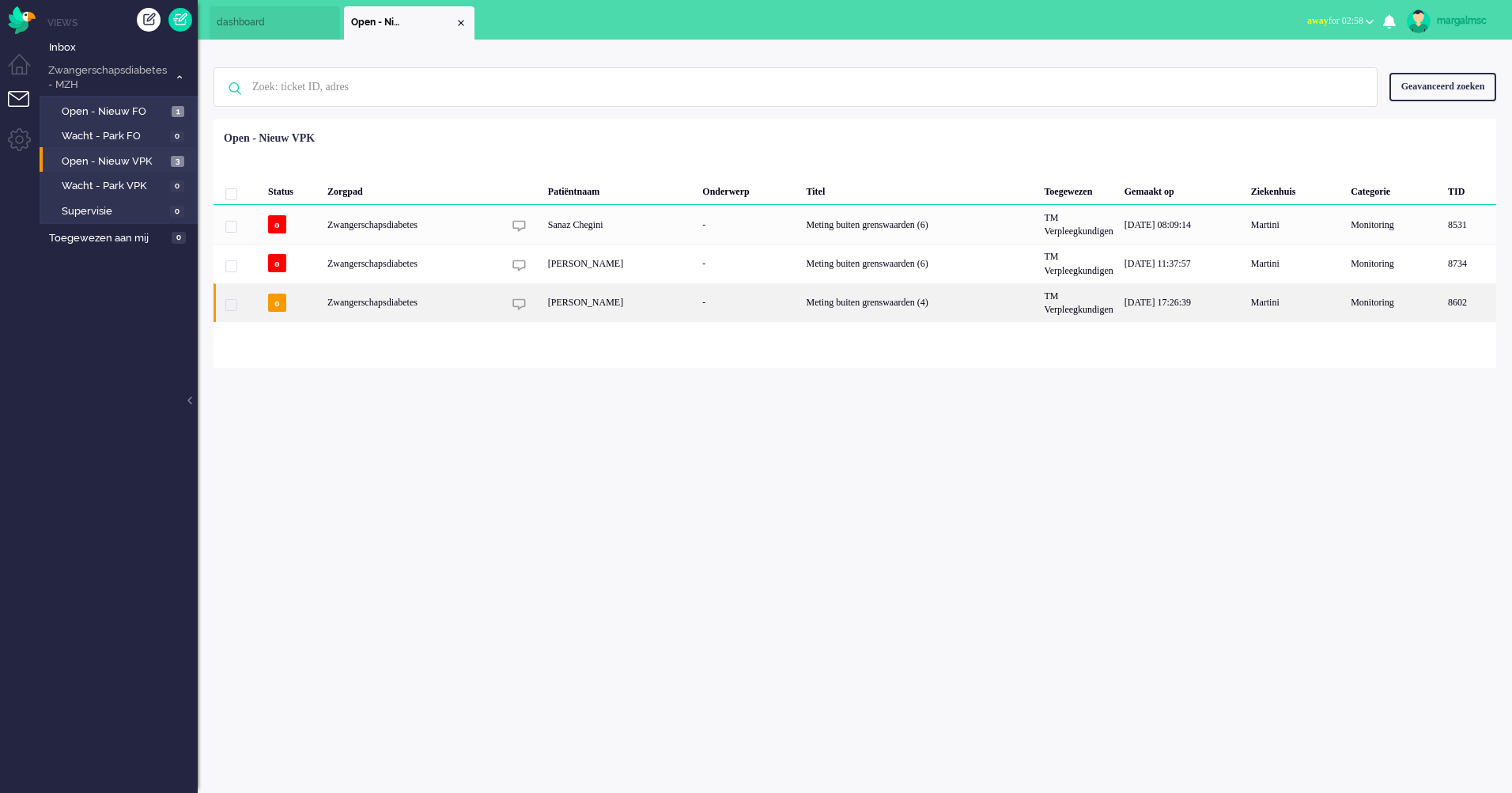
click at [801, 305] on div "Zwangerschapsdiabetes" at bounding box center [919, 302] width 238 height 38
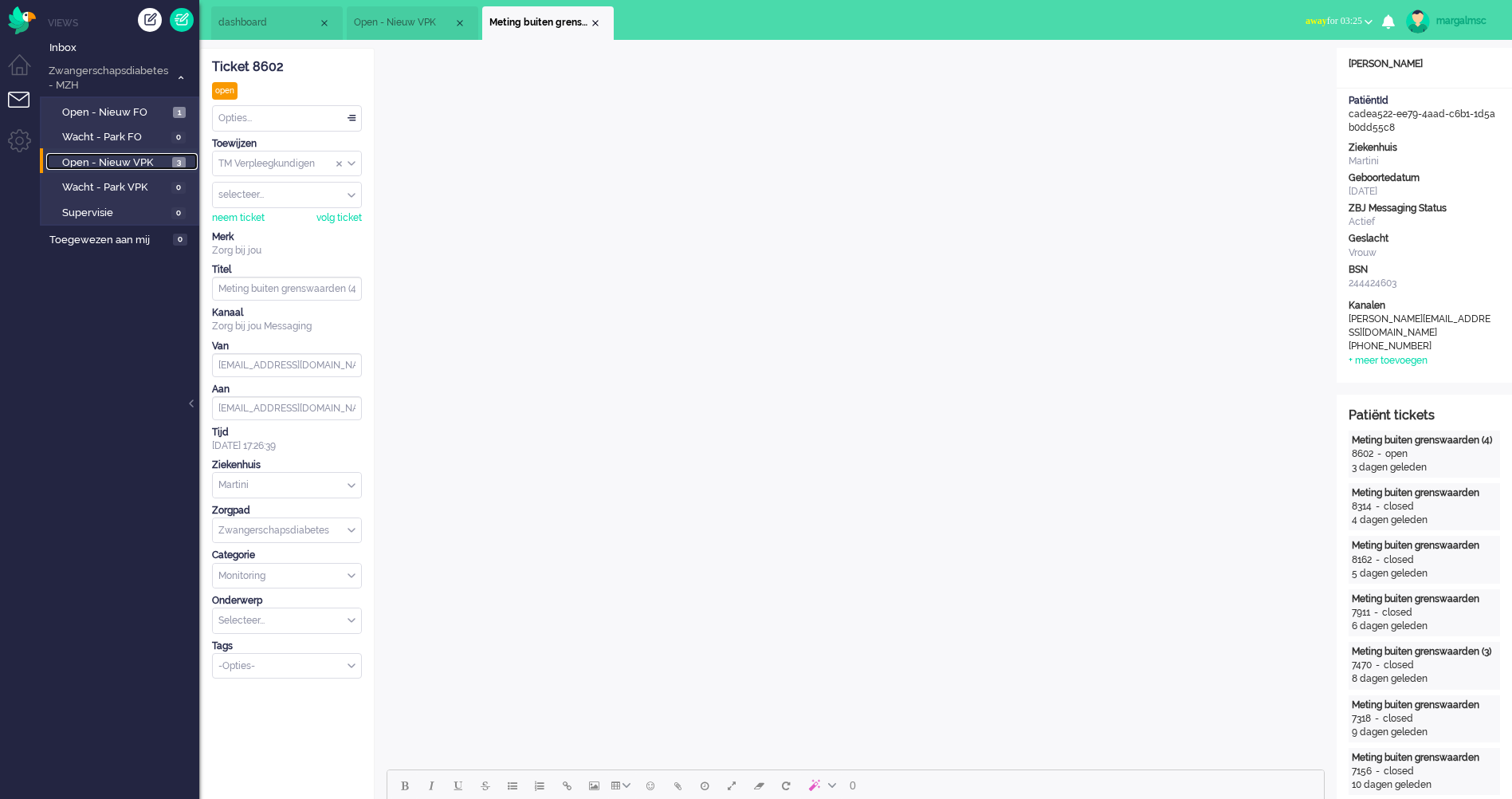
click at [135, 162] on span "Open - Nieuw VPK" at bounding box center [115, 162] width 106 height 15
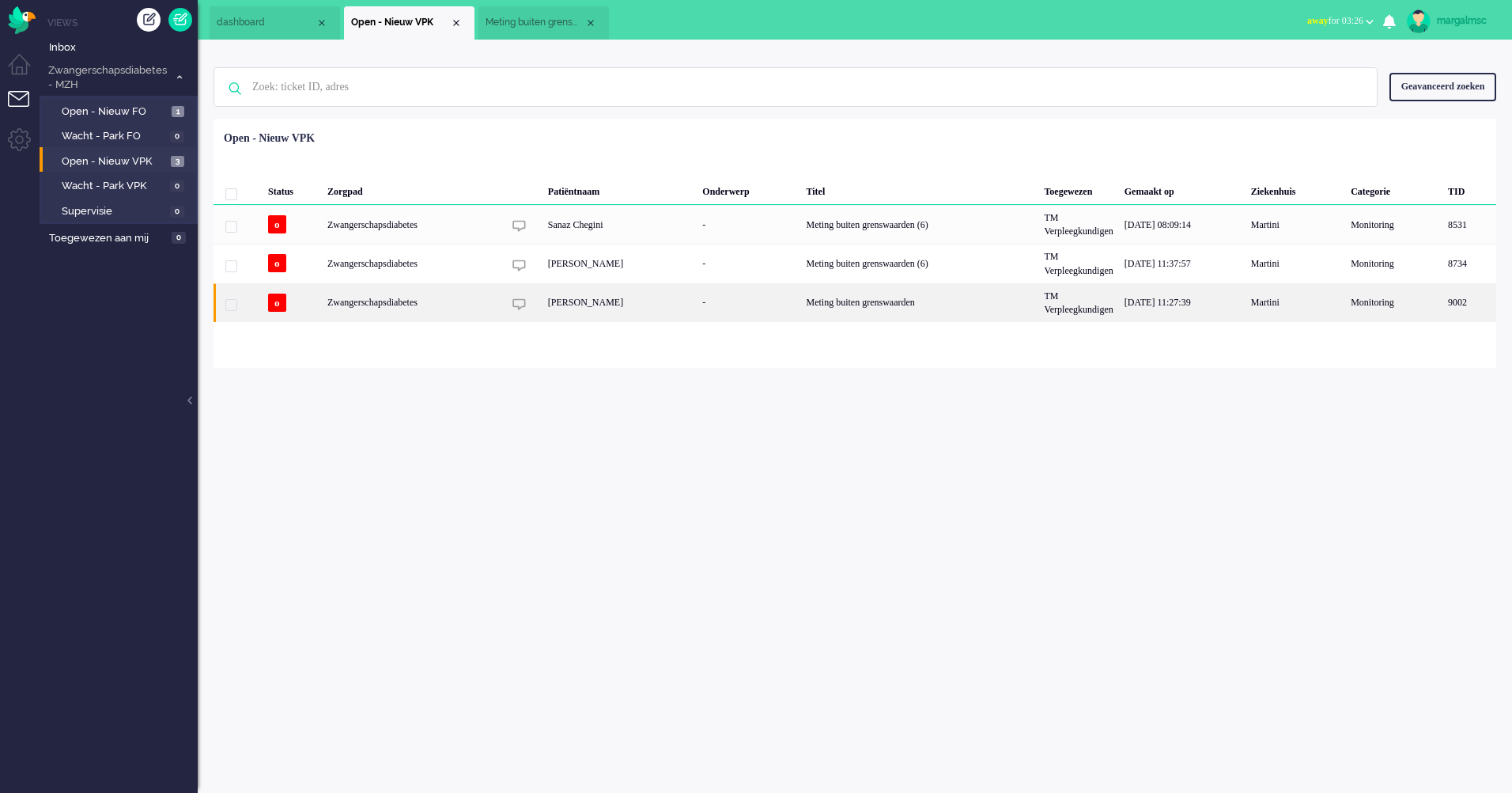
click at [577, 312] on div "[PERSON_NAME]" at bounding box center [619, 302] width 155 height 38
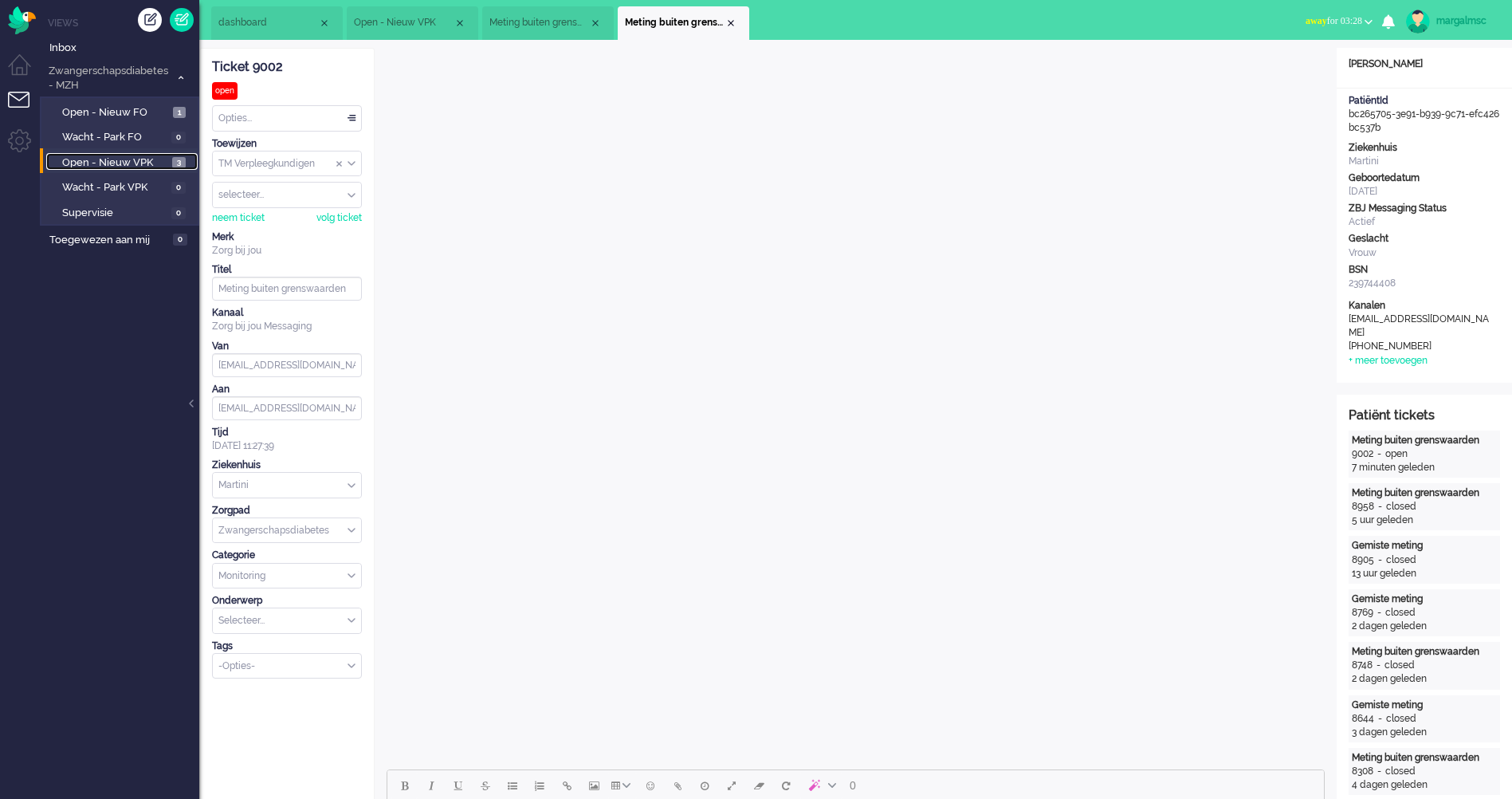
click at [101, 159] on span "Open - Nieuw VPK" at bounding box center [115, 162] width 106 height 15
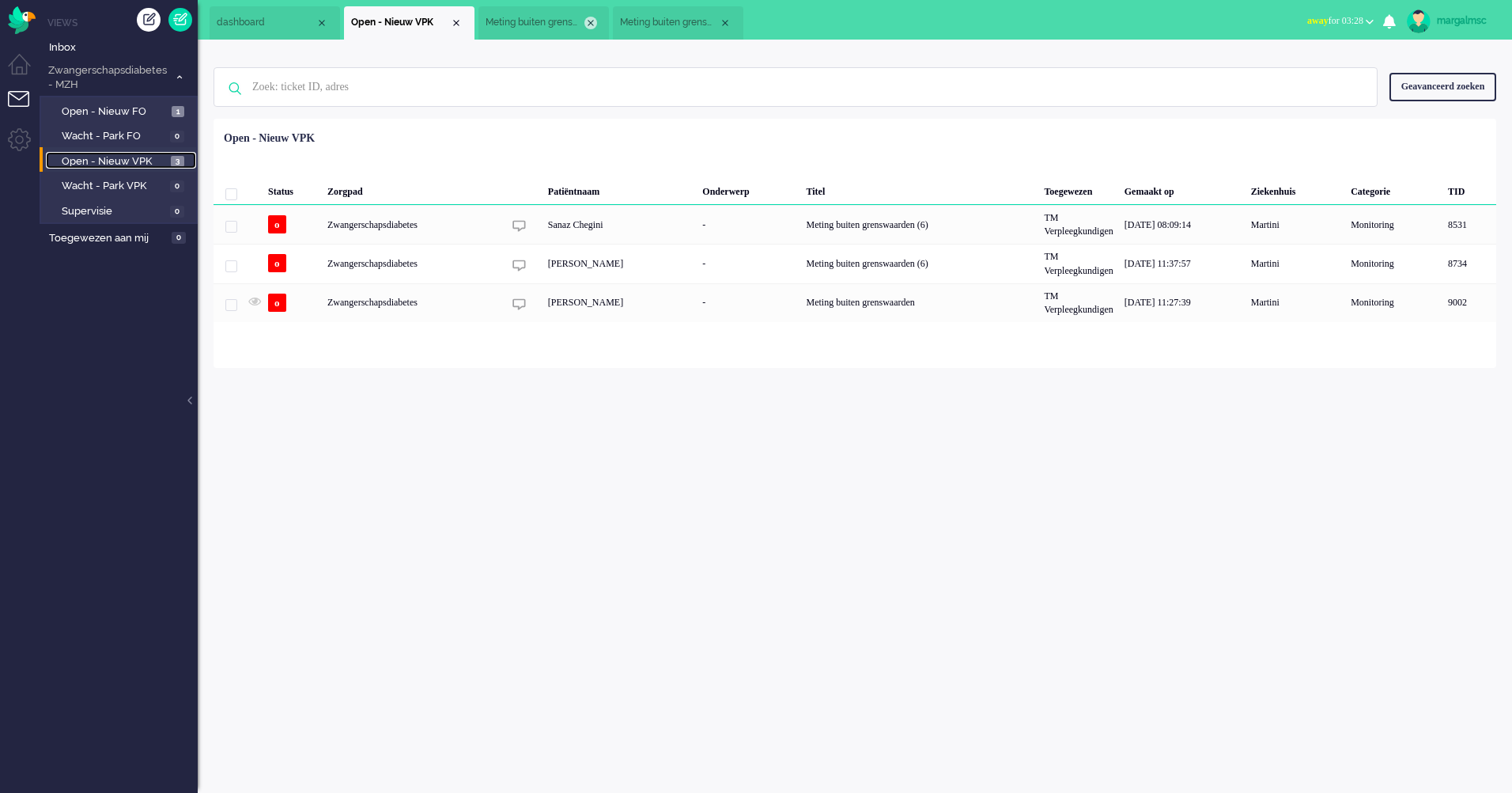
click at [594, 18] on div "Close tab" at bounding box center [591, 23] width 13 height 13
click at [595, 18] on div "Close tab" at bounding box center [591, 23] width 13 height 13
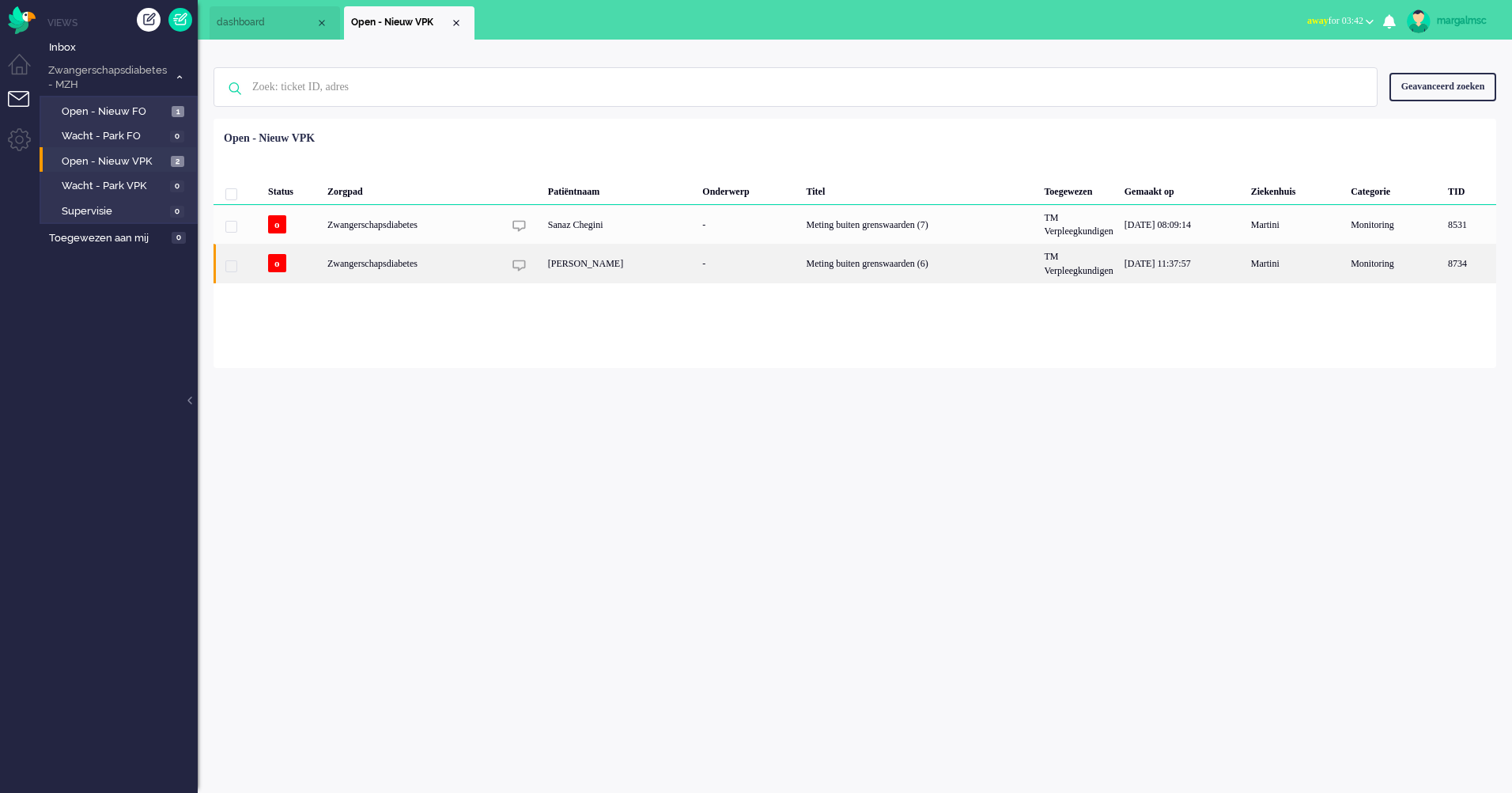
click at [634, 257] on div "[PERSON_NAME]" at bounding box center [619, 262] width 155 height 38
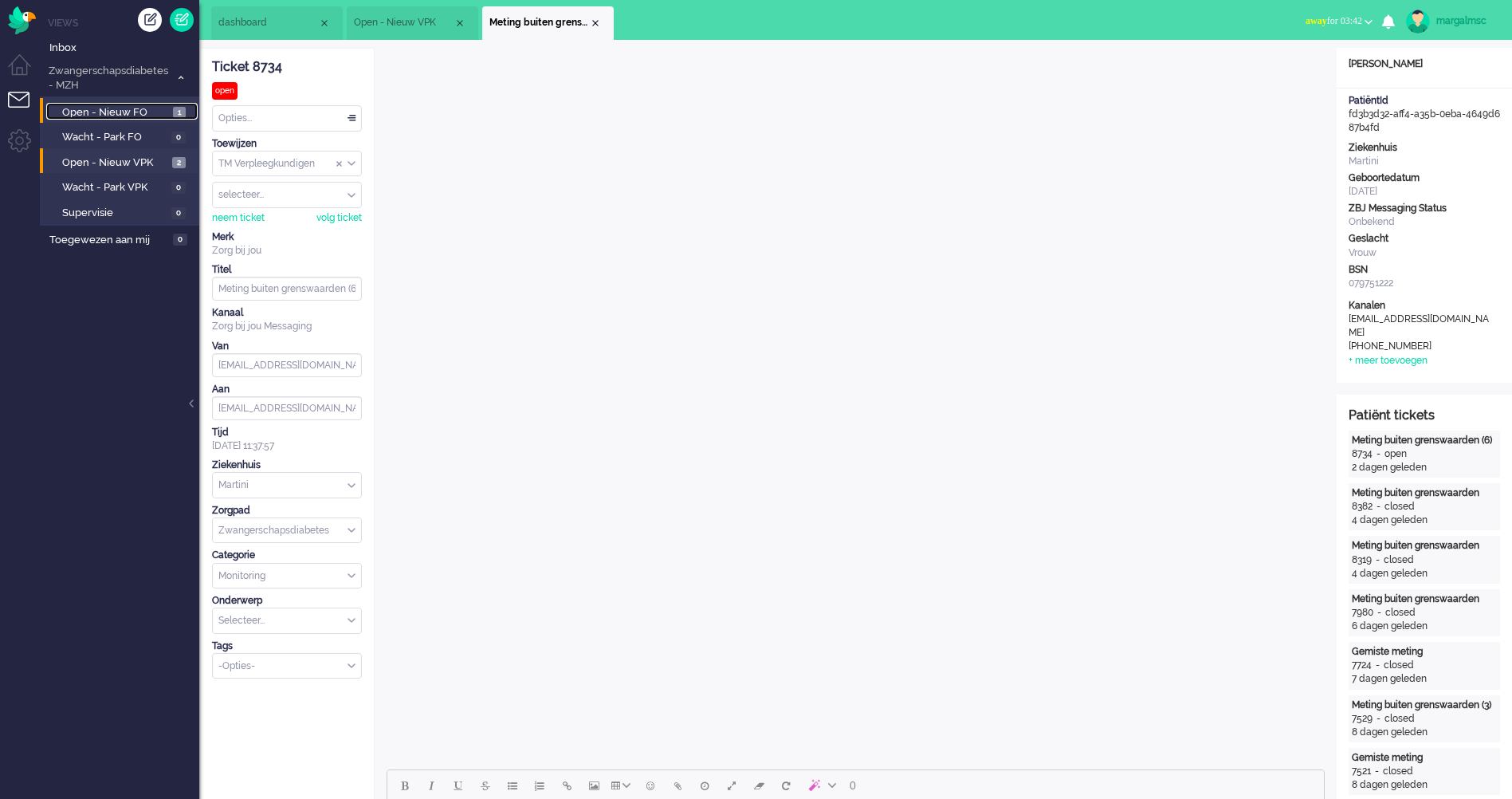
click at [137, 111] on span "Open - Nieuw FO" at bounding box center [115, 112] width 106 height 15
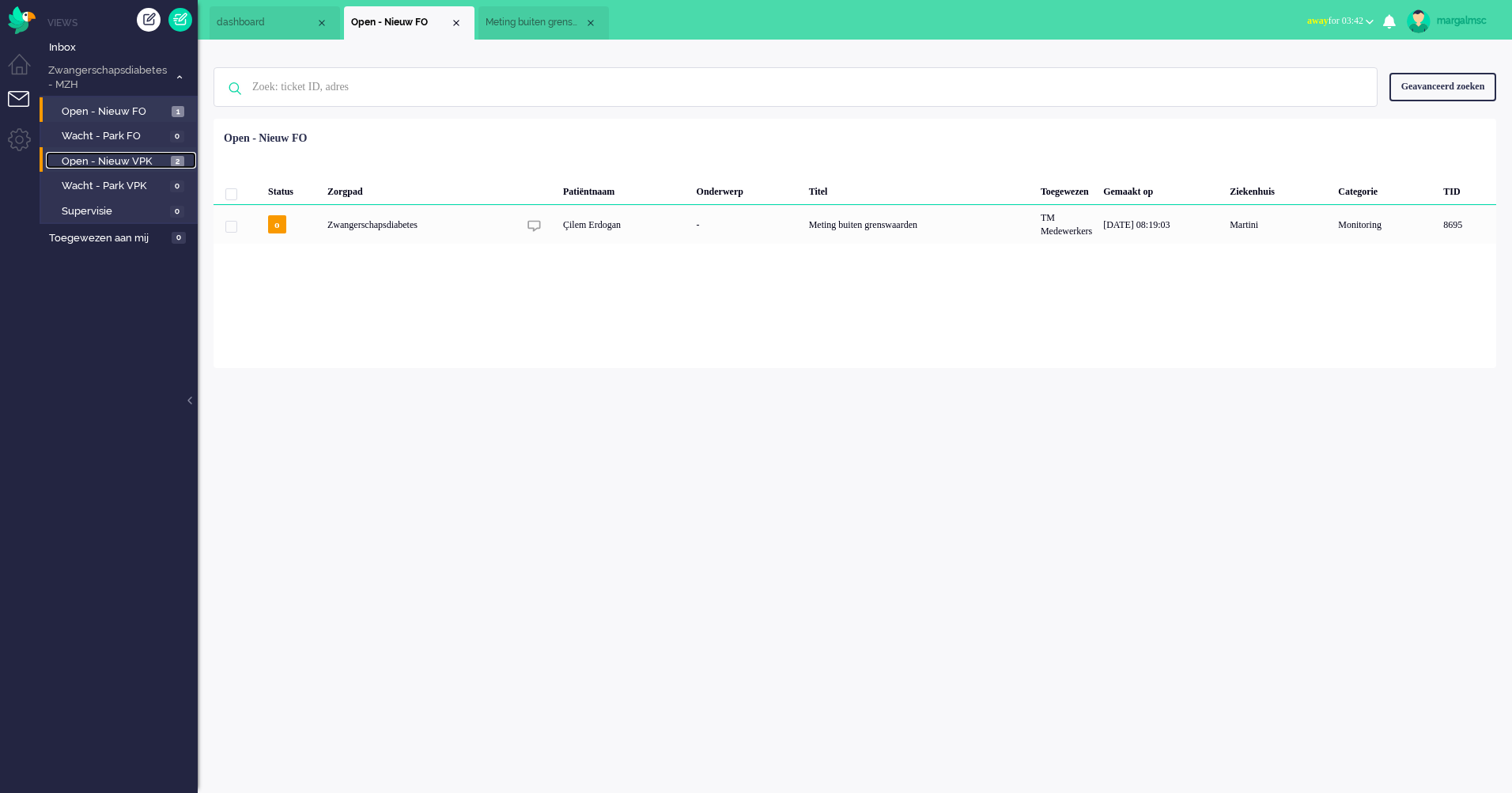
click at [129, 157] on span "Open - Nieuw VPK" at bounding box center [114, 161] width 106 height 15
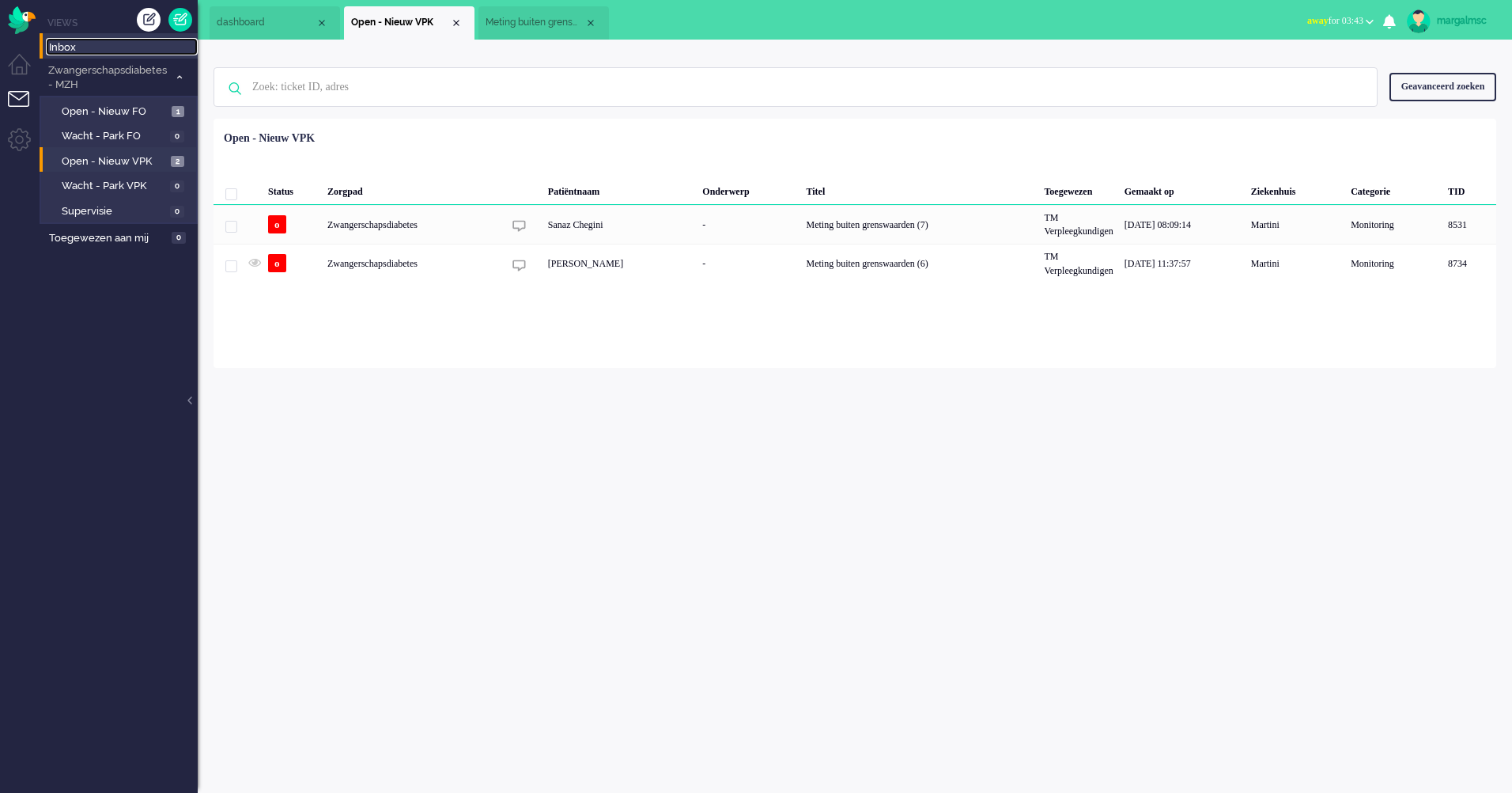
click at [88, 43] on span "Inbox" at bounding box center [123, 47] width 149 height 15
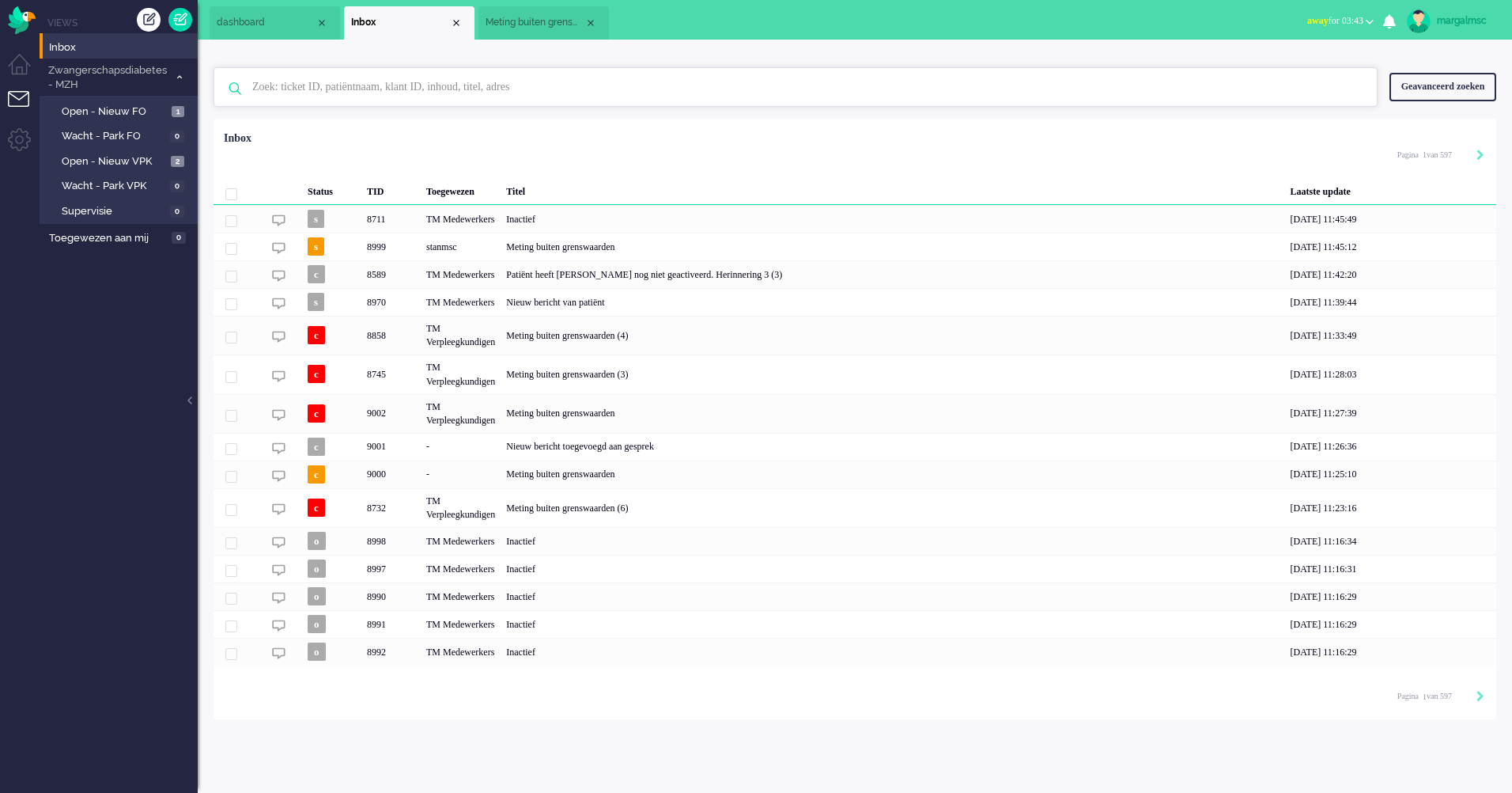
click at [361, 84] on input "text" at bounding box center [798, 87] width 1116 height 37
type input "Rosema"
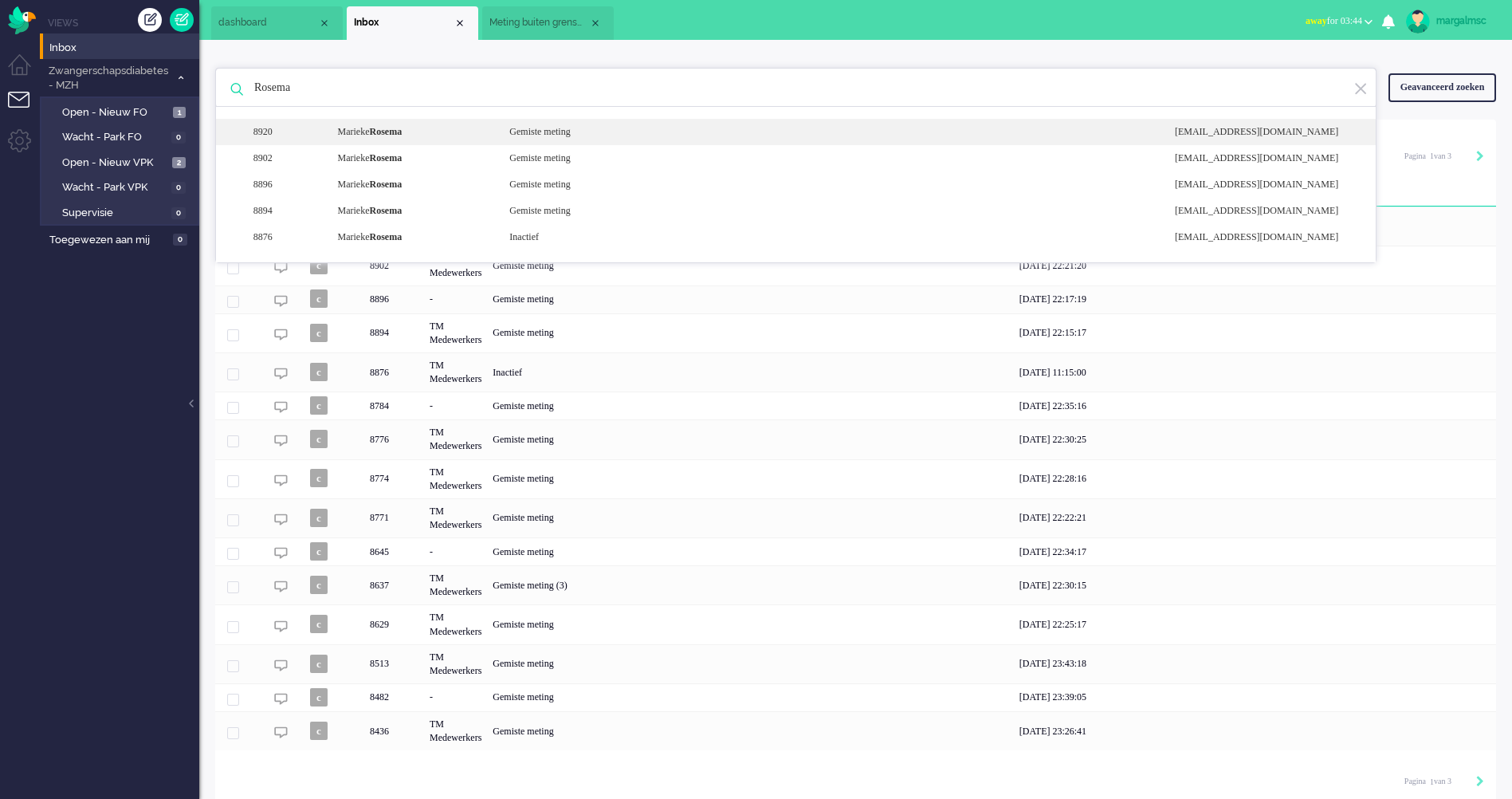
click at [518, 127] on div "Gemiste meting" at bounding box center [830, 132] width 666 height 14
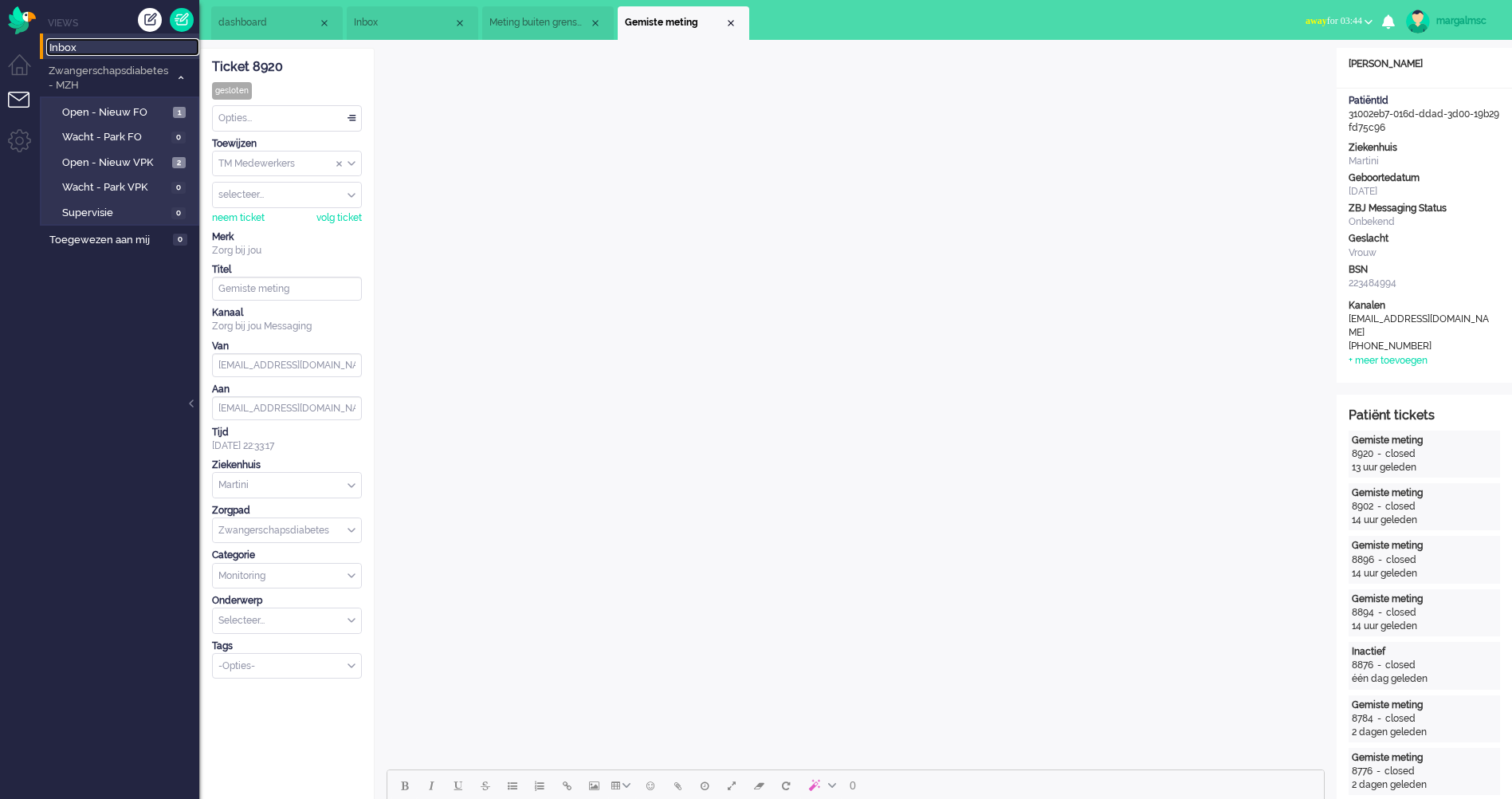
click at [116, 55] on span "Inbox" at bounding box center [124, 48] width 150 height 15
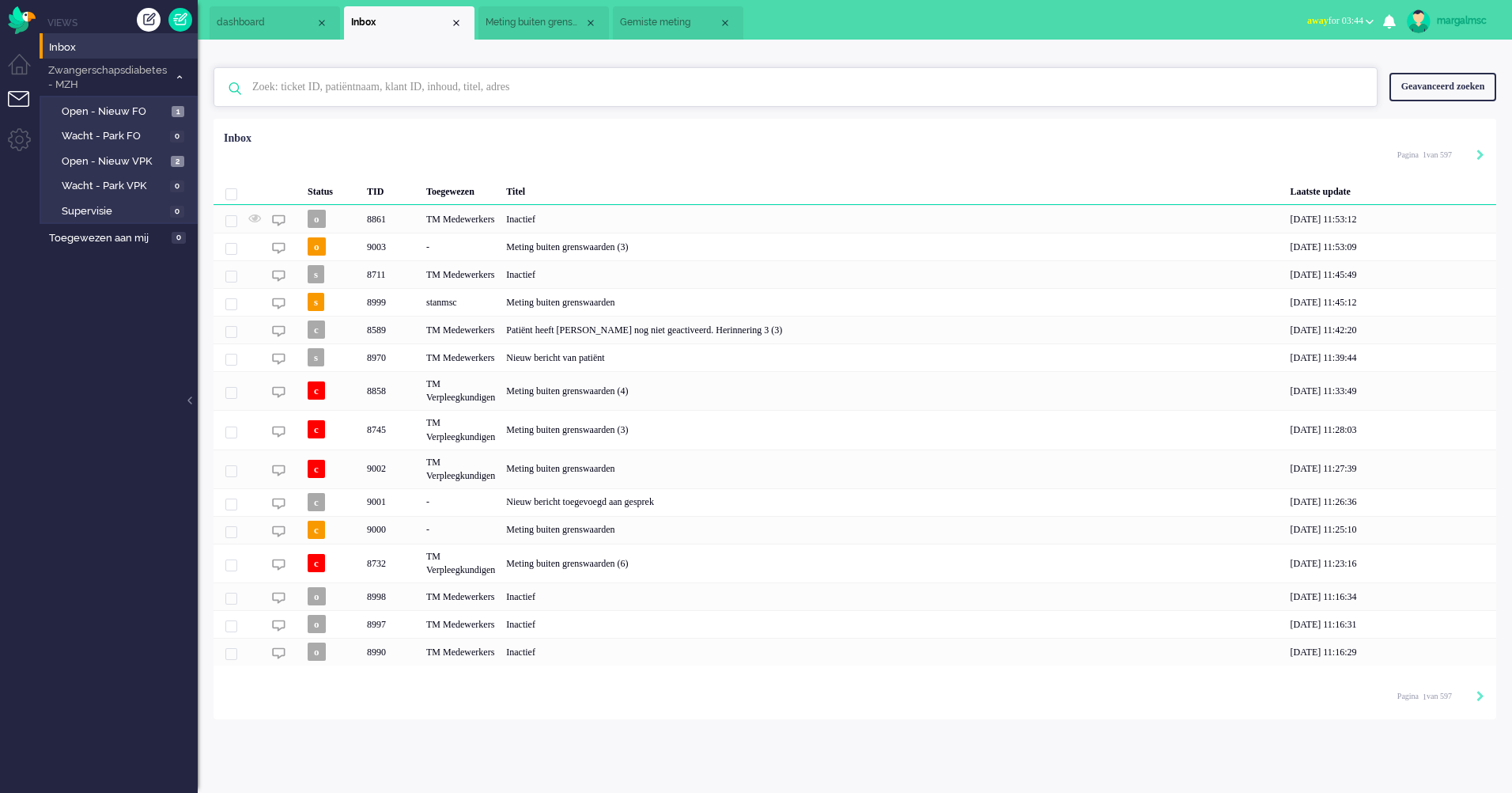
click at [338, 85] on input "text" at bounding box center [798, 87] width 1116 height 37
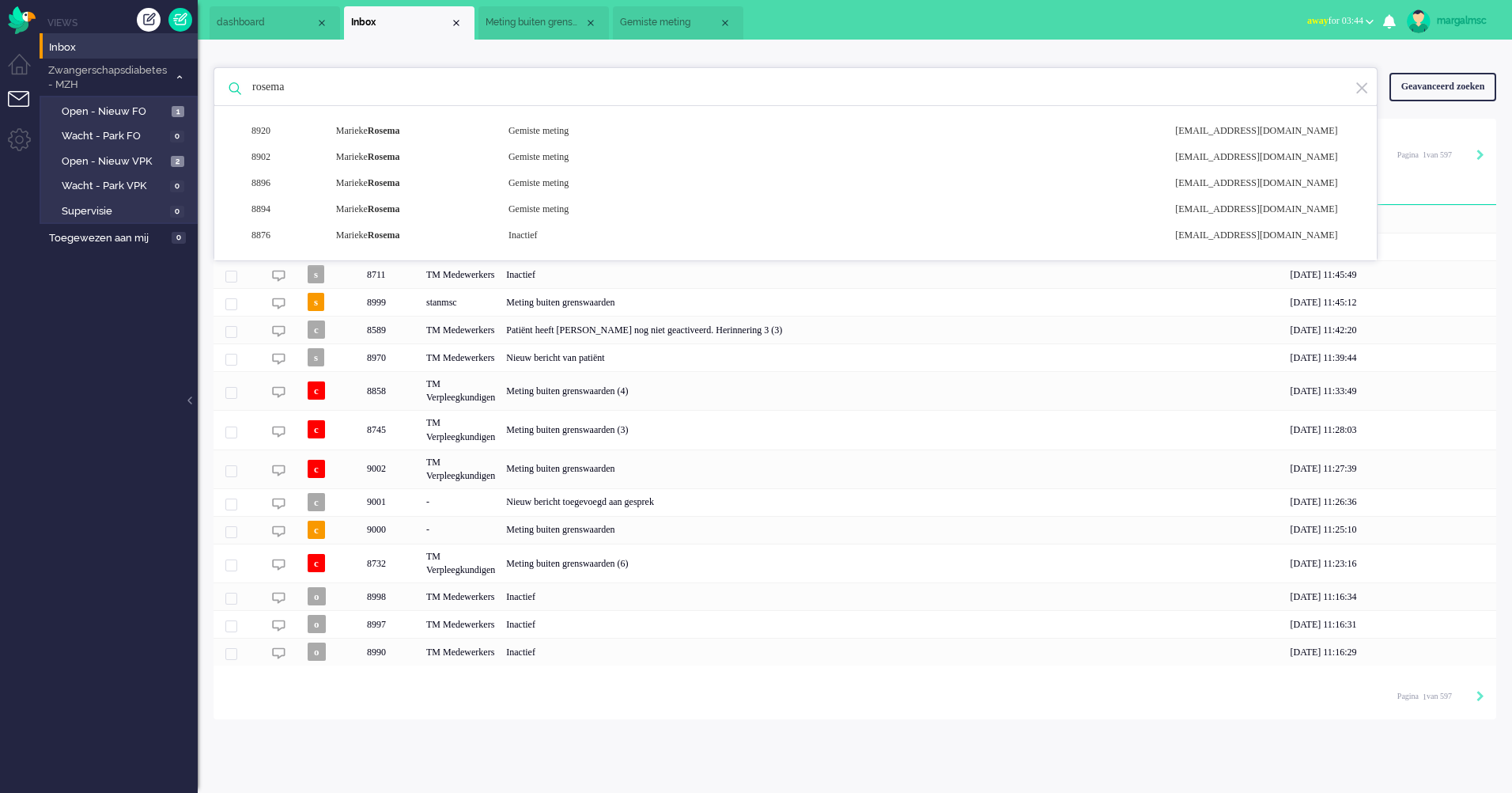
type input "rosema"
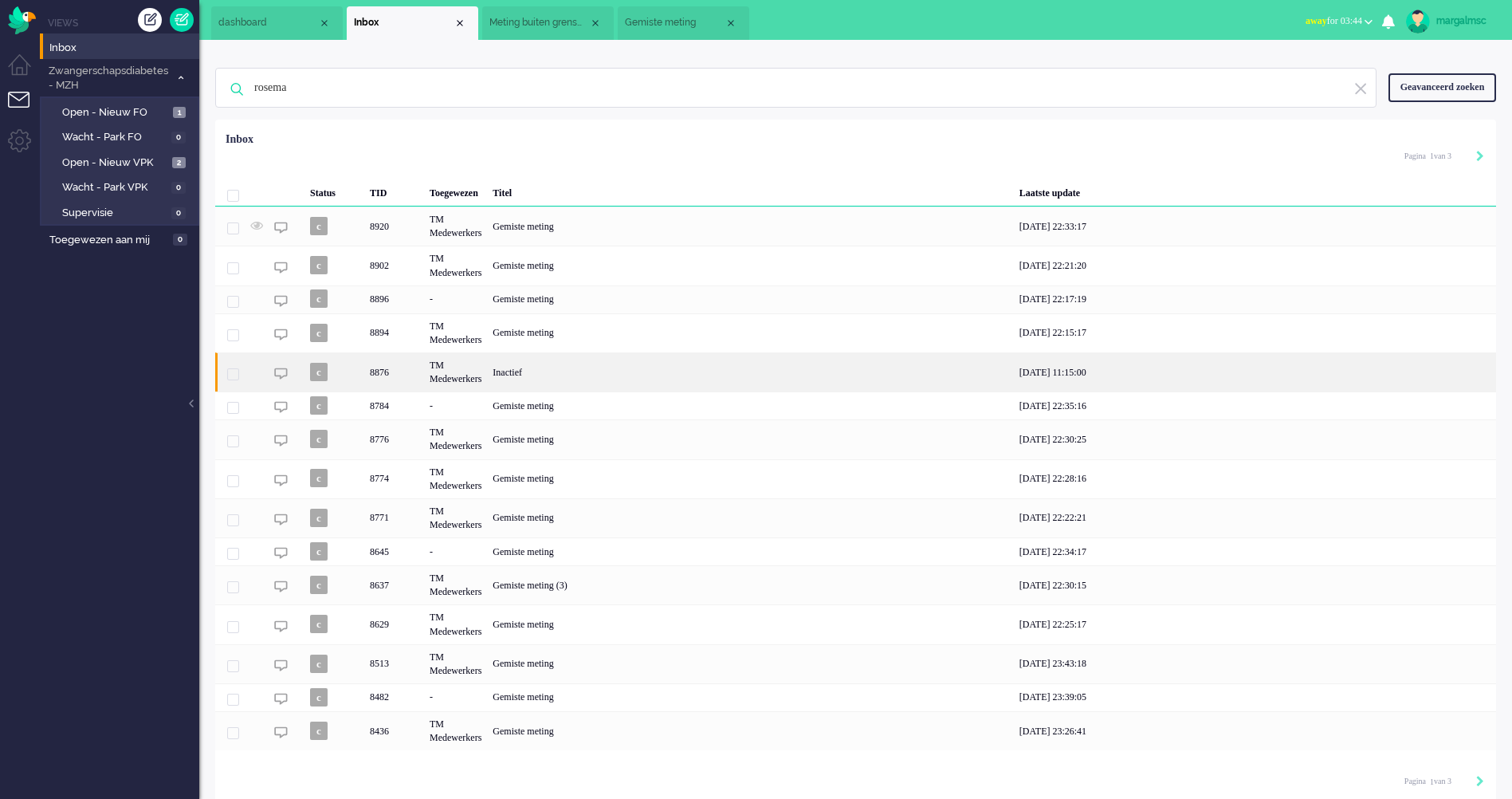
click at [487, 380] on div "TM Medewerkers" at bounding box center [455, 371] width 63 height 39
